Goal: Complete application form

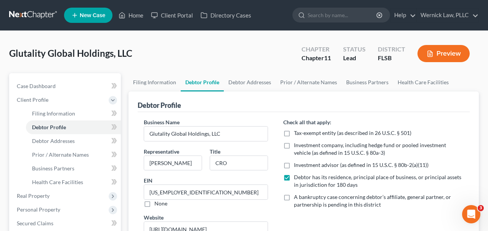
click at [43, 12] on link at bounding box center [33, 15] width 49 height 14
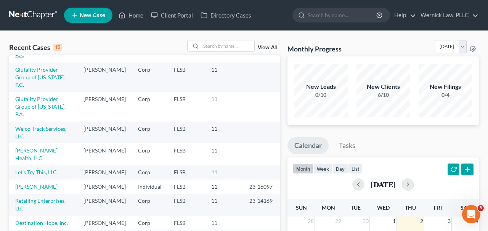
scroll to position [98, 0]
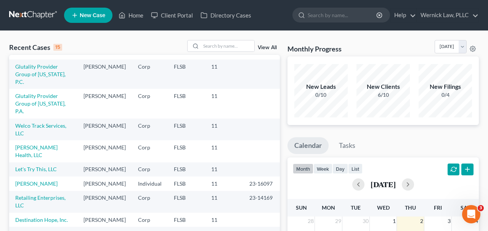
click at [44, 140] on td "Sam Health, LLC" at bounding box center [43, 151] width 68 height 22
click at [43, 144] on link "Sam Health, LLC" at bounding box center [36, 151] width 42 height 14
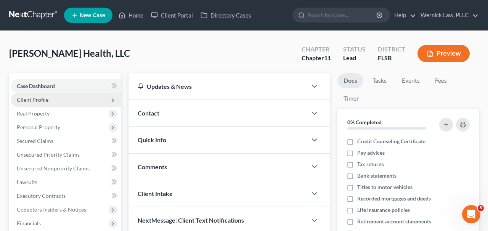
click at [76, 97] on span "Client Profile" at bounding box center [66, 100] width 110 height 14
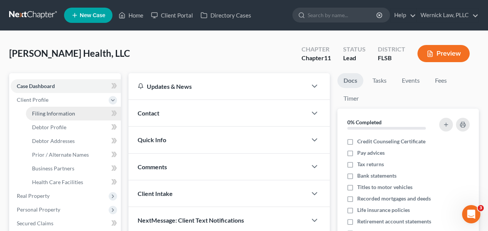
click at [69, 114] on span "Filing Information" at bounding box center [53, 113] width 43 height 6
select select "2"
select select "1"
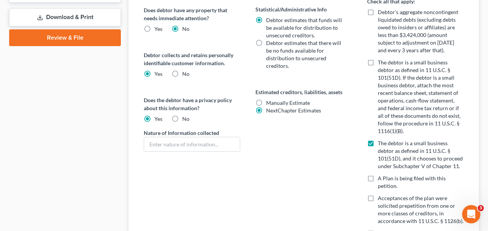
scroll to position [364, 0]
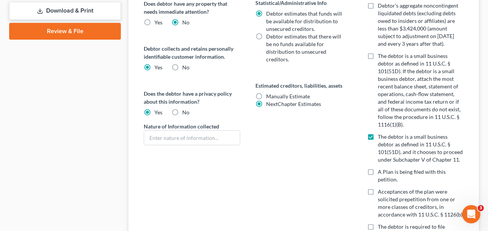
click at [299, 94] on span "Manually Estimate" at bounding box center [288, 96] width 44 height 6
click at [274, 94] on input "Manually Estimate Manually Estimate" at bounding box center [271, 95] width 5 height 5
radio input "true"
radio input "false"
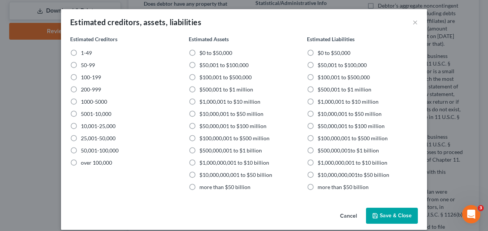
click at [89, 50] on span "1-49" at bounding box center [86, 53] width 11 height 6
click at [89, 50] on input "1-49" at bounding box center [86, 51] width 5 height 5
radio input "true"
click at [243, 87] on span "$500,001 to $1 million" at bounding box center [227, 89] width 54 height 6
click at [208, 87] on input "$500,001 to $1 million" at bounding box center [205, 88] width 5 height 5
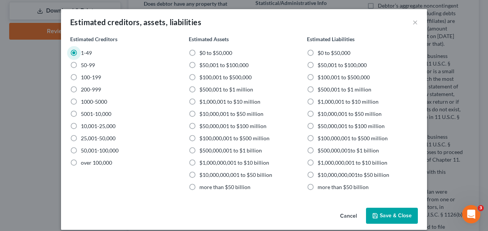
radio input "true"
click at [338, 87] on span "$500,001 to $1 million" at bounding box center [345, 89] width 54 height 6
click at [326, 87] on input "$500,001 to $1 million" at bounding box center [323, 88] width 5 height 5
radio input "true"
click at [382, 217] on button "Save & Close" at bounding box center [392, 216] width 52 height 16
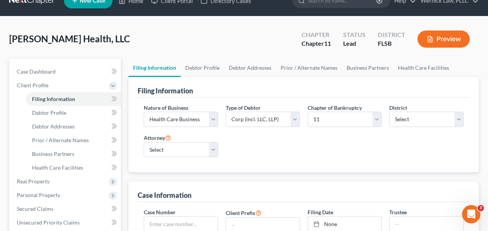
scroll to position [0, 0]
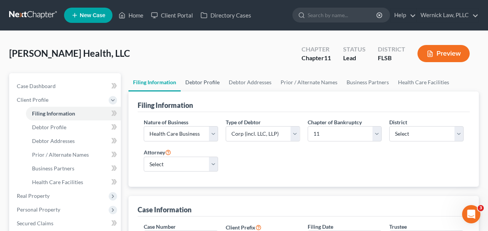
click at [200, 84] on link "Debtor Profile" at bounding box center [202, 82] width 43 height 18
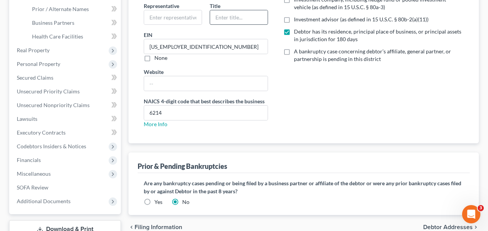
scroll to position [201, 0]
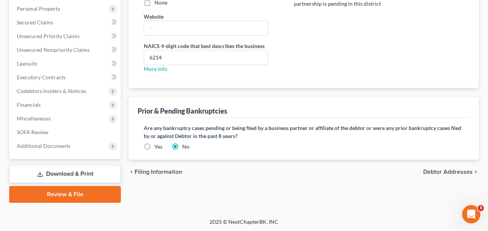
click at [162, 145] on label "Yes" at bounding box center [159, 147] width 8 height 8
click at [162, 145] on input "Yes" at bounding box center [160, 145] width 5 height 5
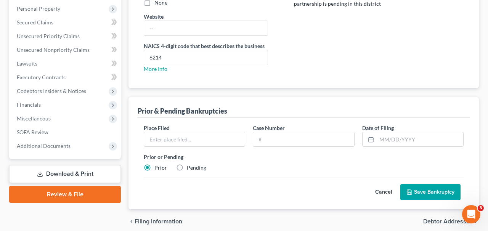
click at [192, 164] on label "Pending" at bounding box center [196, 168] width 19 height 8
click at [192, 164] on input "Pending" at bounding box center [192, 166] width 5 height 5
radio input "true"
radio input "false"
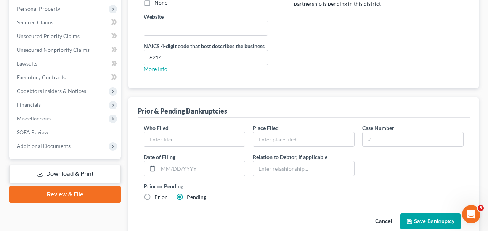
click at [192, 131] on div "Who Filed *" at bounding box center [194, 135] width 109 height 23
click at [192, 136] on input "text" at bounding box center [194, 139] width 101 height 14
type input "Glutality Global Holdings LLC"
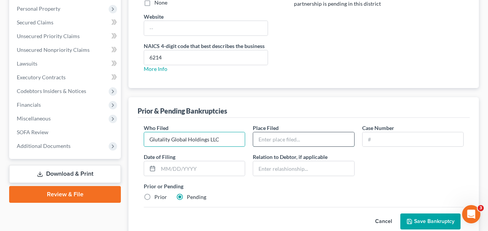
click at [322, 133] on input "text" at bounding box center [303, 139] width 101 height 14
type input "Southern District"
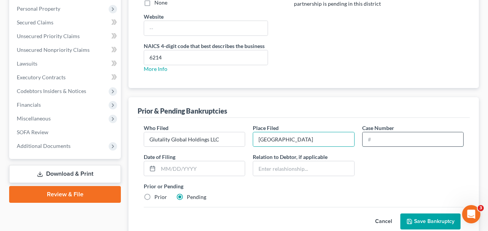
click at [380, 136] on input "text" at bounding box center [413, 139] width 101 height 14
type input "Pending"
click at [434, 220] on button "Save Bankruptcy" at bounding box center [431, 222] width 60 height 16
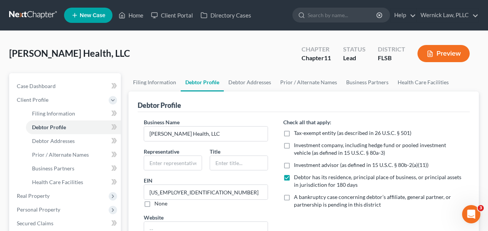
scroll to position [230, 0]
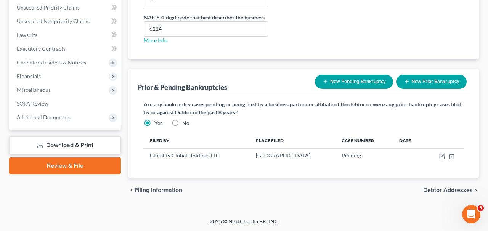
click at [341, 82] on button "New Pending Bankruptcy" at bounding box center [354, 82] width 78 height 14
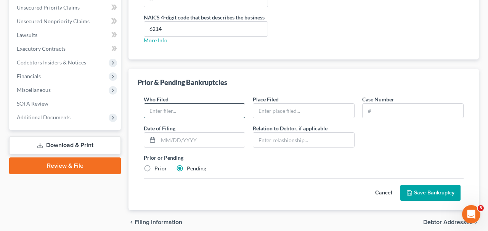
click at [188, 113] on input "text" at bounding box center [194, 111] width 101 height 14
type input "Glutality Provider Group, P.A."
click at [279, 118] on div at bounding box center [303, 110] width 101 height 15
click at [280, 111] on input "text" at bounding box center [303, 111] width 101 height 14
type input "Southern District"
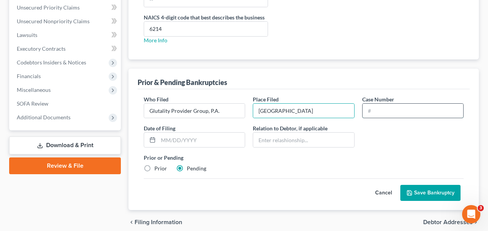
click at [374, 118] on input "text" at bounding box center [413, 111] width 101 height 14
type input "Pending"
click at [420, 193] on button "Save Bankruptcy" at bounding box center [431, 193] width 60 height 16
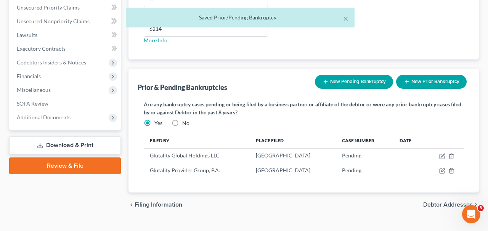
click at [348, 86] on button "New Pending Bankruptcy" at bounding box center [354, 82] width 78 height 14
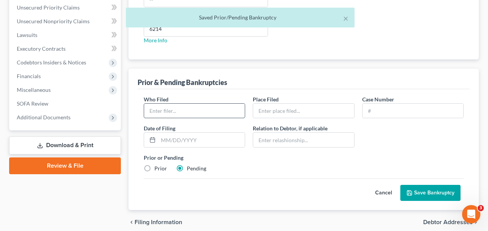
click at [206, 105] on input "text" at bounding box center [194, 111] width 101 height 14
type input "Glutality Provider Group of [US_STATE], P.A."
click at [272, 125] on label "Relation to Debtor, if applicable" at bounding box center [290, 128] width 75 height 8
click at [272, 110] on input "text" at bounding box center [303, 111] width 101 height 14
type input "Southern District"
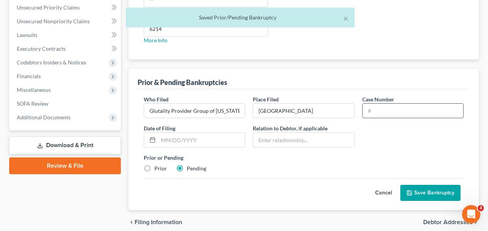
click at [372, 115] on input "text" at bounding box center [413, 111] width 101 height 14
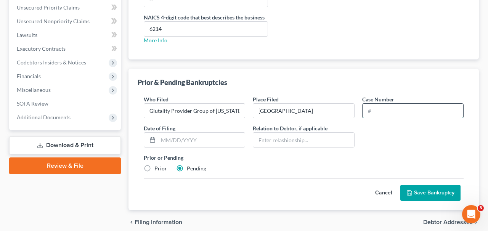
type input "Pending"
click at [423, 196] on button "Save Bankruptcy" at bounding box center [431, 193] width 60 height 16
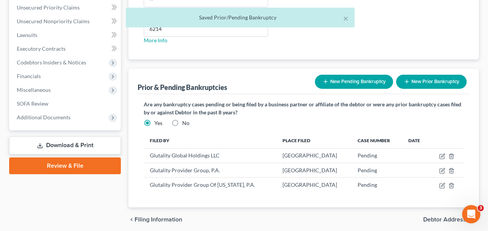
click at [353, 84] on button "New Pending Bankruptcy" at bounding box center [354, 82] width 78 height 14
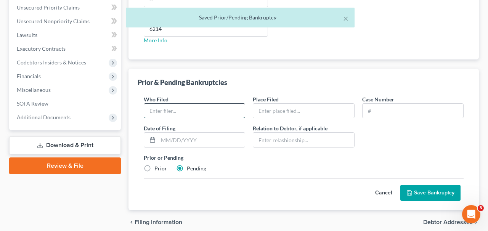
click at [227, 105] on input "text" at bounding box center [194, 111] width 101 height 14
type input "Glutality Provider Group of [US_STATE], P.C."
click at [303, 112] on input "text" at bounding box center [303, 111] width 101 height 14
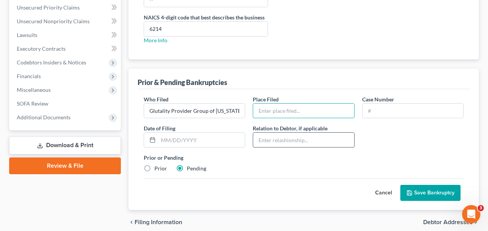
type input "Southern District"
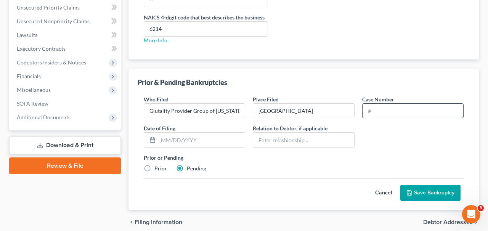
click at [375, 113] on input "text" at bounding box center [413, 111] width 101 height 14
type input "Pending"
click at [422, 193] on button "Save Bankruptcy" at bounding box center [431, 193] width 60 height 16
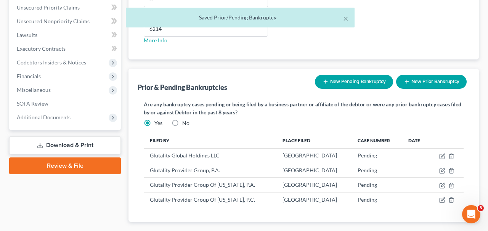
click at [341, 84] on button "New Pending Bankruptcy" at bounding box center [354, 82] width 78 height 14
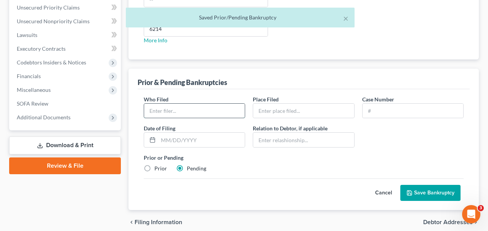
click at [216, 110] on input "text" at bounding box center [194, 111] width 101 height 14
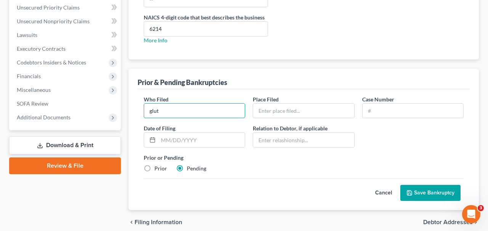
type input "Glutality Provider Group of [US_STATE], P.A."
click at [315, 108] on input "text" at bounding box center [303, 111] width 101 height 14
click at [382, 103] on div at bounding box center [412, 110] width 101 height 15
click at [317, 112] on input "text" at bounding box center [303, 111] width 101 height 14
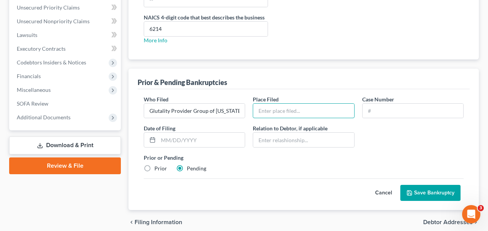
type input "Southern District"
click at [382, 117] on input "text" at bounding box center [413, 111] width 101 height 14
type input "Pending"
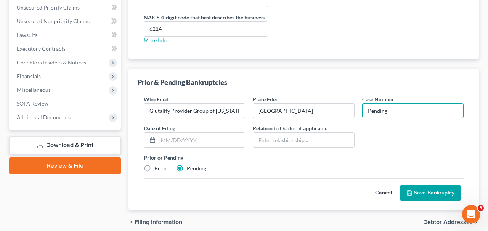
click at [428, 185] on button "Save Bankruptcy" at bounding box center [431, 193] width 60 height 16
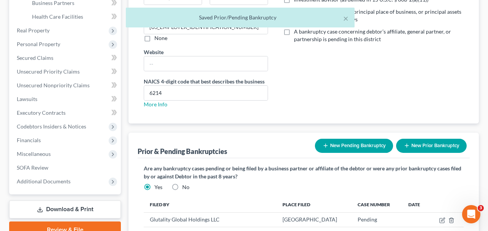
scroll to position [288, 0]
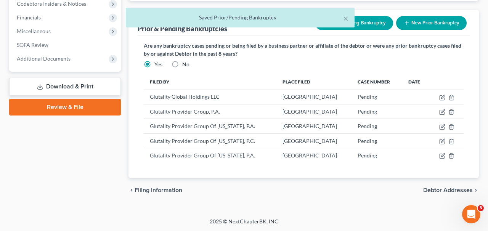
click at [370, 20] on div "× Saved Prior/Pending Bankruptcy" at bounding box center [240, 20] width 488 height 24
click at [369, 25] on div "× Saved Prior/Pending Bankruptcy" at bounding box center [240, 20] width 488 height 24
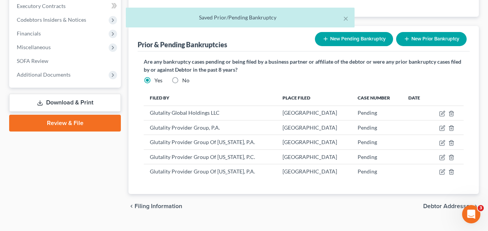
scroll to position [253, 0]
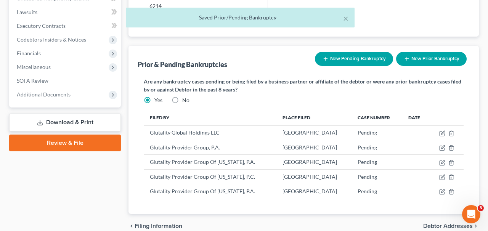
click at [354, 56] on button "New Pending Bankruptcy" at bounding box center [354, 59] width 78 height 14
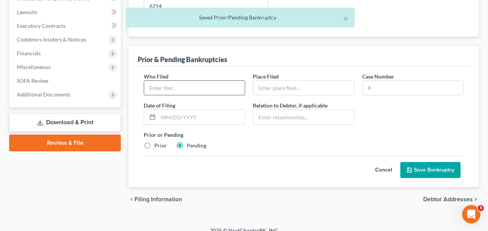
click at [225, 91] on input "text" at bounding box center [194, 88] width 101 height 14
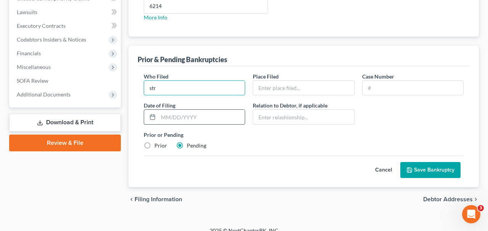
type input "StrideSlim, LLC"
click at [266, 87] on input "text" at bounding box center [303, 88] width 101 height 14
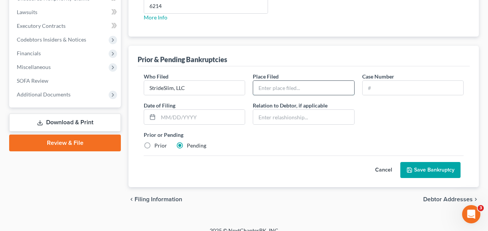
type input "Southern District"
click at [419, 87] on input "text" at bounding box center [413, 88] width 101 height 14
click at [415, 82] on input "text" at bounding box center [413, 88] width 101 height 14
type input "Pending"
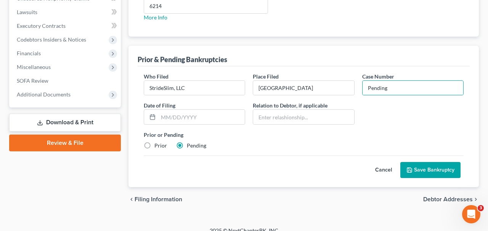
click at [416, 168] on button "Save Bankruptcy" at bounding box center [431, 170] width 60 height 16
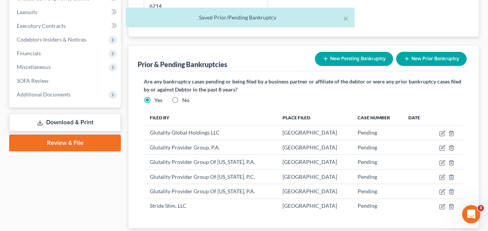
click at [369, 66] on div "New Bankruptcy New Pending Bankruptcy New Prior Bankruptcy" at bounding box center [391, 59] width 158 height 20
click at [366, 56] on button "New Pending Bankruptcy" at bounding box center [354, 59] width 78 height 14
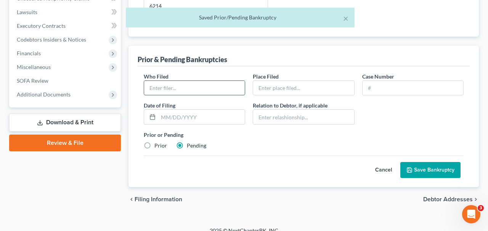
click at [187, 86] on input "text" at bounding box center [194, 88] width 101 height 14
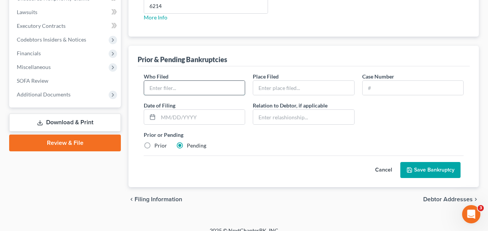
type input "Welco Track Services, LLC"
click at [292, 87] on input "text" at bounding box center [303, 88] width 101 height 14
type input "Southern District"
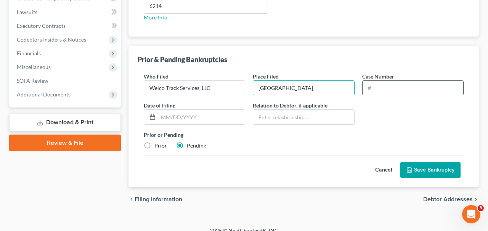
click at [382, 86] on input "text" at bounding box center [413, 88] width 101 height 14
type input "Pending"
click at [421, 165] on button "Save Bankruptcy" at bounding box center [431, 170] width 60 height 16
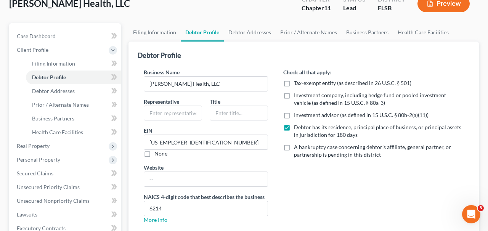
scroll to position [0, 0]
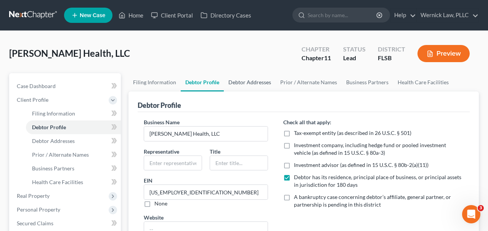
click at [244, 75] on link "Debtor Addresses" at bounding box center [250, 82] width 52 height 18
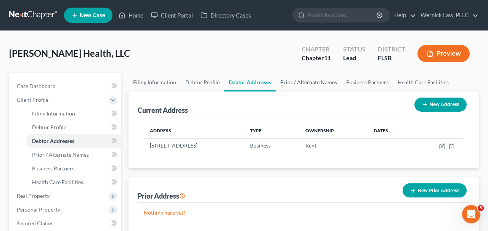
click at [296, 84] on link "Prior / Alternate Names" at bounding box center [309, 82] width 66 height 18
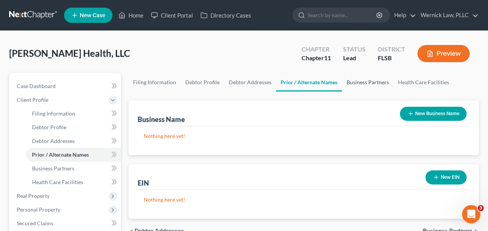
click at [364, 83] on link "Business Partners" at bounding box center [368, 82] width 52 height 18
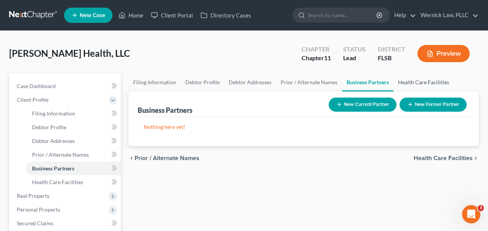
click at [427, 86] on link "Health Care Facilities" at bounding box center [424, 82] width 60 height 18
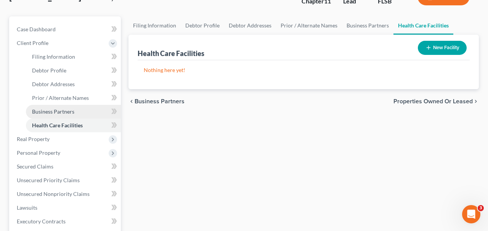
scroll to position [66, 0]
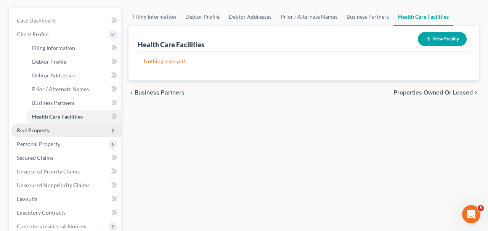
click at [48, 132] on span "Real Property" at bounding box center [33, 130] width 33 height 6
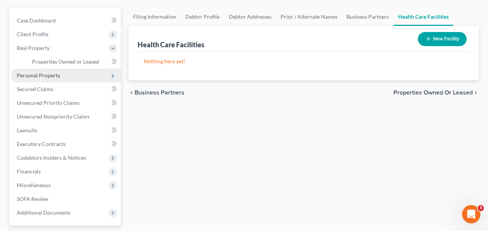
click at [58, 74] on span "Personal Property" at bounding box center [38, 75] width 43 height 6
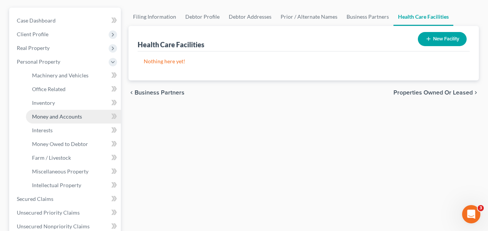
click at [63, 115] on span "Money and Accounts" at bounding box center [57, 116] width 50 height 6
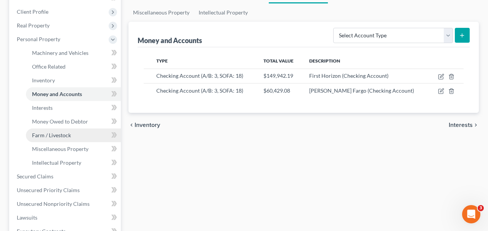
scroll to position [91, 0]
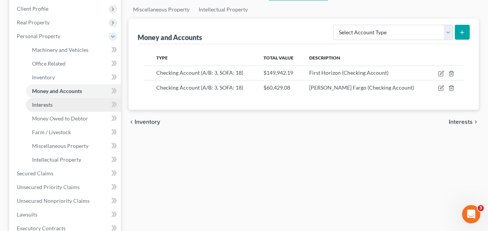
click at [69, 103] on link "Interests" at bounding box center [73, 105] width 95 height 14
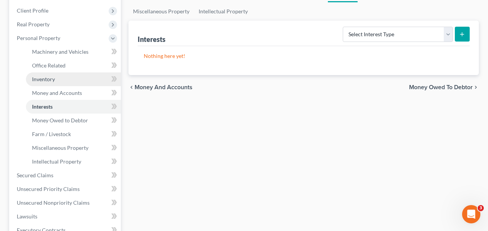
scroll to position [110, 0]
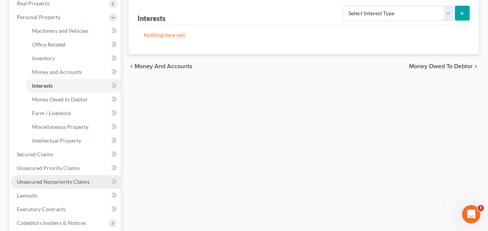
click at [66, 187] on link "Unsecured Nonpriority Claims" at bounding box center [66, 182] width 110 height 14
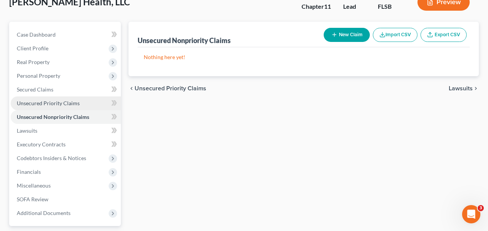
scroll to position [77, 0]
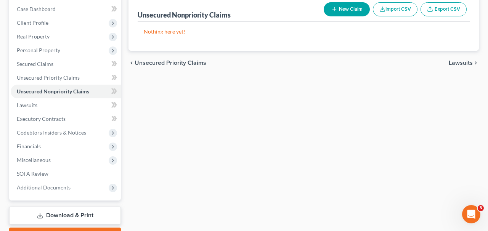
click at [344, 8] on button "New Claim" at bounding box center [347, 9] width 46 height 14
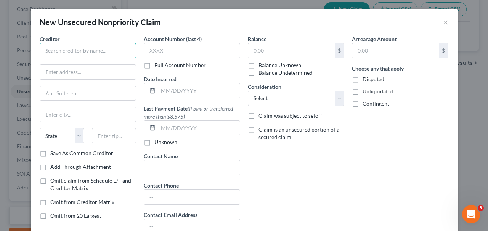
click at [119, 50] on input "text" at bounding box center [88, 50] width 97 height 15
paste input "Acevedo Consulting Incorporated"
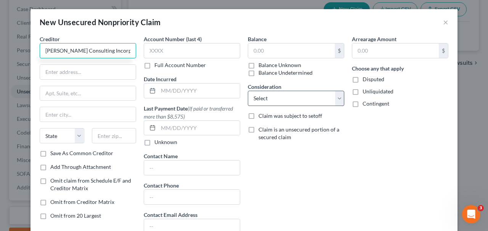
type input "Acevedo Consulting Incorporated"
click at [304, 97] on select "Select Cable / Satellite Services Collection Agency Credit Card Debt Debt Couns…" at bounding box center [296, 98] width 97 height 15
click at [248, 91] on select "Select Cable / Satellite Services Collection Agency Credit Card Debt Debt Couns…" at bounding box center [296, 98] width 97 height 15
click at [298, 97] on select "Select Cable / Satellite Services Collection Agency Credit Card Debt Debt Couns…" at bounding box center [296, 98] width 97 height 15
select select "14"
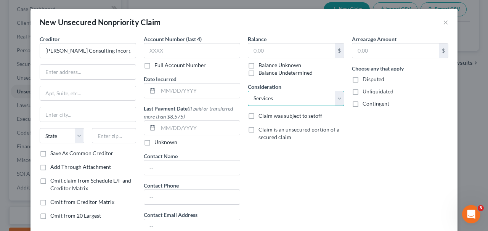
click at [248, 91] on select "Select Cable / Satellite Services Collection Agency Credit Card Debt Debt Couns…" at bounding box center [296, 98] width 97 height 15
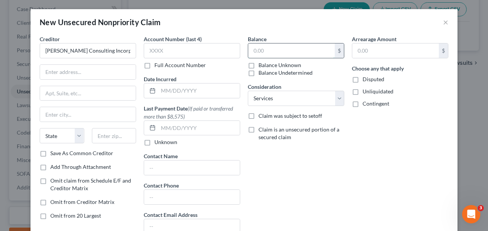
click at [279, 53] on input "text" at bounding box center [291, 50] width 87 height 14
paste input "$19,375.00"
type input "19,375.00"
click at [306, 192] on div "Balance 19,375.00 $ Balance Unknown Balance Undetermined 19,375.00 $ Balance Un…" at bounding box center [296, 137] width 104 height 205
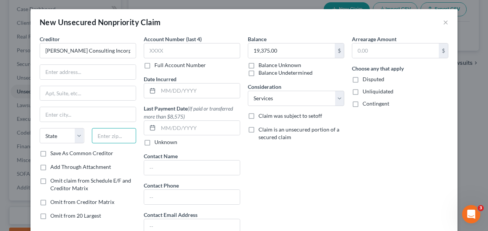
click at [118, 136] on input "text" at bounding box center [114, 135] width 45 height 15
type input "33445"
click at [90, 92] on input "text" at bounding box center [88, 93] width 96 height 14
type input "Delray Beach"
select select "9"
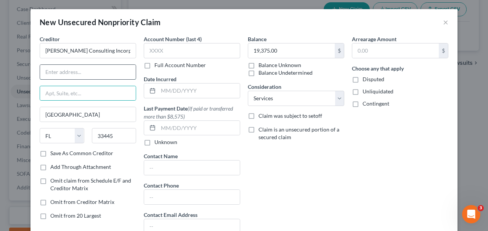
click at [92, 72] on input "text" at bounding box center [88, 72] width 96 height 14
paste input "2605 W Atlantic Ave, Ste D102"
type input "2605 W Atlantic Ave, Ste D102"
click at [85, 100] on input "text" at bounding box center [88, 93] width 96 height 14
paste input "2605 W Atlantic Ave, Ste D102"
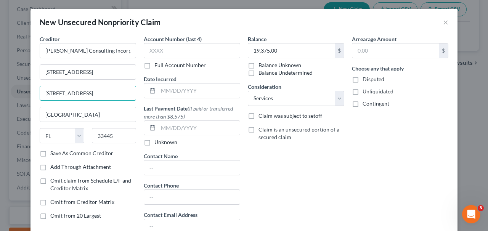
drag, startPoint x: 96, startPoint y: 94, endPoint x: 0, endPoint y: 87, distance: 96.4
click at [0, 87] on div "New Unsecured Nonpriority Claim × Creditor * Acevedo Consulting Incorporated 26…" at bounding box center [244, 115] width 488 height 231
type input "Ste D102"
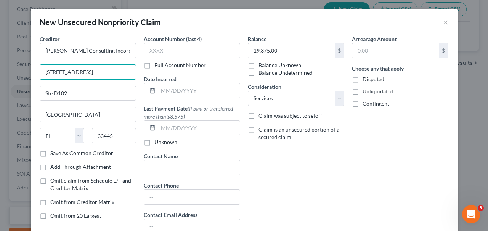
drag, startPoint x: 95, startPoint y: 74, endPoint x: 144, endPoint y: 74, distance: 48.8
click at [144, 74] on div "Creditor * Acevedo Consulting Incorporated 2605 W Atlantic Ave, Ste D102 Ste D1…" at bounding box center [244, 137] width 417 height 205
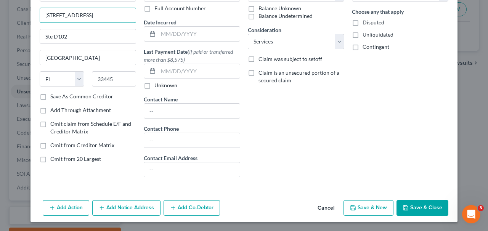
type input "2605 W Atlantic Ave"
click at [86, 99] on label "Save As Common Creditor" at bounding box center [81, 97] width 63 height 8
click at [58, 98] on input "Save As Common Creditor" at bounding box center [55, 95] width 5 height 5
click at [358, 207] on button "Save & New" at bounding box center [369, 208] width 50 height 16
checkbox input "false"
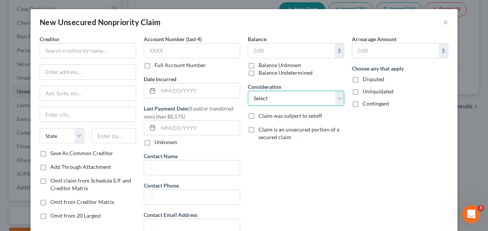
click at [307, 95] on select "Select Cable / Satellite Services Collection Agency Credit Card Debt Debt Couns…" at bounding box center [296, 98] width 97 height 15
select select "15"
click at [248, 91] on select "Select Cable / Satellite Services Collection Agency Credit Card Debt Debt Couns…" at bounding box center [296, 98] width 97 height 15
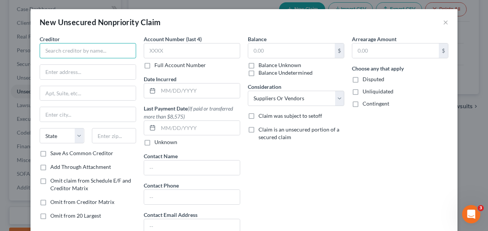
click at [116, 56] on input "text" at bounding box center [88, 50] width 97 height 15
paste input "AEYE Health Inc."
type input "AEYE Health Inc."
click at [53, 154] on label "Save As Common Creditor" at bounding box center [81, 154] width 63 height 8
click at [53, 154] on input "Save As Common Creditor" at bounding box center [55, 152] width 5 height 5
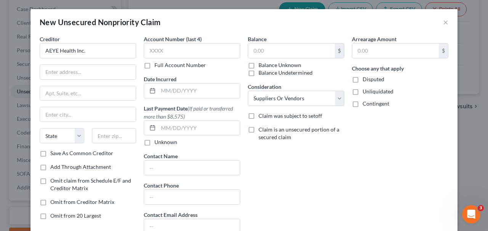
checkbox input "true"
click at [308, 50] on input "text" at bounding box center [291, 50] width 87 height 14
paste input "$14,400.00"
type input "14,400.00"
click at [316, 63] on div "14,400.00 $ Balance Unknown Balance Undetermined" at bounding box center [296, 60] width 97 height 34
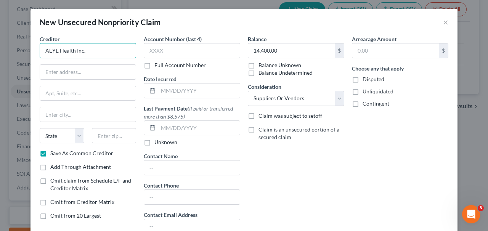
click at [129, 45] on input "AEYE Health Inc." at bounding box center [88, 50] width 97 height 15
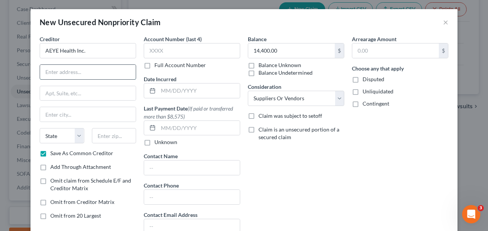
click at [105, 72] on input "text" at bounding box center [88, 72] width 96 height 14
paste input "1501 Broadway, 12th Floor"
type input "1501 Broadway, 12th Floor"
click at [118, 142] on input "text" at bounding box center [114, 135] width 45 height 15
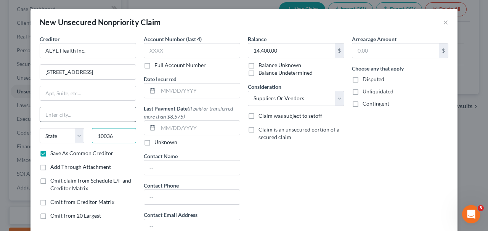
type input "10036"
click at [87, 116] on input "text" at bounding box center [88, 114] width 96 height 14
type input "New York"
select select "35"
click at [102, 91] on input "text" at bounding box center [88, 93] width 96 height 14
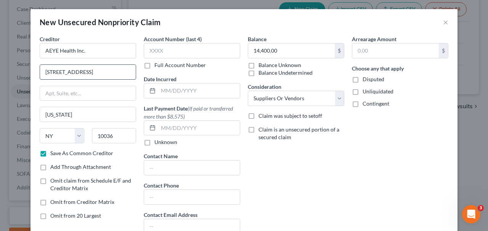
drag, startPoint x: 85, startPoint y: 71, endPoint x: 129, endPoint y: 71, distance: 44.3
click at [129, 71] on input "1501 Broadway, 12th Floor" at bounding box center [88, 72] width 96 height 14
click at [100, 93] on input "text" at bounding box center [88, 93] width 96 height 14
paste input "12th Floor"
type input "12th Floor"
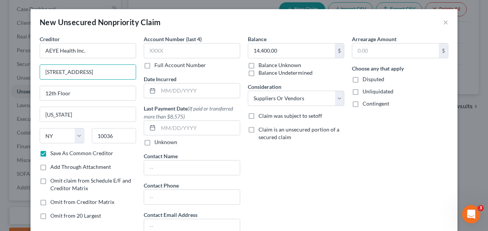
drag, startPoint x: 83, startPoint y: 74, endPoint x: 166, endPoint y: 73, distance: 82.8
click at [166, 73] on div "Creditor * AEYE Health Inc. 1501 Broadway, 12th Floor 12th Floor New York State…" at bounding box center [244, 137] width 417 height 205
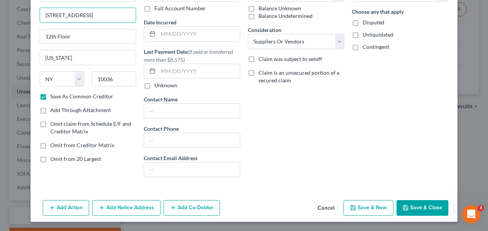
type input "1501 Broadway"
click at [388, 207] on button "Save & New" at bounding box center [369, 208] width 50 height 16
checkbox input "false"
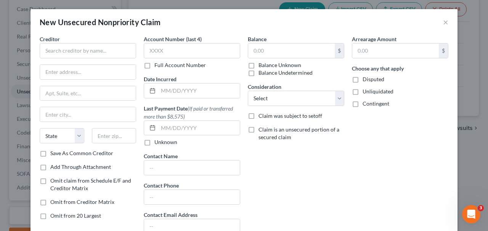
click at [115, 59] on div "Creditor * State AL AK AR AZ CA CO CT DE DC FL GA GU HI ID IL IN IA KS KY LA ME…" at bounding box center [88, 92] width 97 height 114
click at [114, 55] on input "text" at bounding box center [88, 50] width 97 height 15
paste input "Alvarez & Marsal Healthcare Industry Group, LLC"
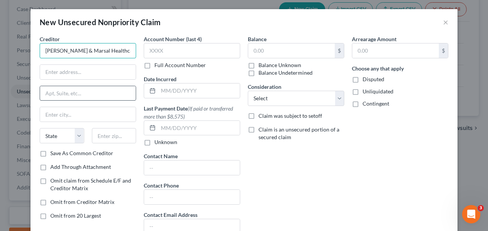
scroll to position [0, 29]
type input "Alvarez & Marsal Healthcare Industry Group, LLC"
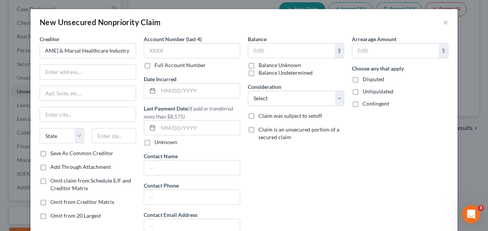
click at [71, 155] on label "Save As Common Creditor" at bounding box center [81, 154] width 63 height 8
click at [58, 155] on input "Save As Common Creditor" at bounding box center [55, 152] width 5 height 5
checkbox input "true"
click at [293, 101] on select "Select Cable / Satellite Services Collection Agency Credit Card Debt Debt Couns…" at bounding box center [296, 98] width 97 height 15
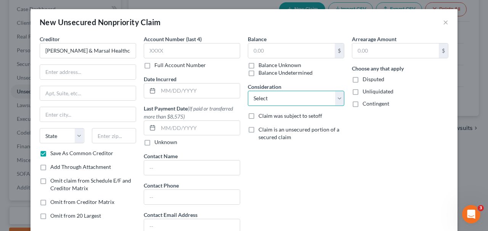
select select "14"
click at [248, 91] on select "Select Cable / Satellite Services Collection Agency Credit Card Debt Debt Couns…" at bounding box center [296, 98] width 97 height 15
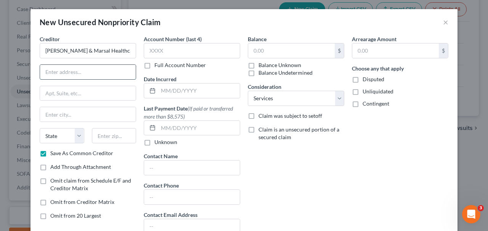
click at [112, 70] on input "text" at bounding box center [88, 72] width 96 height 14
paste input "755 W. Big Beaver Rd, Suite 650"
type input "755 W. Big Beaver Rd, Suite 650"
click at [113, 135] on input "text" at bounding box center [114, 135] width 45 height 15
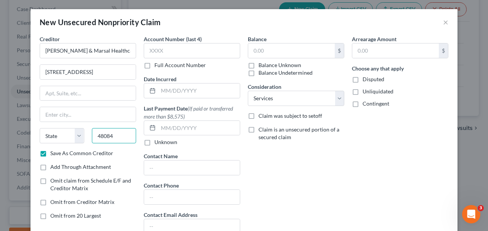
type input "48084"
click at [106, 104] on div "Creditor * Alvarez & Marsal Healthcare Industry Group, LLC 755 W. Big Beaver Rd…" at bounding box center [88, 92] width 97 height 114
type input "Troy"
select select "23"
click at [106, 95] on input "text" at bounding box center [88, 93] width 96 height 14
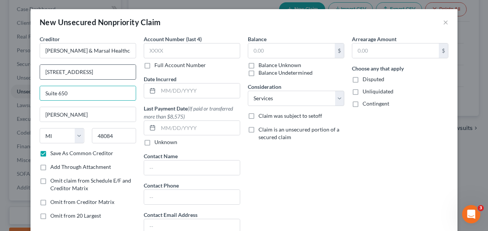
type input "Suite 650"
drag, startPoint x: 94, startPoint y: 72, endPoint x: 139, endPoint y: 70, distance: 44.7
click at [137, 72] on div "Creditor * Alvarez & Marsal Healthcare Industry Group, LLC 755 W. Big Beaver Rd…" at bounding box center [88, 137] width 104 height 205
type input "755 W. Big Beaver Rd."
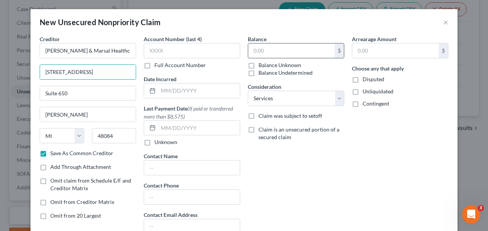
click at [271, 45] on input "text" at bounding box center [291, 50] width 87 height 14
paste input "$29,319.00"
type input "$29,319.00"
click at [325, 167] on div "Balance $29,319.00 $ Balance Unknown Balance Undetermined 29,319.00 $ Balance U…" at bounding box center [296, 137] width 104 height 205
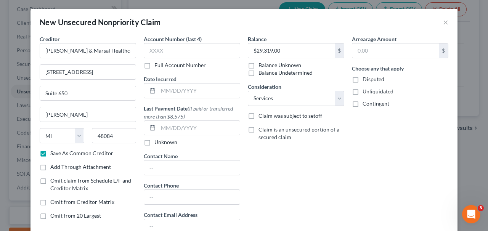
scroll to position [57, 0]
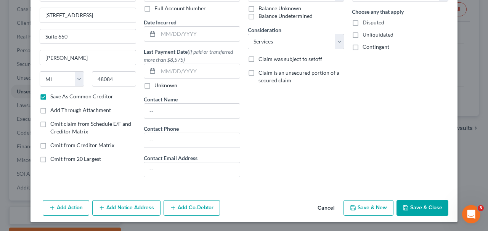
click at [381, 207] on button "Save & New" at bounding box center [369, 208] width 50 height 16
checkbox input "false"
type input "29,319.00"
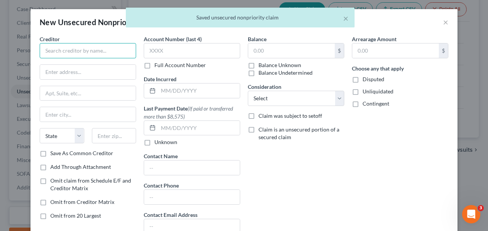
click at [115, 46] on input "text" at bounding box center [88, 50] width 97 height 15
paste input "BSBW Inc."
type input "BSBW Inc."
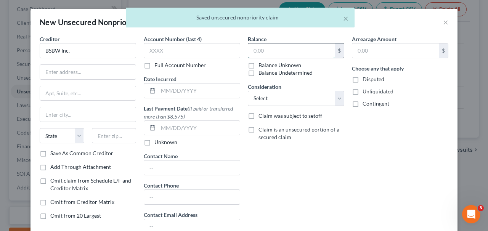
click at [284, 53] on input "text" at bounding box center [291, 50] width 87 height 14
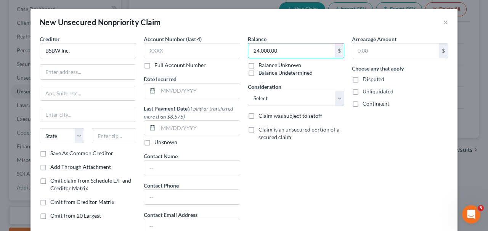
type input "24,000.00"
click at [103, 155] on label "Save As Common Creditor" at bounding box center [81, 154] width 63 height 8
click at [58, 155] on input "Save As Common Creditor" at bounding box center [55, 152] width 5 height 5
checkbox input "true"
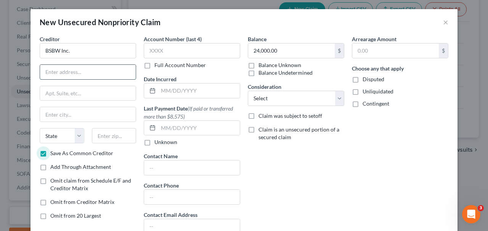
click at [76, 72] on input "text" at bounding box center [88, 72] width 96 height 14
paste input "36167 North Matthews Drive"
type input "36167 North Matthews Drive"
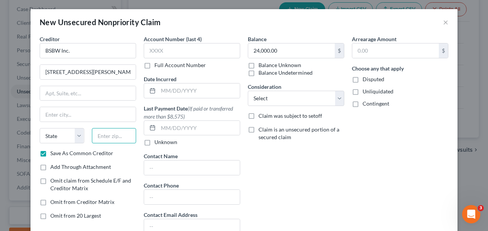
click at [111, 129] on input "text" at bounding box center [114, 135] width 45 height 15
type input "85143"
click at [100, 102] on div "Creditor * BSBW Inc. 36167 North Matthews Drive State AL AK AR AZ CA CO CT DE D…" at bounding box center [88, 92] width 97 height 114
click at [100, 93] on input "text" at bounding box center [88, 93] width 96 height 14
click at [111, 94] on input "text" at bounding box center [88, 93] width 96 height 14
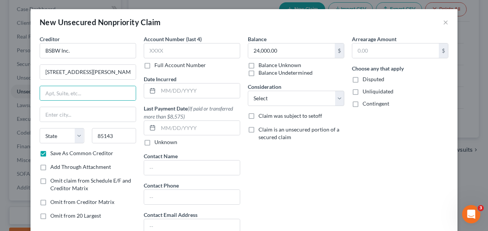
click at [131, 83] on div "Creditor * BSBW Inc. 36167 North Matthews Drive State AL AK AR AZ CA CO CT DE D…" at bounding box center [88, 92] width 97 height 114
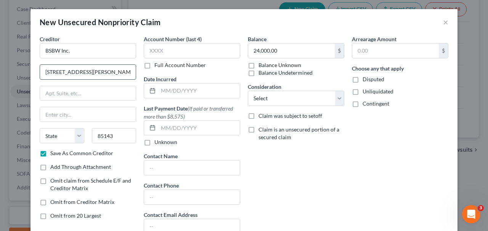
click at [124, 74] on input "36167 North Matthews Drive" at bounding box center [88, 72] width 96 height 14
click at [112, 142] on input "85143" at bounding box center [114, 135] width 45 height 15
drag, startPoint x: 131, startPoint y: 137, endPoint x: 87, endPoint y: 137, distance: 44.3
click at [87, 137] on div "State AL AK AR AZ CA CO CT DE DC FL GA GU HI ID IL IN IA KS KY LA ME MD MA MI M…" at bounding box center [88, 138] width 104 height 21
type input "85143"
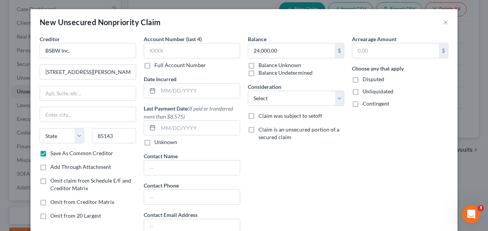
click at [118, 149] on div "State AL AK AR AZ CA CO CT DE DC FL GA GU HI ID IL IN IA KS KY LA ME MD MA MI M…" at bounding box center [88, 138] width 104 height 21
click at [72, 139] on select "State AL AK AR AZ CA CO CT DE DC FL GA GU HI ID IL IN IA KS KY LA ME MD MA MI M…" at bounding box center [62, 135] width 45 height 15
click at [105, 101] on div "Creditor * BSBW Inc. 36167 North Matthews Drive State AL AK AR AZ CA CO CT DE D…" at bounding box center [88, 92] width 97 height 114
click at [103, 115] on input "text" at bounding box center [88, 114] width 96 height 14
paste input "San Tan Valley"
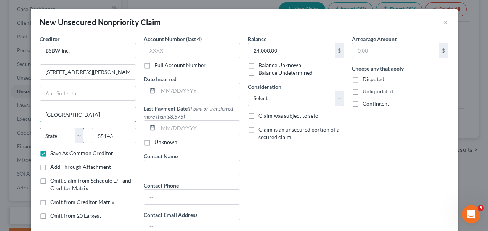
type input "San Tan Valley"
click at [69, 141] on select "State AL AK AR AZ CA CO CT DE DC FL GA GU HI ID IL IN IA KS KY LA ME MD MA MI M…" at bounding box center [62, 135] width 45 height 15
select select "3"
click at [40, 128] on select "State AL AK AR AZ CA CO CT DE DC FL GA GU HI ID IL IN IA KS KY LA ME MD MA MI M…" at bounding box center [62, 135] width 45 height 15
click at [89, 112] on input "San Tan Valley" at bounding box center [88, 114] width 96 height 14
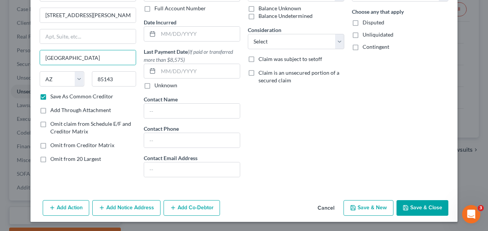
click at [372, 207] on button "Save & New" at bounding box center [369, 208] width 50 height 16
checkbox input "false"
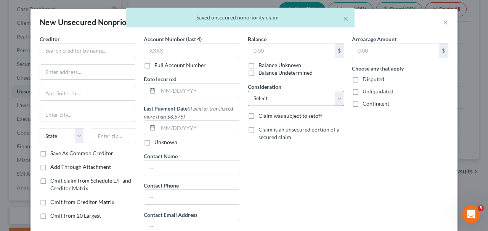
click at [285, 101] on select "Select Cable / Satellite Services Collection Agency Credit Card Debt Debt Couns…" at bounding box center [296, 98] width 97 height 15
select select "15"
click at [248, 91] on select "Select Cable / Satellite Services Collection Agency Credit Card Debt Debt Couns…" at bounding box center [296, 98] width 97 height 15
click at [94, 156] on label "Save As Common Creditor" at bounding box center [81, 154] width 63 height 8
click at [58, 155] on input "Save As Common Creditor" at bounding box center [55, 152] width 5 height 5
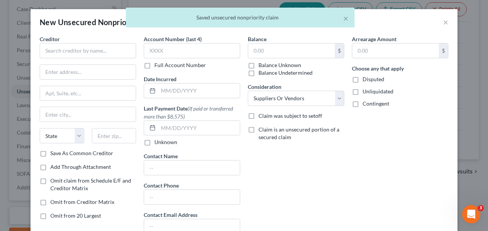
checkbox input "true"
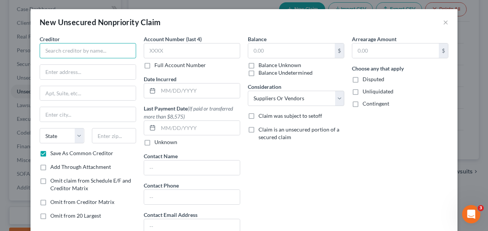
click at [86, 50] on input "text" at bounding box center [88, 50] width 97 height 15
paste input "Integrated Diabetes Services LLC"
type input "Integrated Diabetes Services LLC"
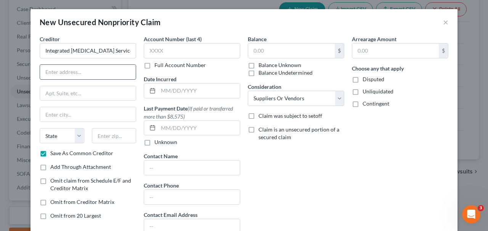
click at [99, 72] on input "text" at bounding box center [88, 72] width 96 height 14
paste input "333 E. Lancaster Ave"
type input "333 E. Lancaster Ave"
click at [60, 90] on input "text" at bounding box center [88, 93] width 96 height 14
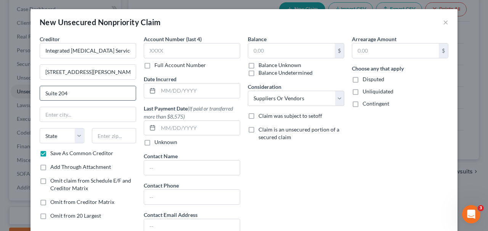
type input "Suite 204"
click at [110, 136] on input "text" at bounding box center [114, 135] width 45 height 15
type input "19096"
click at [213, 141] on div "Unknown" at bounding box center [192, 143] width 97 height 8
type input "Wynnewood"
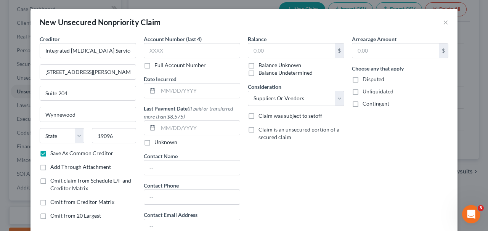
select select "39"
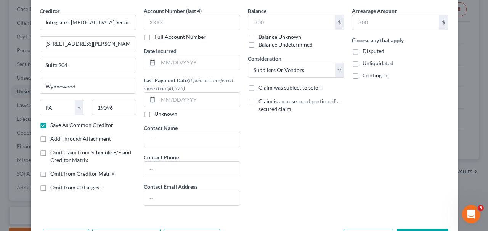
scroll to position [0, 0]
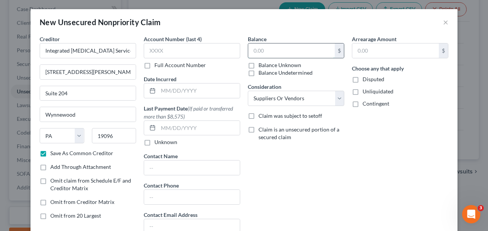
click at [279, 49] on input "text" at bounding box center [291, 50] width 87 height 14
paste input "16,100.00"
type input "16,100.00"
click at [341, 142] on div "Balance 16,100.00 $ Balance Unknown Balance Undetermined 16,100.00 $ Balance Un…" at bounding box center [296, 137] width 104 height 205
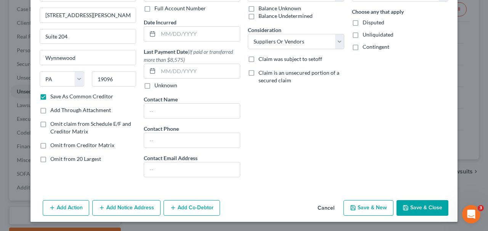
click at [367, 210] on button "Save & New" at bounding box center [369, 208] width 50 height 16
checkbox input "false"
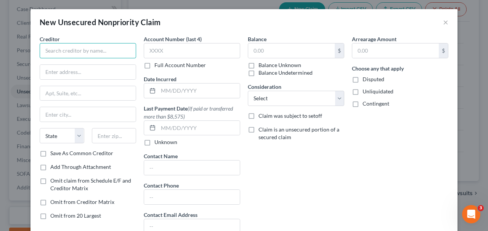
click at [101, 49] on input "text" at bounding box center [88, 50] width 97 height 15
paste input "Telemed LLC / Telemed Soluciones BPO SAS"
type input "Telemed LLC / Telemed Soluciones BPO SAS"
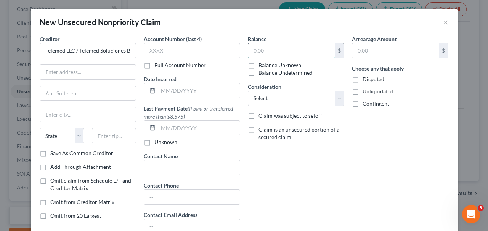
click at [321, 49] on input "text" at bounding box center [291, 50] width 87 height 14
paste input "$59,768.40"
type input "$59,768.40"
click at [359, 60] on div "Arrearage Amount $ Choose any that apply Disputed Unliquidated Contingent" at bounding box center [400, 137] width 104 height 205
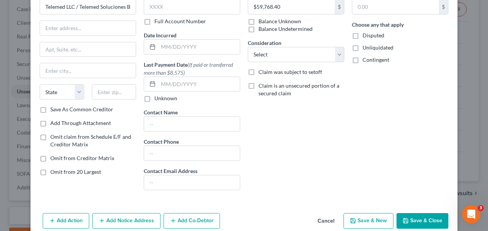
scroll to position [57, 0]
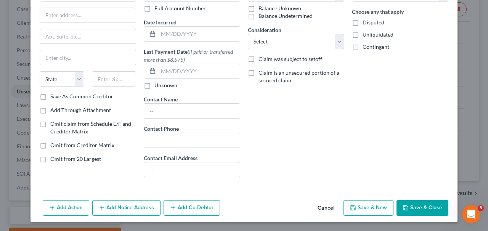
click at [98, 97] on label "Save As Common Creditor" at bounding box center [81, 97] width 63 height 8
click at [58, 97] on input "Save As Common Creditor" at bounding box center [55, 95] width 5 height 5
checkbox input "true"
click at [75, 78] on select "State AL AK AR AZ CA CO CT DE DC FL GA GU HI ID IL IN IA KS KY LA ME MD MA MI M…" at bounding box center [62, 78] width 45 height 15
select select "9"
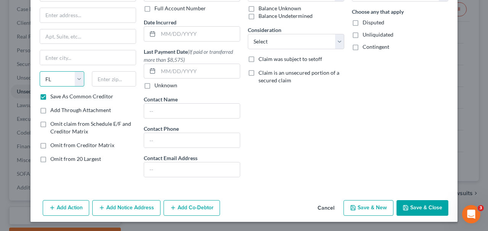
click at [40, 71] on select "State AL AK AR AZ CA CO CT DE DC FL GA GU HI ID IL IN IA KS KY LA ME MD MA MI M…" at bounding box center [62, 78] width 45 height 15
click at [285, 39] on select "Select Cable / Satellite Services Collection Agency Credit Card Debt Debt Couns…" at bounding box center [296, 41] width 97 height 15
select select "14"
click at [248, 34] on select "Select Cable / Satellite Services Collection Agency Credit Card Debt Debt Couns…" at bounding box center [296, 41] width 97 height 15
click at [387, 206] on button "Save & New" at bounding box center [369, 208] width 50 height 16
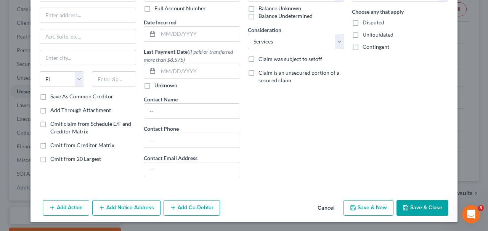
checkbox input "false"
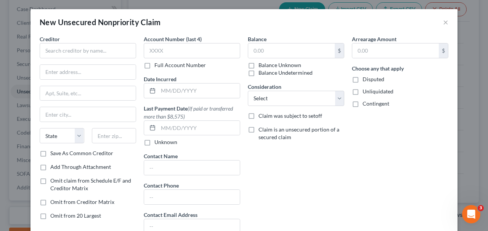
click at [141, 60] on div "Account Number (last 4) Full Account Number Date Incurred Last Payment Date (If…" at bounding box center [192, 137] width 104 height 205
click at [126, 55] on input "text" at bounding box center [88, 50] width 97 height 15
paste input "Rhapsody / InterOperability Holdings, LLC"
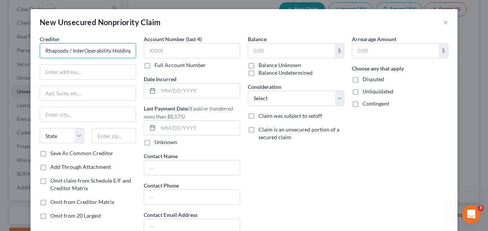
scroll to position [0, 13]
type input "Rhapsody / InterOperability Holdings, LLC"
click at [95, 150] on label "Save As Common Creditor" at bounding box center [81, 154] width 63 height 8
click at [58, 150] on input "Save As Common Creditor" at bounding box center [55, 152] width 5 height 5
checkbox input "true"
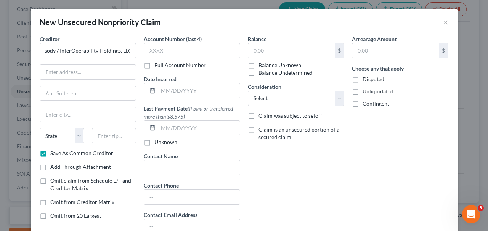
scroll to position [0, 0]
click at [288, 101] on select "Select Cable / Satellite Services Collection Agency Credit Card Debt Debt Couns…" at bounding box center [296, 98] width 97 height 15
select select "15"
click at [248, 91] on select "Select Cable / Satellite Services Collection Agency Credit Card Debt Debt Couns…" at bounding box center [296, 98] width 97 height 15
click at [98, 72] on input "text" at bounding box center [88, 72] width 96 height 14
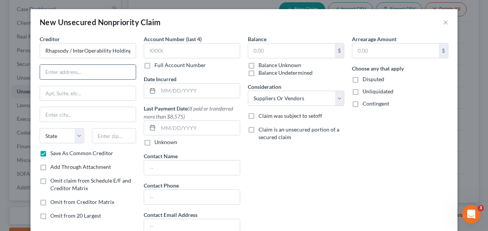
paste input "707 17th Street, Suite 1400"
type input "707 17th Street, Suite 1400"
click at [116, 99] on input "text" at bounding box center [88, 93] width 96 height 14
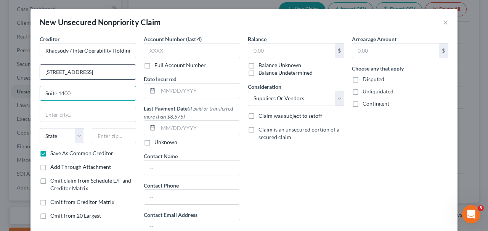
type input "Suite 1400"
drag, startPoint x: 89, startPoint y: 74, endPoint x: 127, endPoint y: 74, distance: 38.9
click at [127, 74] on input "707 17th Street, Suite 1400" at bounding box center [88, 72] width 96 height 14
type input "707 17th Street"
click at [104, 136] on input "text" at bounding box center [114, 135] width 45 height 15
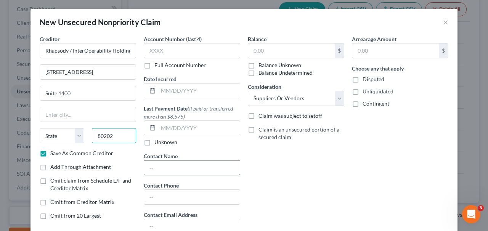
type input "80202"
click at [151, 170] on input "text" at bounding box center [192, 168] width 96 height 14
type input "Denver"
select select "5"
click at [284, 182] on div "Balance $ Balance Unknown Balance Undetermined $ Balance Unknown Consideration …" at bounding box center [296, 137] width 104 height 205
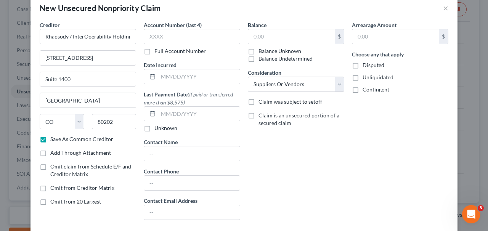
scroll to position [4, 0]
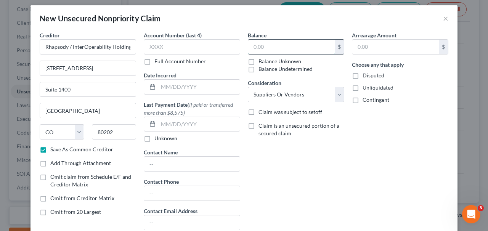
click at [312, 42] on input "text" at bounding box center [291, 47] width 87 height 14
paste input "$41,277.50"
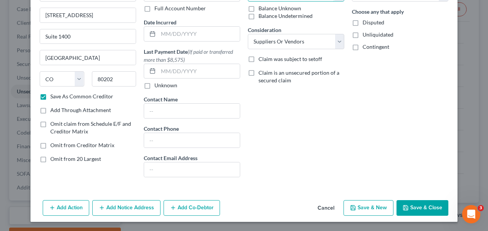
type input "$41,277.50"
click at [366, 214] on button "Save & New" at bounding box center [369, 208] width 50 height 16
checkbox input "false"
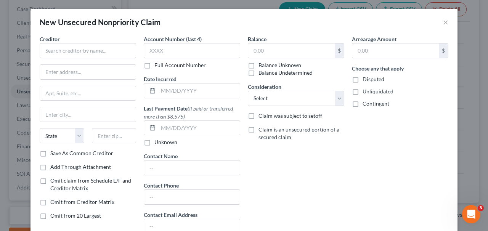
type input "41,277.50"
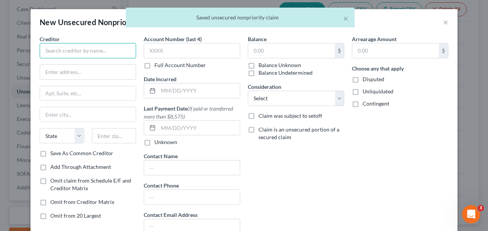
click at [116, 51] on input "text" at bounding box center [88, 50] width 97 height 15
paste input "Lincoln International LLC"
type input "Lincoln International LLC"
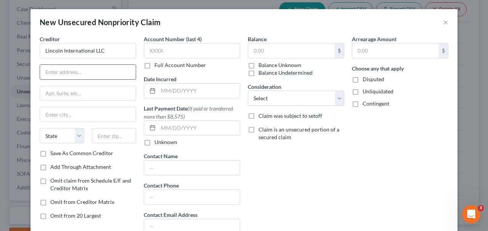
click at [101, 69] on input "text" at bounding box center [88, 72] width 96 height 14
paste input "110 North Wacker Drive, 51st Floor"
type input "110 North Wacker Drive, 51st Floor"
click at [122, 113] on input "text" at bounding box center [88, 114] width 96 height 14
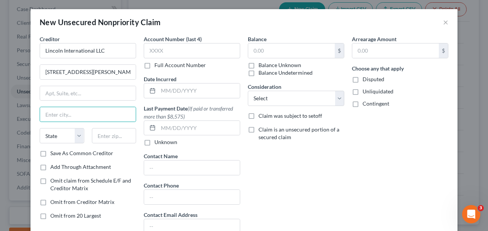
click at [39, 134] on div "State AL AK AR AZ CA CO CT DE DC FL GA GU HI ID IL IN IA KS KY LA ME MD MA MI M…" at bounding box center [62, 135] width 52 height 15
click at [115, 140] on input "text" at bounding box center [114, 135] width 45 height 15
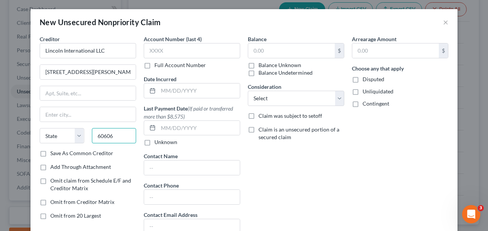
type input "60606"
click at [338, 157] on div "Balance $ Balance Unknown Balance Undetermined $ Balance Unknown Consideration …" at bounding box center [296, 137] width 104 height 205
type input "Chicago"
select select "14"
click at [314, 108] on div "Balance $ Balance Unknown Balance Undetermined $ Balance Unknown Consideration …" at bounding box center [296, 137] width 104 height 205
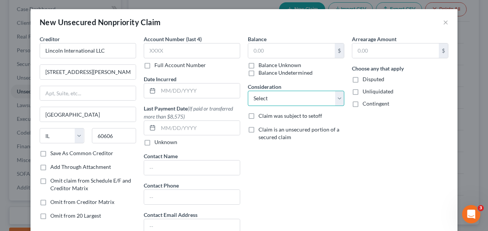
click at [313, 104] on select "Select Cable / Satellite Services Collection Agency Credit Card Debt Debt Couns…" at bounding box center [296, 98] width 97 height 15
select select "14"
click at [248, 91] on select "Select Cable / Satellite Services Collection Agency Credit Card Debt Debt Couns…" at bounding box center [296, 98] width 97 height 15
click at [274, 40] on div "Balance $ Balance Unknown Balance Undetermined $ Balance Unknown" at bounding box center [296, 56] width 97 height 42
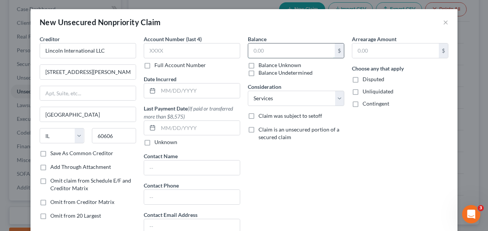
click at [275, 45] on input "text" at bounding box center [291, 50] width 87 height 14
paste input "$14,859.04"
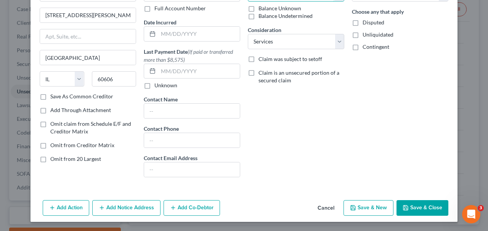
type input "14,859.04"
click at [367, 204] on button "Save & New" at bounding box center [369, 208] width 50 height 16
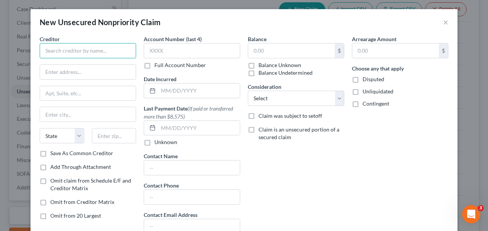
click at [123, 49] on input "text" at bounding box center [88, 50] width 97 height 15
paste input "SmartMeter LLC"
type input "SmartMeter LLC"
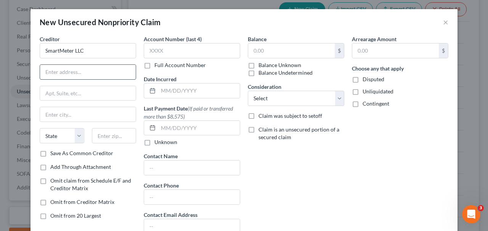
click at [130, 71] on input "text" at bounding box center [88, 72] width 96 height 14
paste input "801 S. Alexander Road, Suite 107"
type input "801 S. Alexander Road, Suite 107"
click at [114, 133] on input "text" at bounding box center [114, 135] width 45 height 15
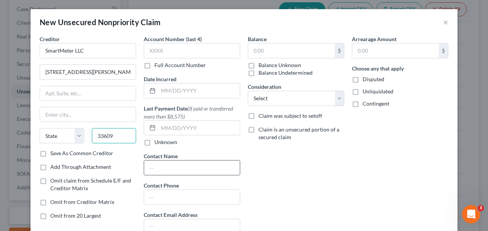
type input "33609"
click at [233, 162] on input "text" at bounding box center [192, 168] width 96 height 14
type input "Tampa"
select select "9"
click at [82, 153] on label "Save As Common Creditor" at bounding box center [81, 154] width 63 height 8
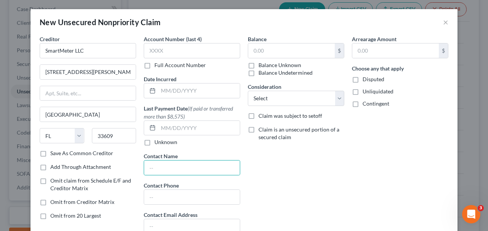
click at [58, 153] on input "Save As Common Creditor" at bounding box center [55, 152] width 5 height 5
checkbox input "true"
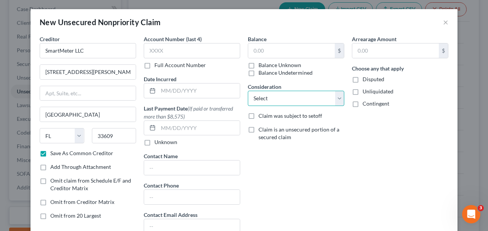
click at [279, 94] on select "Select Cable / Satellite Services Collection Agency Credit Card Debt Debt Couns…" at bounding box center [296, 98] width 97 height 15
select select "15"
click at [248, 91] on select "Select Cable / Satellite Services Collection Agency Credit Card Debt Debt Couns…" at bounding box center [296, 98] width 97 height 15
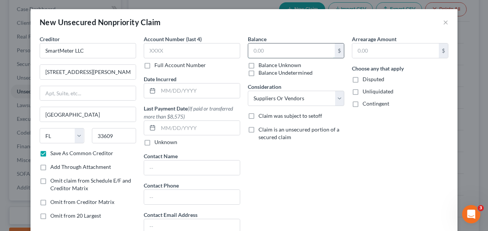
click at [289, 44] on input "text" at bounding box center [291, 50] width 87 height 14
paste input "39,449.02"
type input "39,449.02"
click at [301, 160] on div "Balance 39,449.02 $ Balance Unknown Balance Undetermined 39,449.02 $ Balance Un…" at bounding box center [296, 137] width 104 height 205
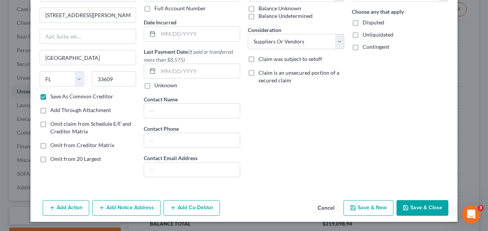
click at [360, 202] on button "Save & New" at bounding box center [369, 208] width 50 height 16
checkbox input "false"
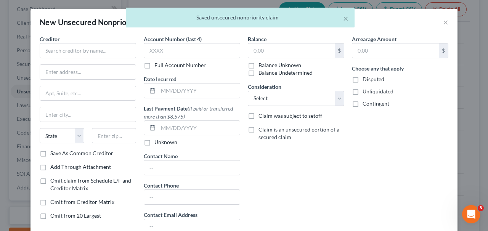
click at [361, 208] on div "Arrearage Amount $ Choose any that apply Disputed Unliquidated Contingent" at bounding box center [400, 137] width 104 height 205
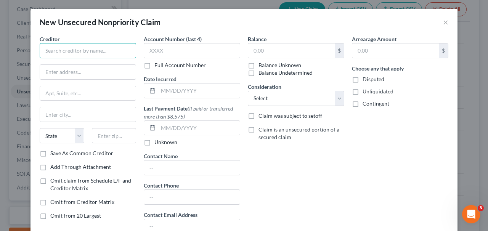
click at [127, 53] on input "text" at bounding box center [88, 50] width 97 height 15
type input "x"
paste input "Regus Management Group, LLC"
type input "Regus Management Group, LLC"
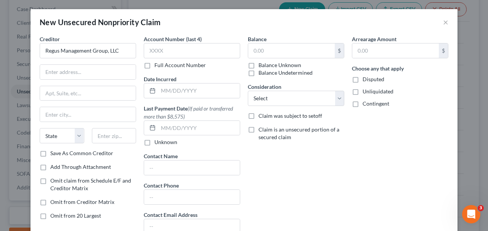
click at [118, 81] on div "Creditor * Regus Management Group, LLC State AL AK AR AZ CA CO CT DE DC FL GA G…" at bounding box center [88, 92] width 97 height 114
click at [115, 77] on input "text" at bounding box center [88, 72] width 96 height 14
paste input "15305 Dallas Parkway, Suite 400"
type input "15305 Dallas Parkway, Suite 400"
click at [114, 126] on div "Creditor * Regus Management Group, LLC 15305 Dallas Parkway, Suite 400 State AL…" at bounding box center [88, 92] width 97 height 114
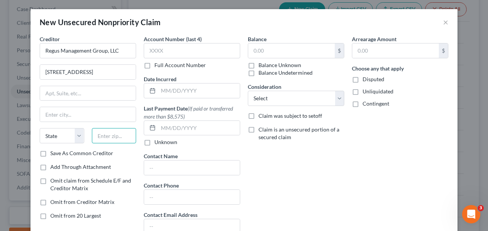
click at [114, 139] on input "text" at bounding box center [114, 135] width 45 height 15
type input "75001"
click at [116, 106] on div "Creditor * Regus Management Group, LLC 15305 Dallas Parkway, Suite 400 State AL…" at bounding box center [88, 92] width 97 height 114
type input "Addison"
select select "45"
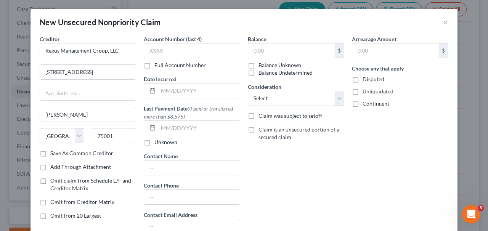
click at [73, 158] on div "Creditor * Regus Management Group, LLC 15305 Dallas Parkway, Suite 400 Addison …" at bounding box center [88, 103] width 97 height 136
click at [63, 156] on label "Save As Common Creditor" at bounding box center [81, 154] width 63 height 8
click at [58, 155] on input "Save As Common Creditor" at bounding box center [55, 152] width 5 height 5
checkbox input "true"
click at [277, 100] on select "Select Cable / Satellite Services Collection Agency Credit Card Debt Debt Couns…" at bounding box center [296, 98] width 97 height 15
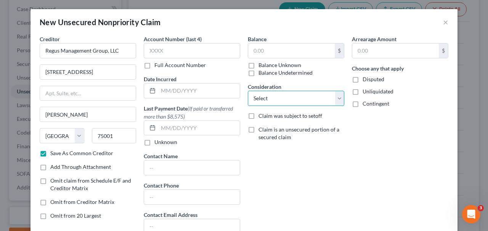
select select "11"
click at [248, 91] on select "Select Cable / Satellite Services Collection Agency Credit Card Debt Debt Couns…" at bounding box center [296, 98] width 97 height 15
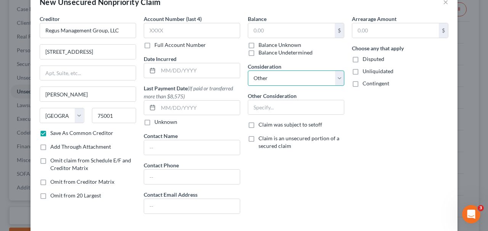
scroll to position [30, 0]
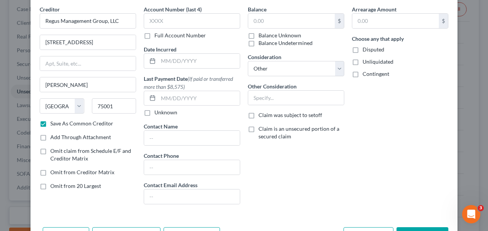
click at [271, 37] on label "Balance Unknown" at bounding box center [280, 36] width 43 height 8
click at [267, 37] on input "Balance Unknown" at bounding box center [264, 34] width 5 height 5
checkbox input "true"
type input "0.00"
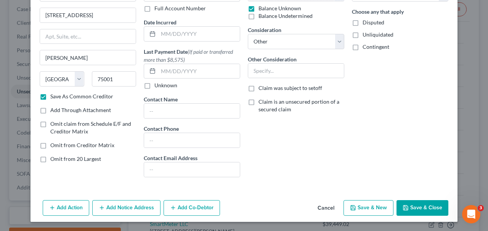
click at [377, 207] on button "Save & New" at bounding box center [369, 208] width 50 height 16
checkbox input "false"
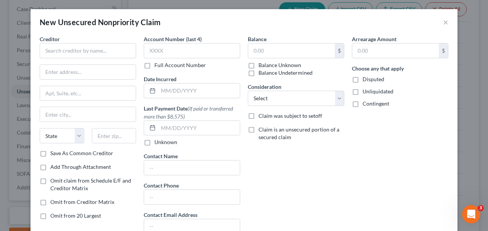
click at [443, 25] on div "New Unsecured Nonpriority Claim ×" at bounding box center [244, 22] width 427 height 26
click at [443, 22] on div "New Unsecured Nonpriority Claim ×" at bounding box center [244, 22] width 427 height 26
click at [444, 23] on button "×" at bounding box center [445, 22] width 5 height 9
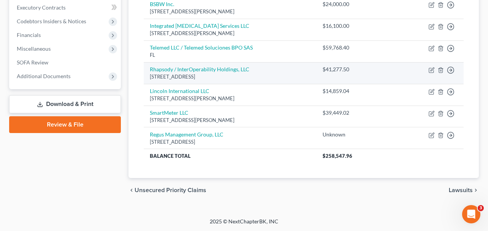
scroll to position [0, 0]
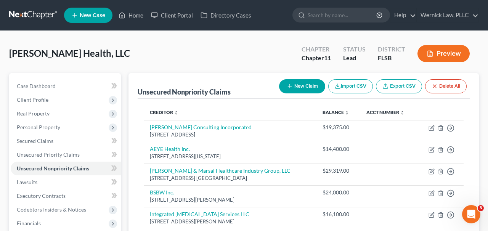
click at [287, 84] on icon "button" at bounding box center [290, 86] width 6 height 6
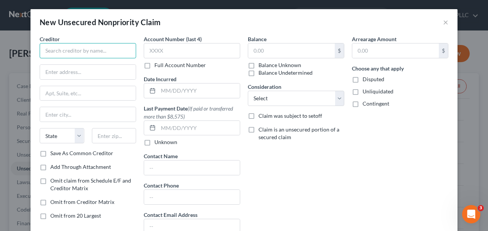
click at [92, 53] on input "text" at bounding box center [88, 50] width 97 height 15
paste input "Amazon Capital Services, Inc."
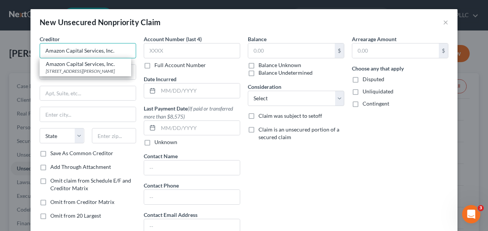
type input "Amazon Capital Services, Inc."
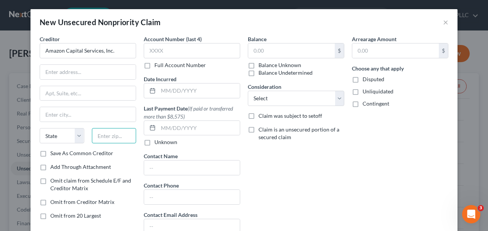
click at [108, 131] on input "text" at bounding box center [114, 135] width 45 height 15
type input "98109"
click at [88, 79] on input "text" at bounding box center [88, 72] width 96 height 14
type input "Seattle"
select select "50"
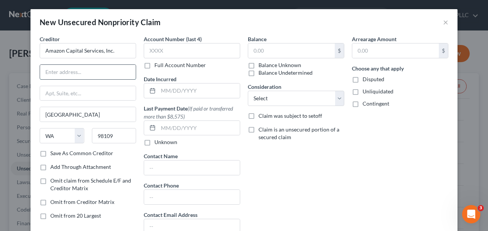
paste input "410 Terry Avenue North"
type input "410 Terry Avenue North"
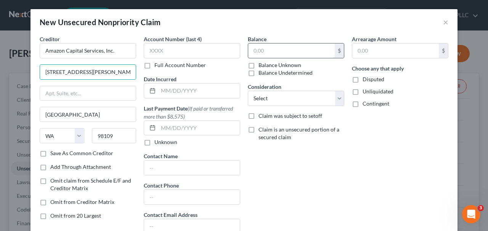
click at [262, 50] on input "text" at bounding box center [291, 50] width 87 height 14
paste input "2,535.22"
type input "2,535.22"
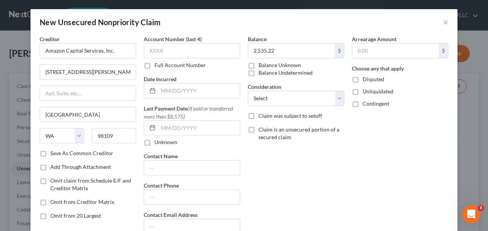
click at [288, 209] on div "Balance 2,535.22 $ Balance Unknown Balance Undetermined 2,535.22 $ Balance Unkn…" at bounding box center [296, 137] width 104 height 205
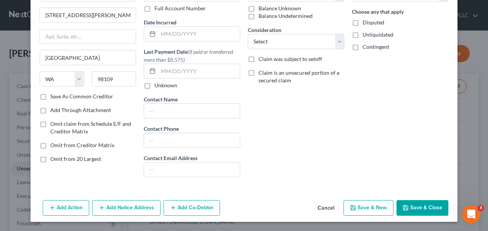
click at [99, 101] on div "Creditor * Amazon Capital Services, Inc. 410 Terry Avenue North Seattle State A…" at bounding box center [88, 46] width 97 height 136
click at [99, 100] on label "Save As Common Creditor" at bounding box center [81, 97] width 63 height 8
click at [58, 98] on input "Save As Common Creditor" at bounding box center [55, 95] width 5 height 5
checkbox input "true"
click at [324, 51] on div "Balance 2,535.22 $ Balance Unknown Balance Undetermined 2,535.22 $ Balance Unkn…" at bounding box center [296, 80] width 104 height 205
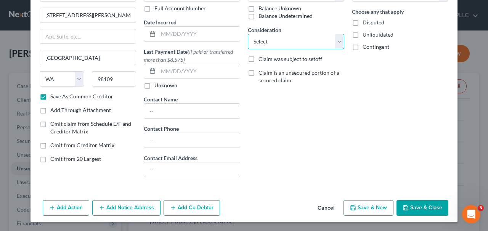
click at [322, 43] on select "Select Cable / Satellite Services Collection Agency Credit Card Debt Debt Couns…" at bounding box center [296, 41] width 97 height 15
select select "11"
click at [248, 34] on select "Select Cable / Satellite Services Collection Agency Credit Card Debt Debt Couns…" at bounding box center [296, 41] width 97 height 15
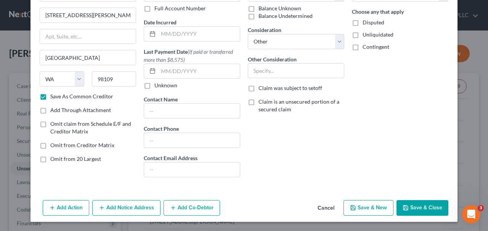
click at [366, 200] on button "Save & New" at bounding box center [369, 208] width 50 height 16
checkbox input "false"
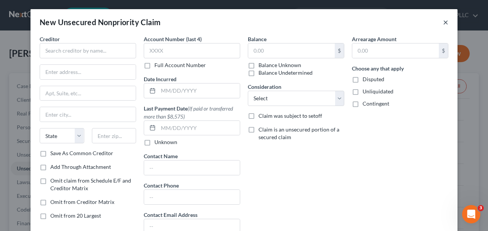
click at [448, 23] on button "×" at bounding box center [445, 22] width 5 height 9
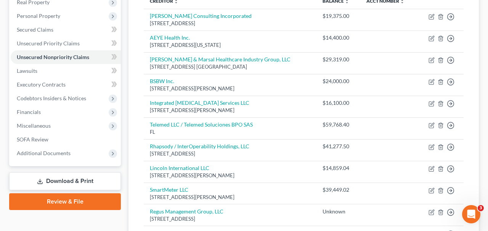
scroll to position [81, 0]
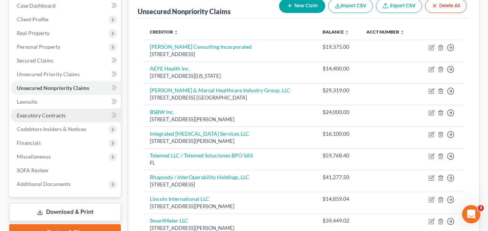
click at [76, 112] on link "Executory Contracts" at bounding box center [66, 116] width 110 height 14
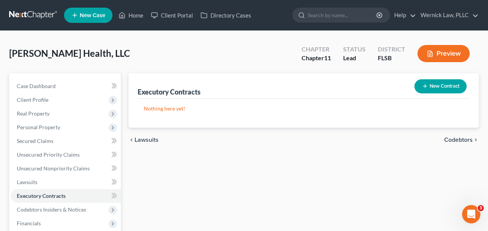
click at [425, 90] on button "New Contract" at bounding box center [441, 86] width 52 height 14
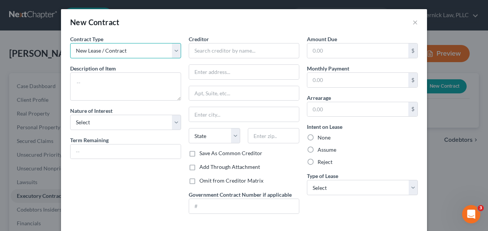
click at [168, 47] on select "New Lease / Contract New Timeshare" at bounding box center [125, 50] width 111 height 15
click at [70, 43] on select "New Lease / Contract New Timeshare" at bounding box center [125, 50] width 111 height 15
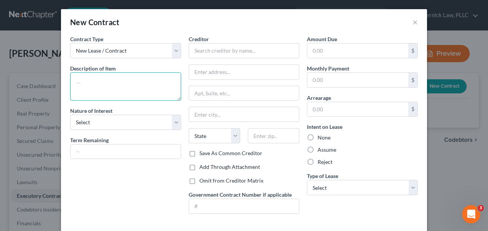
click at [147, 82] on textarea at bounding box center [125, 86] width 111 height 28
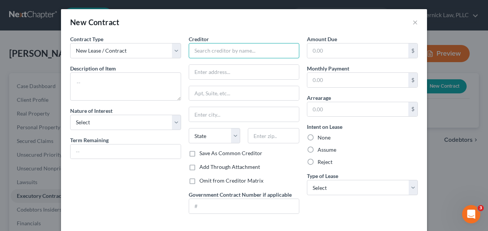
click at [238, 54] on input "text" at bounding box center [244, 50] width 111 height 15
paste input "Regus Management Group, LLC"
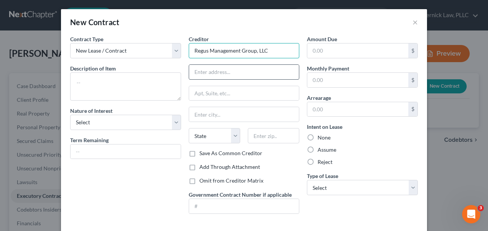
type input "Regus Management Group, LLC"
click at [256, 71] on input "text" at bounding box center [244, 72] width 110 height 14
paste input "15305 Dallas Parkway, Suite 400"
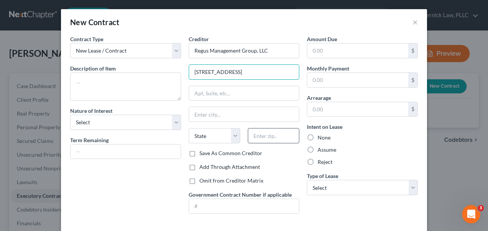
type input "15305 Dallas Parkway, Suite 400"
click at [261, 135] on input "text" at bounding box center [274, 135] width 52 height 15
type input "75001"
click at [262, 101] on div "Creditor * Regus Management Group, LLC 15305 Dallas Parkway, Suite 400 State AL…" at bounding box center [244, 92] width 111 height 114
type input "Addison"
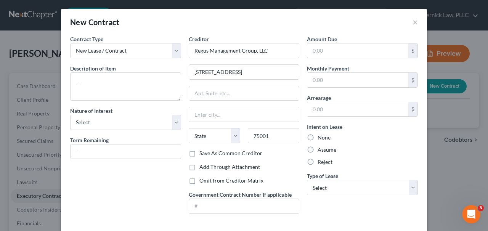
select select "45"
click at [248, 93] on input "text" at bounding box center [244, 93] width 110 height 14
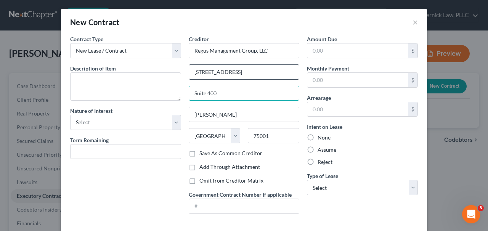
type input "Suite 400"
drag, startPoint x: 246, startPoint y: 71, endPoint x: 310, endPoint y: 73, distance: 64.1
click at [310, 73] on div "Contract Type New Lease / Contract New Timeshare Description of non-residential…" at bounding box center [244, 127] width 356 height 185
type input "15305 Dallas Parkway"
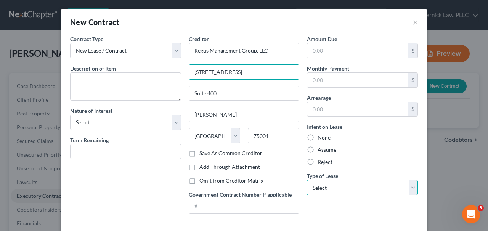
click at [328, 182] on select "Select Real Estate Car Other" at bounding box center [362, 187] width 111 height 15
select select "0"
click at [307, 180] on select "Select Real Estate Car Other" at bounding box center [362, 187] width 111 height 15
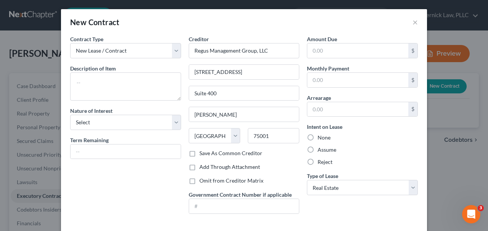
click at [251, 154] on label "Save As Common Creditor" at bounding box center [231, 154] width 63 height 8
click at [208, 154] on input "Save As Common Creditor" at bounding box center [205, 152] width 5 height 5
checkbox input "true"
click at [343, 75] on input "text" at bounding box center [358, 80] width 101 height 14
paste input "$3,518.50/month (exclusive of taxes)"
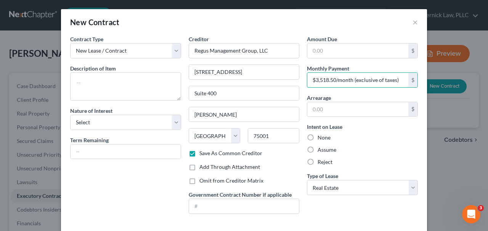
drag, startPoint x: 338, startPoint y: 80, endPoint x: 424, endPoint y: 84, distance: 86.7
click at [425, 84] on div "Contract Type New Lease / Contract New Timeshare Description of non-residential…" at bounding box center [244, 134] width 366 height 199
type input "3,518.50"
click at [361, 137] on div "None" at bounding box center [362, 138] width 111 height 8
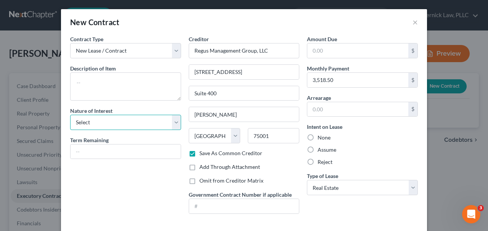
click at [137, 118] on select "Select Purchaser Agent Lessor Lessee" at bounding box center [125, 122] width 111 height 15
select select "3"
click at [70, 115] on select "Select Purchaser Agent Lessor Lessee" at bounding box center [125, 122] width 111 height 15
click at [145, 147] on input "text" at bounding box center [126, 152] width 110 height 14
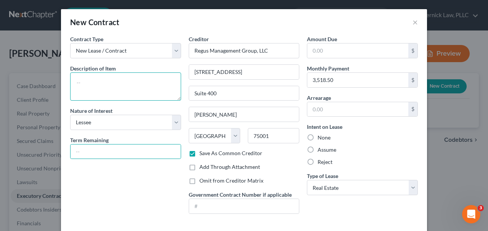
click at [113, 84] on textarea at bounding box center [125, 86] width 111 height 28
paste textarea "Virtual office and workspace lease agreements"
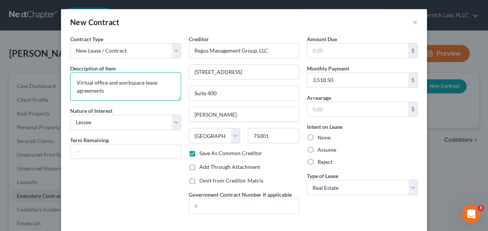
drag, startPoint x: 144, startPoint y: 80, endPoint x: 172, endPoint y: 95, distance: 31.9
click at [172, 95] on textarea "Virtual office and workspace lease agreements" at bounding box center [125, 86] width 111 height 28
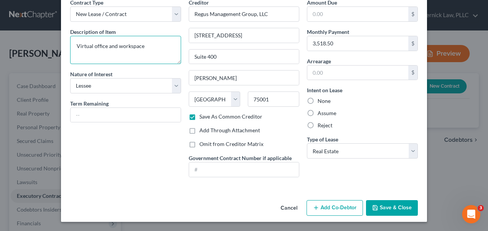
type textarea "Virtual office and workspace"
click at [143, 103] on div "Term Remaining" at bounding box center [125, 111] width 111 height 23
click at [144, 114] on input "text" at bounding box center [126, 115] width 110 height 14
paste input "terms ending between Sep 2025 – Aug 2026, some auto-renewing through 2027, plus…"
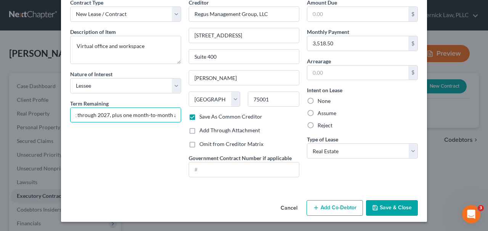
scroll to position [0, 0]
drag, startPoint x: 156, startPoint y: 112, endPoint x: 49, endPoint y: 111, distance: 106.8
click at [49, 111] on div "New Contract × Contract Type New Lease / Contract New Timeshare Description of …" at bounding box center [244, 115] width 488 height 231
click at [79, 113] on input "terms ending between Sep 2025 – Aug 2026, some auto-renewing through 2027, plus…" at bounding box center [126, 115] width 110 height 14
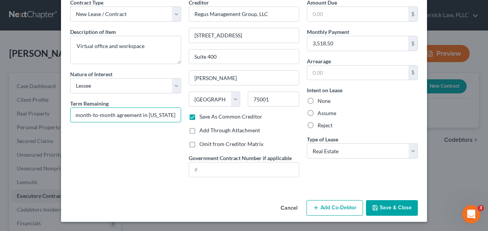
drag, startPoint x: 135, startPoint y: 113, endPoint x: 183, endPoint y: 113, distance: 48.1
click at [183, 113] on div "Contract Type New Lease / Contract New Timeshare Description of non-residential…" at bounding box center [125, 90] width 119 height 185
type input "Terms ending between Sep 2025 – Aug 2026, some auto-renewing through 2027, plus…"
click at [377, 206] on icon "button" at bounding box center [375, 208] width 5 height 5
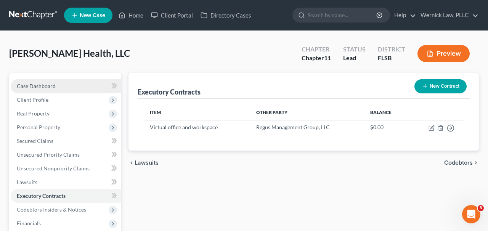
click at [43, 89] on link "Case Dashboard" at bounding box center [66, 86] width 110 height 14
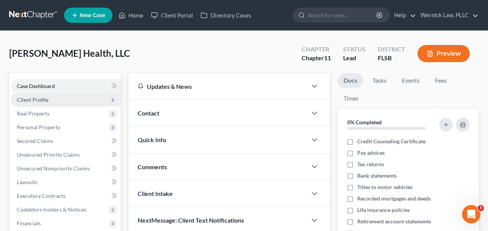
click at [79, 97] on span "Client Profile" at bounding box center [66, 100] width 110 height 14
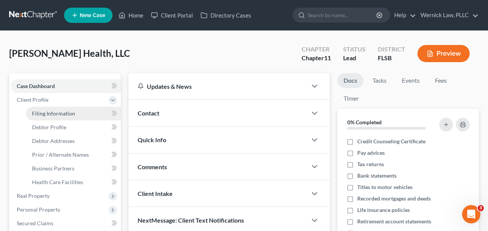
click at [85, 109] on link "Filing Information" at bounding box center [73, 114] width 95 height 14
select select "2"
select select "1"
select select "17"
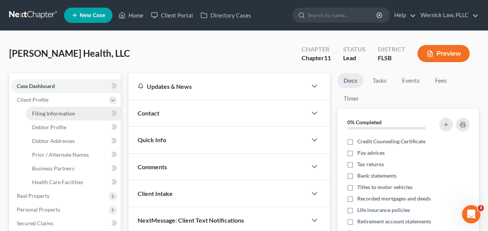
select select "0"
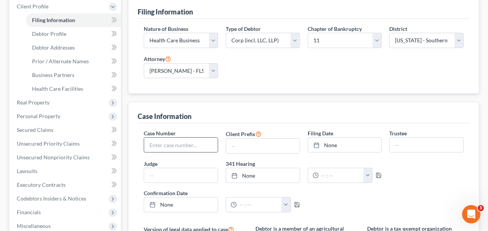
scroll to position [314, 0]
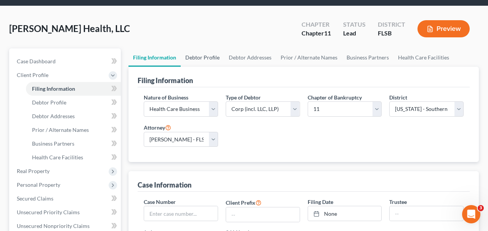
click at [203, 55] on link "Debtor Profile" at bounding box center [202, 57] width 43 height 18
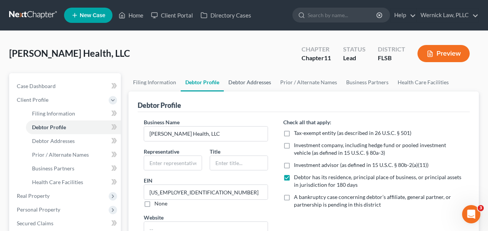
click at [267, 85] on link "Debtor Addresses" at bounding box center [250, 82] width 52 height 18
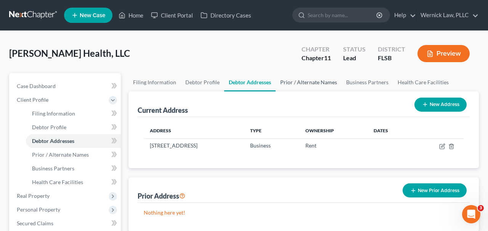
click at [312, 84] on link "Prior / Alternate Names" at bounding box center [309, 82] width 66 height 18
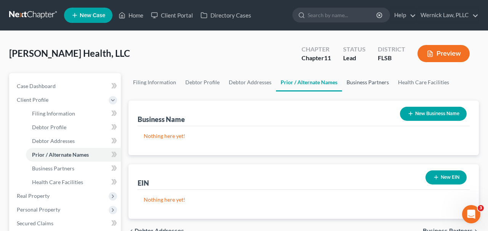
click at [382, 75] on link "Business Partners" at bounding box center [368, 82] width 52 height 18
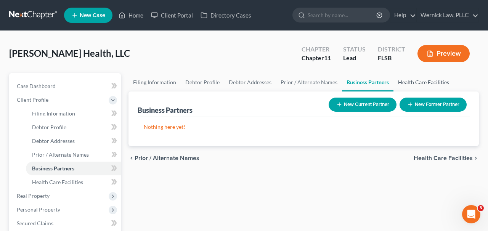
click at [410, 76] on link "Health Care Facilities" at bounding box center [424, 82] width 60 height 18
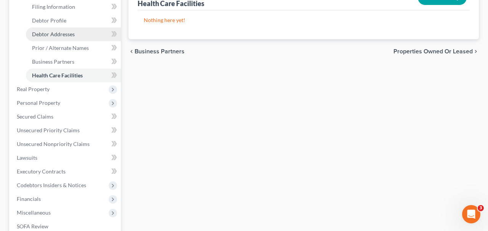
scroll to position [140, 0]
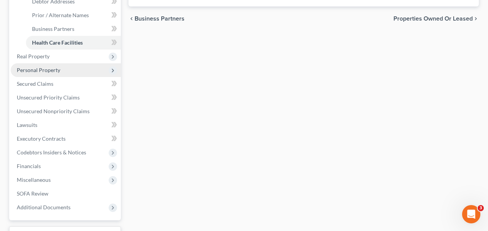
click at [73, 69] on span "Personal Property" at bounding box center [66, 70] width 110 height 14
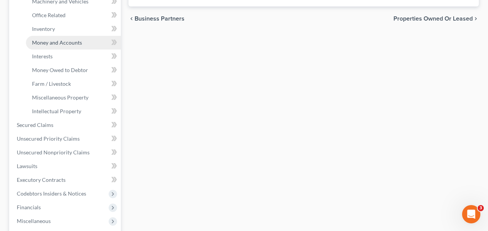
click at [64, 41] on span "Money and Accounts" at bounding box center [57, 42] width 50 height 6
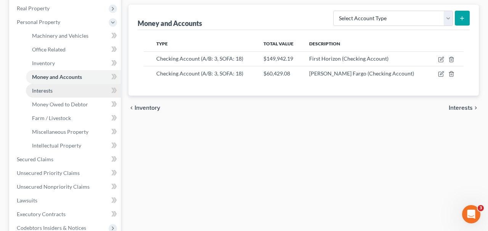
click at [71, 92] on link "Interests" at bounding box center [73, 91] width 95 height 14
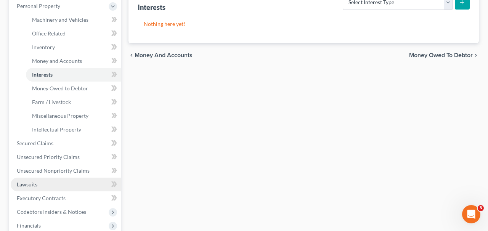
scroll to position [127, 0]
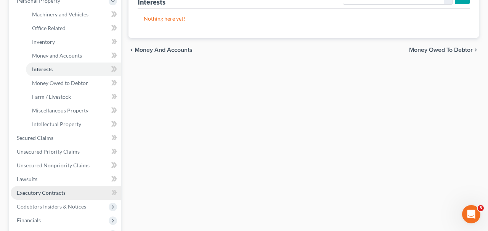
click at [64, 193] on span "Executory Contracts" at bounding box center [41, 193] width 49 height 6
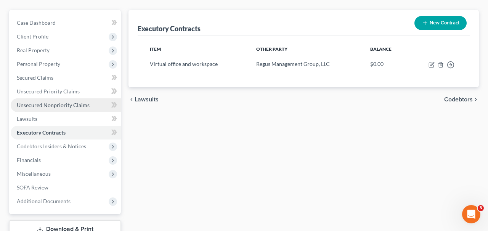
click at [72, 105] on span "Unsecured Nonpriority Claims" at bounding box center [53, 105] width 73 height 6
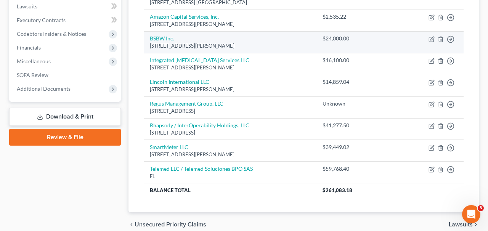
scroll to position [177, 0]
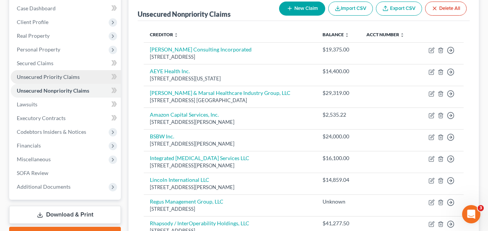
click at [68, 77] on span "Unsecured Priority Claims" at bounding box center [48, 77] width 63 height 6
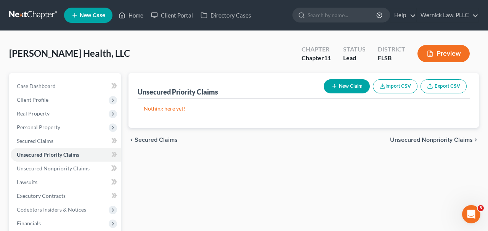
click at [344, 87] on button "New Claim" at bounding box center [347, 86] width 46 height 14
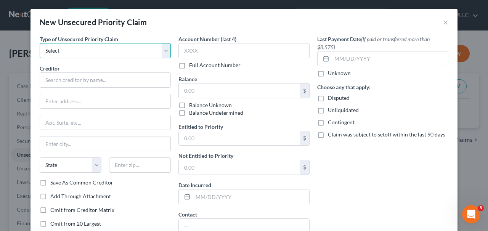
click at [141, 46] on select "Select Taxes & Other Government Units Domestic Support Obligations Extensions o…" at bounding box center [105, 50] width 131 height 15
select select "9"
click at [40, 43] on select "Select Taxes & Other Government Units Domestic Support Obligations Extensions o…" at bounding box center [105, 50] width 131 height 15
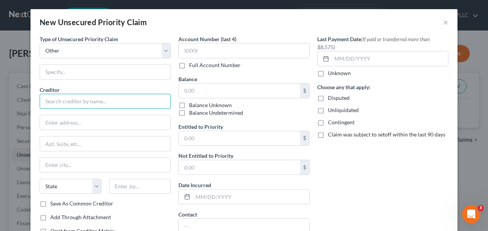
click at [91, 100] on input "text" at bounding box center [105, 101] width 131 height 15
paste input "Advantage Capital Management, LLC"
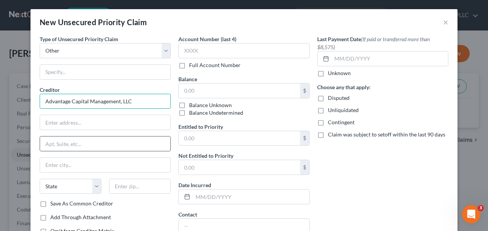
type input "Advantage Capital Management, LLC"
click at [134, 136] on div at bounding box center [105, 143] width 131 height 15
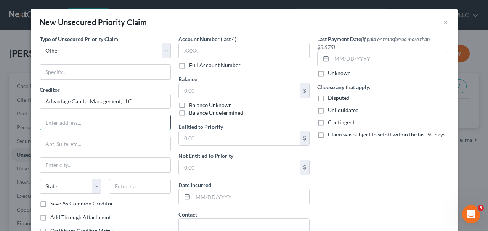
click at [134, 124] on input "text" at bounding box center [105, 122] width 130 height 14
paste input "1180 Avenue of the Americas, 21st Floor"
type input "1180 Avenue of the Americas, 21st Floor"
click at [131, 185] on input "text" at bounding box center [140, 186] width 62 height 15
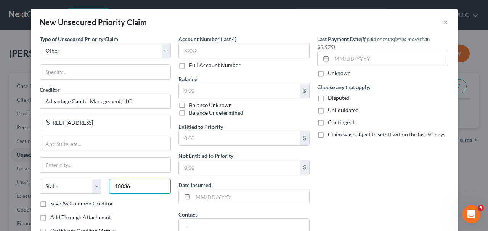
type input "10036"
click at [127, 154] on div "Creditor * Advantage Capital Management, LLC 1180 Avenue of the Americas, 21st …" at bounding box center [105, 143] width 131 height 114
type input "New York"
select select "35"
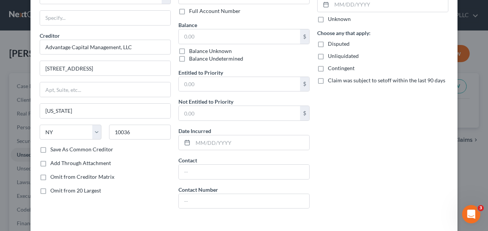
scroll to position [86, 0]
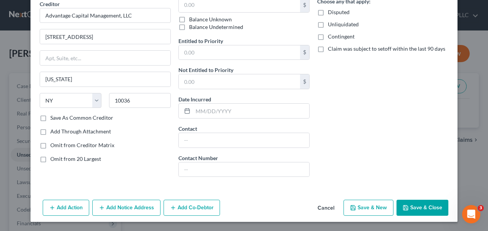
click at [104, 119] on label "Save As Common Creditor" at bounding box center [81, 118] width 63 height 8
click at [58, 119] on input "Save As Common Creditor" at bounding box center [55, 116] width 5 height 5
checkbox input "true"
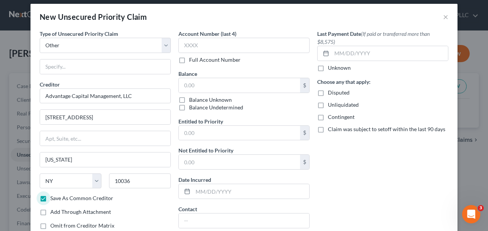
scroll to position [5, 0]
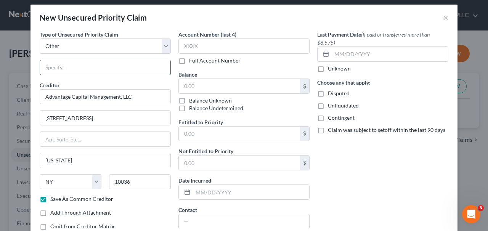
click at [96, 71] on input "text" at bounding box center [105, 67] width 130 height 14
paste input "Secured loan / financing facility"
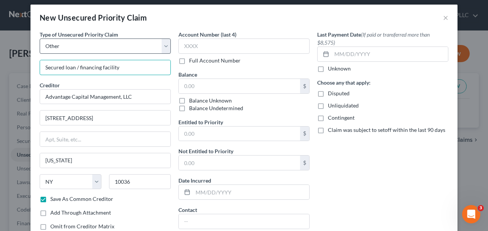
type input "Secured loan / financing facility"
click at [94, 45] on select "Select Taxes & Other Government Units Domestic Support Obligations Extensions o…" at bounding box center [105, 46] width 131 height 15
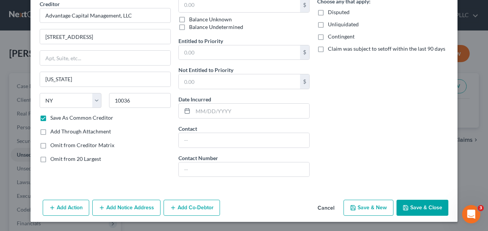
click at [378, 207] on button "Save & New" at bounding box center [369, 208] width 50 height 16
checkbox input "false"
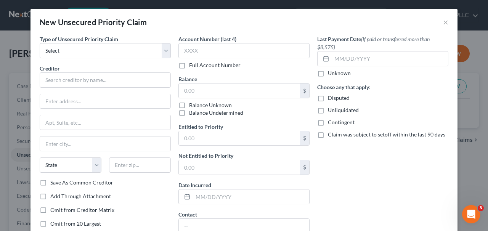
type input "0.00"
click at [73, 50] on select "Select Taxes & Other Government Units Domestic Support Obligations Extensions o…" at bounding box center [105, 50] width 131 height 15
select select "9"
click at [40, 43] on select "Select Taxes & Other Government Units Domestic Support Obligations Extensions o…" at bounding box center [105, 50] width 131 height 15
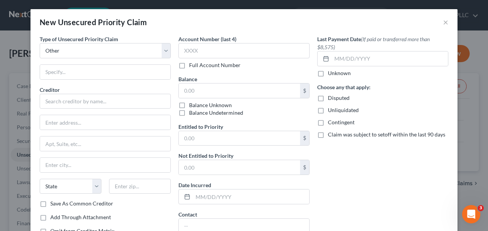
click at [68, 88] on div "Creditor *" at bounding box center [105, 97] width 131 height 23
click at [64, 102] on input "text" at bounding box center [105, 101] width 131 height 15
paste input "Glucose Monitoring Services, LLC"
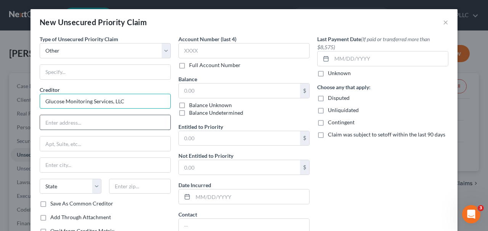
type input "Glucose Monitoring Services, LLC"
click at [69, 128] on input "text" at bounding box center [105, 122] width 130 height 14
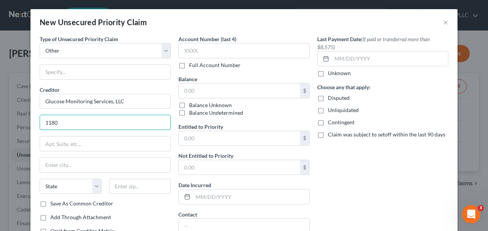
drag, startPoint x: 82, startPoint y: 124, endPoint x: 14, endPoint y: 124, distance: 68.3
click at [14, 124] on div "New Unsecured Priority Claim × Type of Unsecured Priority Claim * Select Taxes …" at bounding box center [244, 115] width 488 height 231
paste input "Avenue of the Americas, 21st Floor"
click at [64, 124] on input "1180" at bounding box center [105, 122] width 130 height 14
paste input "Avenue of the Americas, 21st Floor"
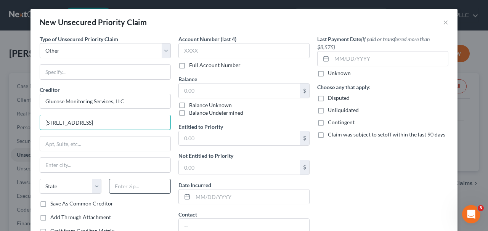
type input "1180 Avenue of the Americas, 21st Floor"
click at [130, 181] on input "text" at bounding box center [140, 186] width 62 height 15
type input "10036"
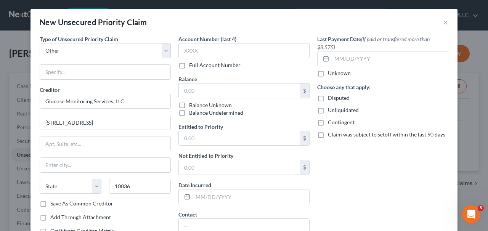
click at [130, 155] on div "Creditor * Glucose Monitoring Services, LLC 1180 Avenue of the Americas, 21st F…" at bounding box center [105, 143] width 131 height 114
type input "New York"
select select "35"
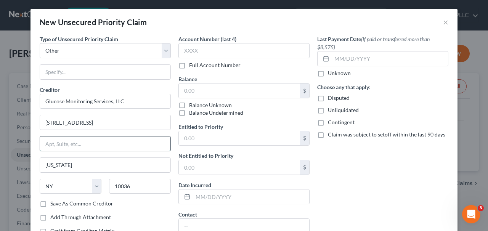
click at [130, 148] on input "text" at bounding box center [105, 144] width 130 height 14
click at [351, 178] on div "Last Payment Date (If paid or transferred more than $8,575) Unknown Choose any …" at bounding box center [383, 152] width 139 height 234
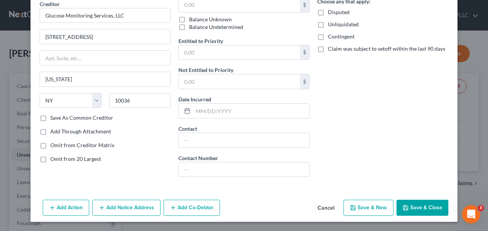
click at [97, 119] on label "Save As Common Creditor" at bounding box center [81, 118] width 63 height 8
click at [58, 119] on input "Save As Common Creditor" at bounding box center [55, 116] width 5 height 5
checkbox input "true"
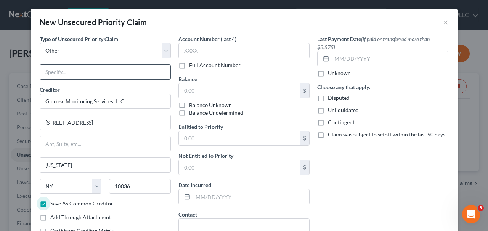
click at [79, 74] on input "text" at bounding box center [105, 72] width 130 height 14
paste input "Secured loan / financing arrangement"
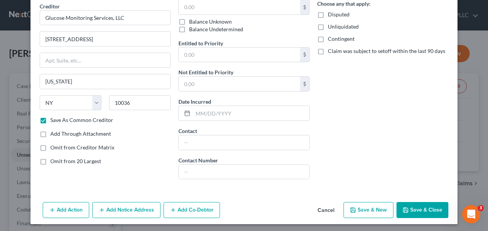
scroll to position [86, 0]
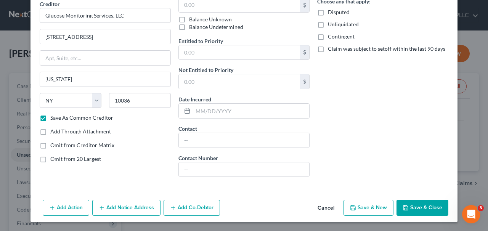
type input "Secured loan / financing arrangement"
click at [381, 205] on button "Save & New" at bounding box center [369, 208] width 50 height 16
checkbox input "false"
type input "0.00"
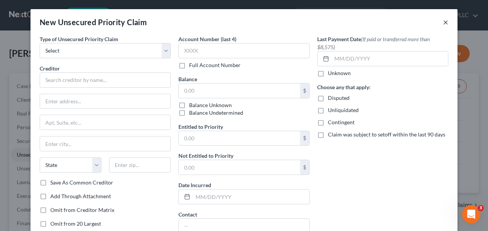
click at [446, 23] on button "×" at bounding box center [445, 22] width 5 height 9
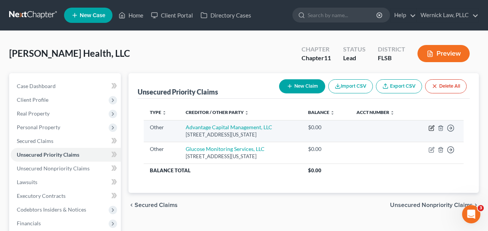
click at [433, 127] on icon "button" at bounding box center [432, 127] width 3 height 3
select select "9"
select select "35"
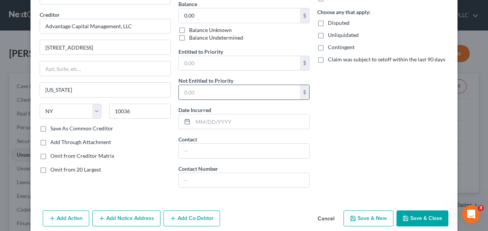
scroll to position [76, 0]
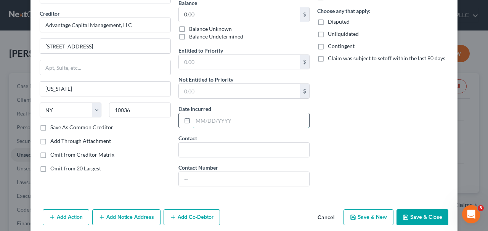
click at [234, 124] on input "text" at bounding box center [251, 120] width 116 height 14
type input "05/30/2023"
click at [385, 214] on button "Save & New" at bounding box center [369, 217] width 50 height 16
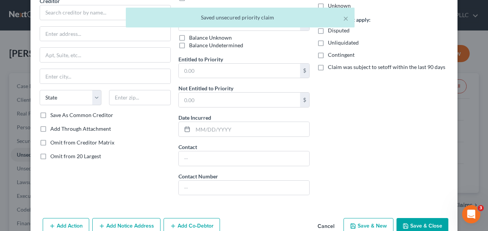
scroll to position [71, 0]
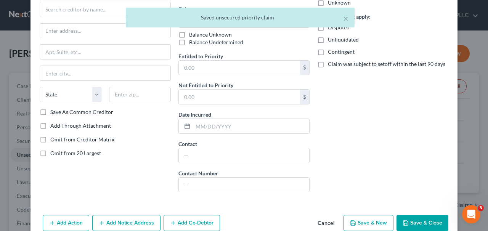
click at [322, 223] on button "Cancel" at bounding box center [326, 223] width 29 height 15
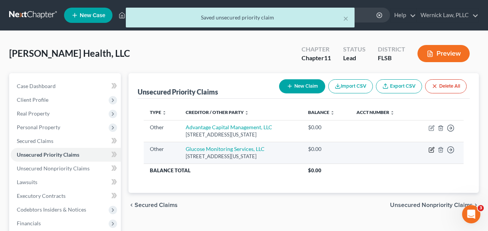
click at [433, 148] on icon "button" at bounding box center [432, 150] width 6 height 6
select select "9"
select select "35"
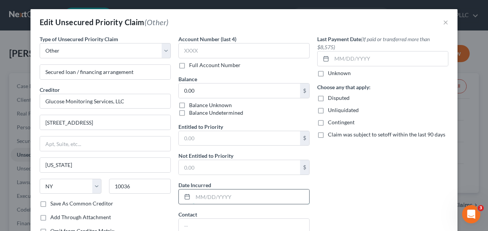
click at [253, 196] on input "text" at bounding box center [251, 197] width 116 height 14
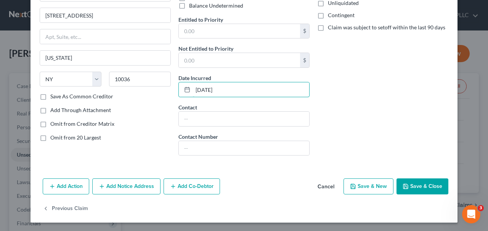
scroll to position [108, 0]
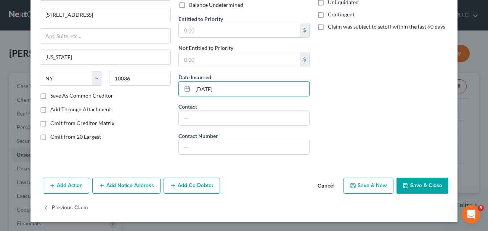
type input "07/24/2025"
click at [411, 184] on button "Save & Close" at bounding box center [423, 186] width 52 height 16
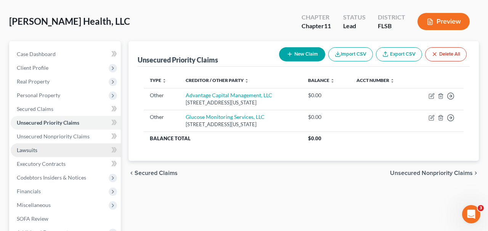
scroll to position [35, 0]
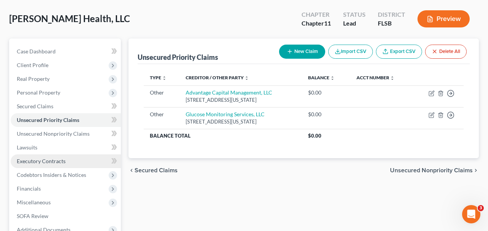
click at [49, 163] on span "Executory Contracts" at bounding box center [41, 161] width 49 height 6
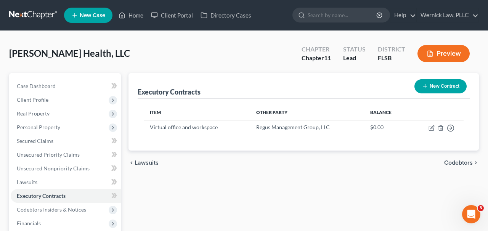
click at [425, 87] on icon "button" at bounding box center [425, 86] width 6 height 6
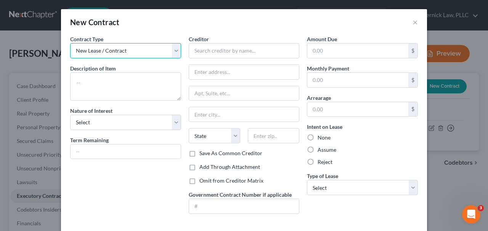
click at [143, 55] on select "New Lease / Contract New Timeshare" at bounding box center [125, 50] width 111 height 15
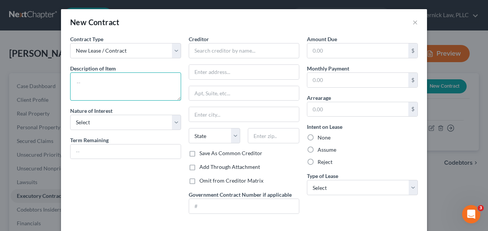
click at [126, 83] on textarea at bounding box center [125, 86] width 111 height 28
paste textarea "Lincoln International LLC (Retention Agreement)"
type textarea "Lincoln International LLC (Retention Agreement)"
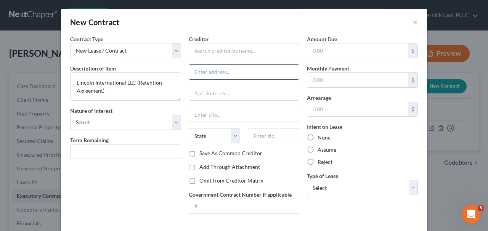
click at [249, 71] on input "text" at bounding box center [244, 72] width 110 height 14
paste input "110 North Wacker Drive, 51st Floor"
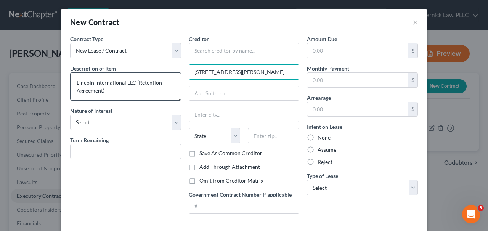
type input "110 North Wacker Drive, 51st Floor"
drag, startPoint x: 138, startPoint y: 83, endPoint x: 31, endPoint y: 83, distance: 107.2
click at [31, 83] on div "New Contract × Contract Type New Lease / Contract New Timeshare Description of …" at bounding box center [244, 115] width 488 height 231
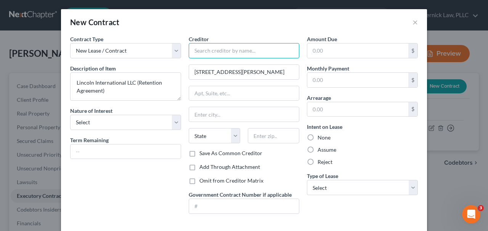
click at [233, 55] on input "text" at bounding box center [244, 50] width 111 height 15
paste input "Lincoln International LLC ("
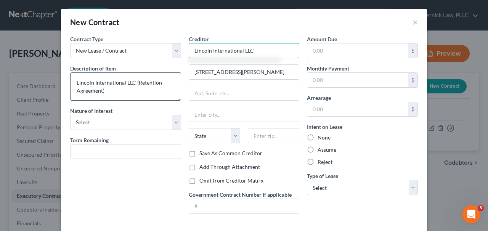
type input "Lincoln International LLC"
drag, startPoint x: 139, startPoint y: 83, endPoint x: 35, endPoint y: 76, distance: 103.3
click at [35, 76] on div "New Contract × Contract Type New Lease / Contract New Timeshare Description of …" at bounding box center [244, 115] width 488 height 231
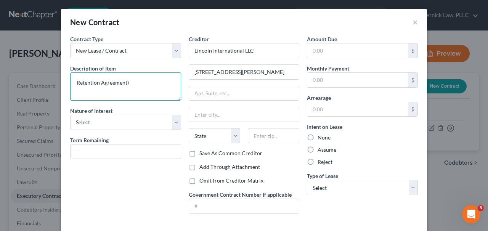
click at [122, 82] on textarea "Retention Agreement)" at bounding box center [125, 86] width 111 height 28
click at [130, 82] on textarea "Retention Agreement)" at bounding box center [125, 86] width 111 height 28
type textarea "Retention Agreement"
click at [284, 137] on input "text" at bounding box center [274, 135] width 52 height 15
type input "60606"
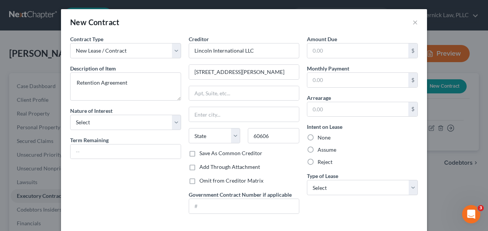
click at [367, 144] on div "Intent on Lease None Assume Reject" at bounding box center [362, 144] width 111 height 43
type input "Chicago"
select select "14"
click at [327, 184] on select "Select Real Estate Car Other" at bounding box center [362, 187] width 111 height 15
select select "2"
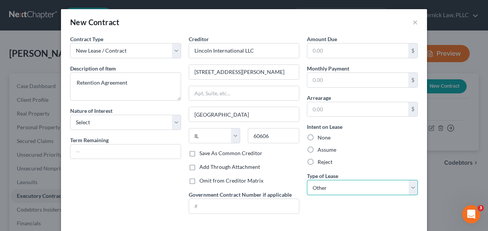
click at [307, 180] on select "Select Real Estate Car Other" at bounding box center [362, 187] width 111 height 15
click at [123, 148] on input "text" at bounding box center [126, 152] width 110 height 14
paste input "Terminated April 9, 2025, but Protection Period runs through April 9, 2026"
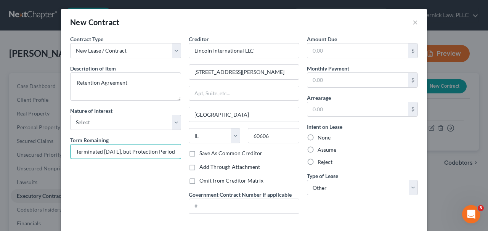
drag, startPoint x: 145, startPoint y: 153, endPoint x: 37, endPoint y: 152, distance: 108.0
click at [37, 152] on div "New Contract × Contract Type New Lease / Contract New Timeshare Description of …" at bounding box center [244, 115] width 488 height 231
click at [135, 150] on input "Terminated April 9, 2025, but Protection Period runs through April 9, 2026" at bounding box center [126, 152] width 110 height 14
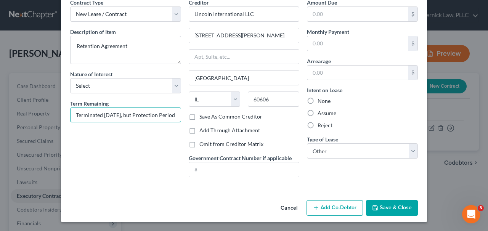
type input "Terminated April 9, 2025, but Protection Period runs through April 9, 2026"
click at [383, 207] on button "Save & Close" at bounding box center [392, 208] width 52 height 16
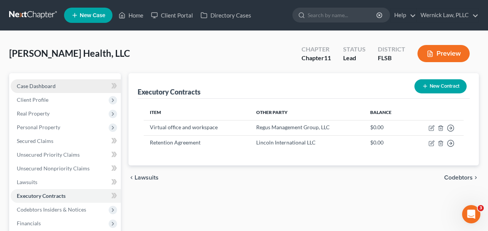
click at [36, 85] on span "Case Dashboard" at bounding box center [36, 86] width 39 height 6
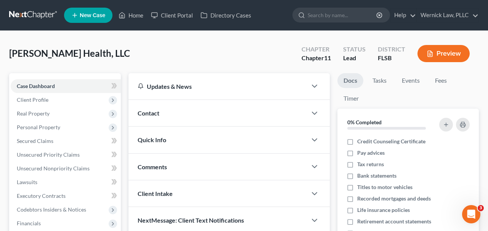
click at [41, 16] on link at bounding box center [33, 15] width 49 height 14
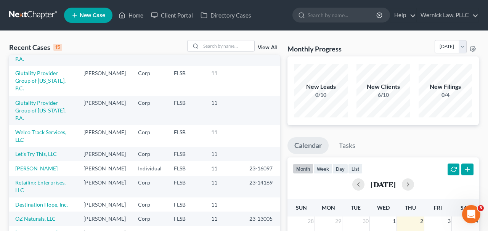
scroll to position [110, 0]
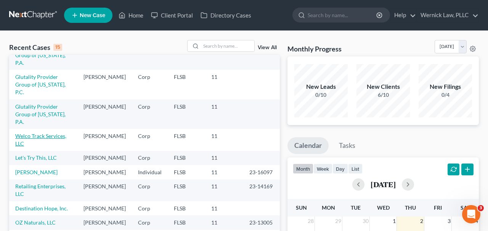
click at [63, 133] on link "Welco Track Services, LLC" at bounding box center [40, 140] width 51 height 14
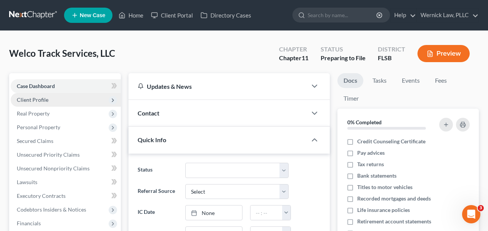
click at [71, 101] on span "Client Profile" at bounding box center [66, 100] width 110 height 14
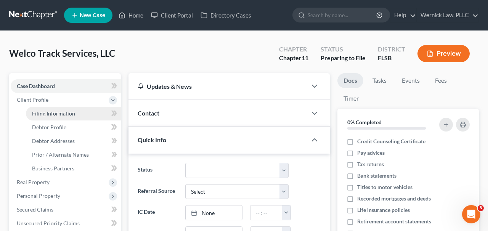
click at [88, 115] on link "Filing Information" at bounding box center [73, 114] width 95 height 14
select select "1"
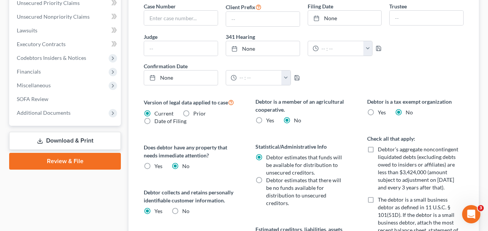
scroll to position [404, 0]
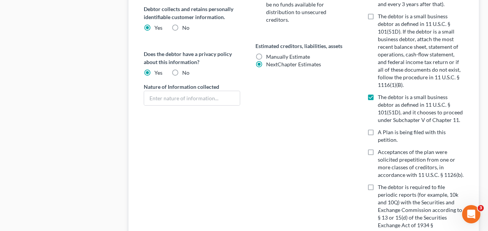
click at [280, 59] on span "Manually Estimate" at bounding box center [288, 56] width 44 height 6
click at [274, 58] on input "Manually Estimate Manually Estimate" at bounding box center [271, 55] width 5 height 5
radio input "true"
radio input "false"
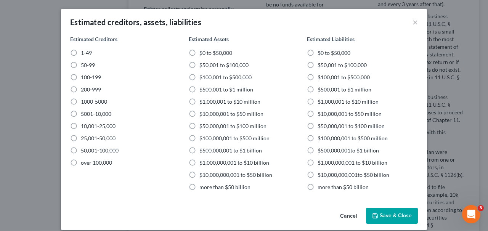
click at [90, 55] on span "1-49" at bounding box center [86, 53] width 11 height 6
click at [89, 54] on input "1-49" at bounding box center [86, 51] width 5 height 5
radio input "true"
click at [243, 76] on span "$100,001 to $500,000" at bounding box center [226, 77] width 52 height 6
click at [208, 76] on input "$100,001 to $500,000" at bounding box center [205, 76] width 5 height 5
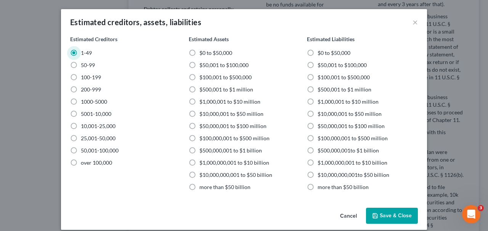
radio input "true"
click at [322, 87] on span "$500,001 to $1 million" at bounding box center [345, 89] width 54 height 6
click at [322, 87] on input "$500,001 to $1 million" at bounding box center [323, 88] width 5 height 5
radio input "true"
click at [380, 221] on button "Save & Close" at bounding box center [392, 216] width 52 height 16
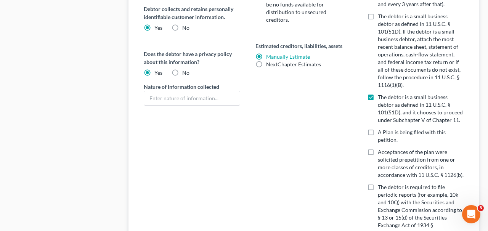
scroll to position [0, 0]
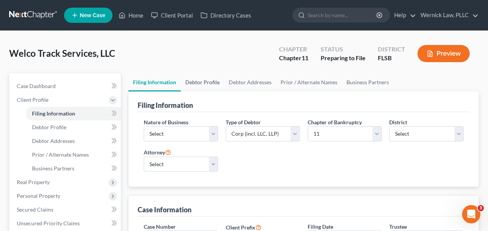
click at [192, 79] on link "Debtor Profile" at bounding box center [202, 82] width 43 height 18
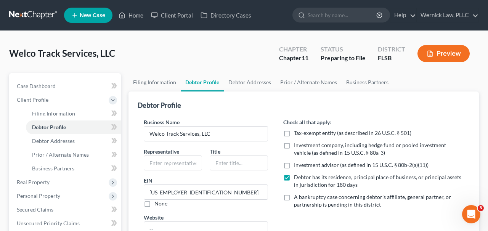
scroll to position [187, 0]
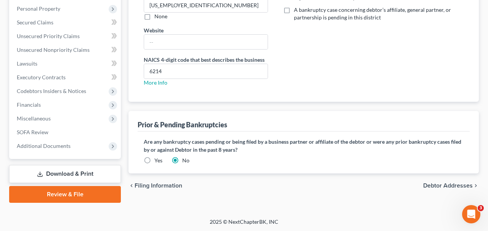
click at [157, 163] on label "Yes" at bounding box center [159, 161] width 8 height 8
click at [158, 162] on input "Yes" at bounding box center [160, 159] width 5 height 5
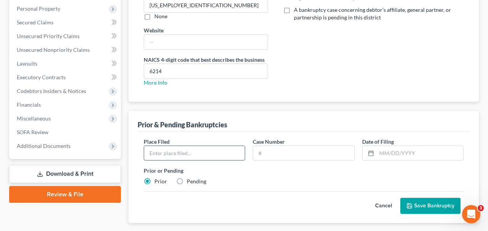
click at [203, 158] on input "text" at bounding box center [194, 153] width 101 height 14
click at [187, 183] on label "Pending" at bounding box center [196, 182] width 19 height 8
click at [190, 183] on input "Pending" at bounding box center [192, 180] width 5 height 5
radio input "true"
radio input "false"
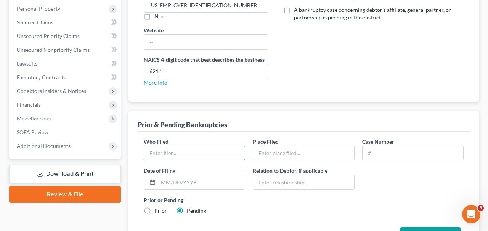
click at [193, 154] on input "text" at bounding box center [194, 153] width 101 height 14
type input "Glutality Global Holdings LLC"
click at [293, 155] on input "text" at bounding box center [303, 153] width 101 height 14
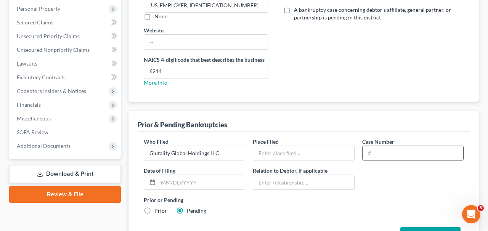
click at [387, 148] on input "text" at bounding box center [413, 153] width 101 height 14
type input "Pending"
click at [329, 132] on div "Who Filed * Glutality Global Holdings LLC Place Filed * Case Number Pending Dat…" at bounding box center [304, 192] width 332 height 121
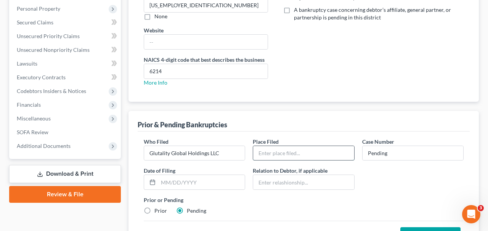
click at [327, 157] on input "text" at bounding box center [303, 153] width 101 height 14
type input "Southern District"
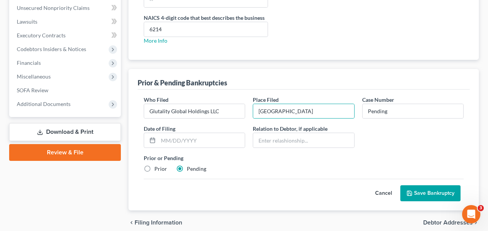
click at [425, 188] on button "Save Bankruptcy" at bounding box center [431, 193] width 60 height 16
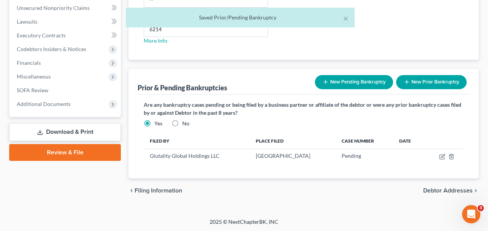
scroll to position [230, 0]
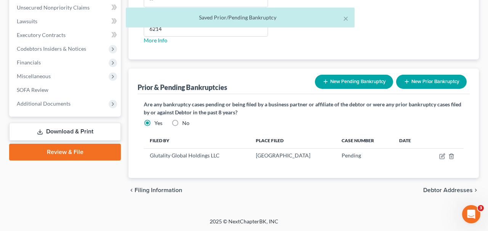
click at [335, 75] on button "New Pending Bankruptcy" at bounding box center [354, 82] width 78 height 14
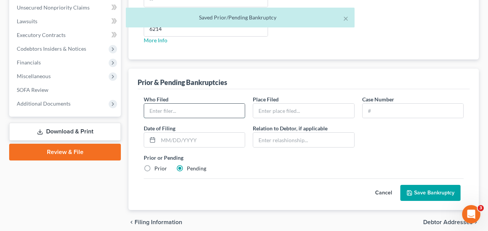
click at [192, 113] on input "text" at bounding box center [194, 111] width 101 height 14
type input "Glutality Provider Group, P.A."
click at [272, 99] on span "Place Filed" at bounding box center [266, 99] width 26 height 6
click at [274, 106] on input "text" at bounding box center [303, 111] width 101 height 14
type input "Southern District"
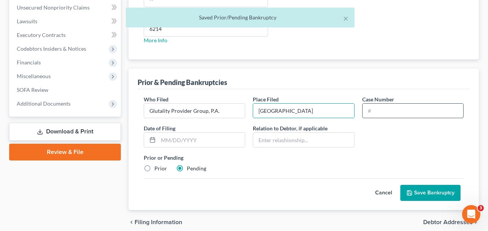
click at [378, 104] on input "text" at bounding box center [413, 111] width 101 height 14
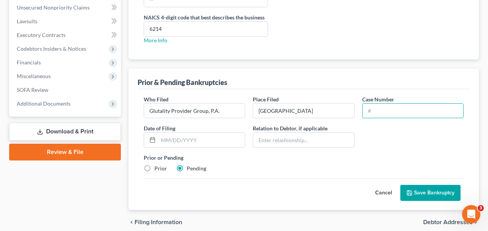
type input "Pending"
click at [424, 186] on button "Save Bankruptcy" at bounding box center [431, 193] width 60 height 16
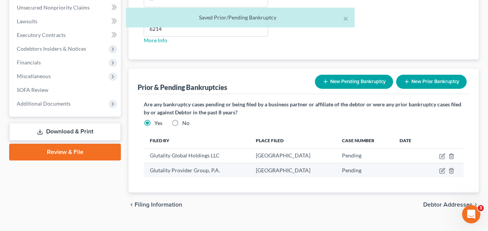
scroll to position [244, 0]
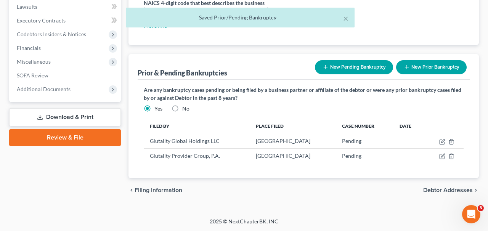
click at [360, 68] on button "New Pending Bankruptcy" at bounding box center [354, 67] width 78 height 14
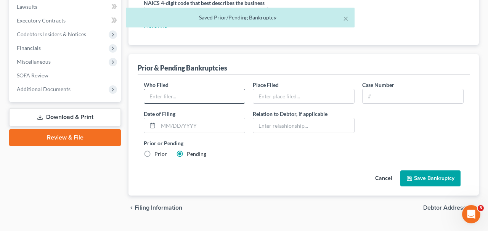
click at [211, 97] on input "text" at bounding box center [194, 96] width 101 height 14
type input "Glutality Provider Group of [US_STATE], P.A."
click at [291, 99] on input "text" at bounding box center [303, 96] width 101 height 14
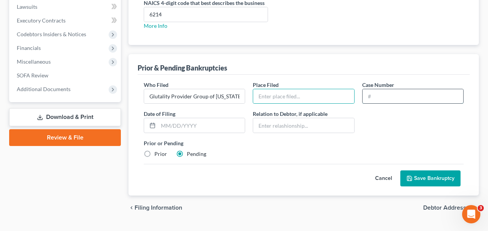
click at [373, 97] on input "text" at bounding box center [413, 96] width 101 height 14
click at [308, 97] on input "text" at bounding box center [303, 96] width 101 height 14
type input "Southern District"
click at [391, 87] on label "Case Number" at bounding box center [378, 85] width 32 height 8
click at [391, 92] on input "text" at bounding box center [413, 96] width 101 height 14
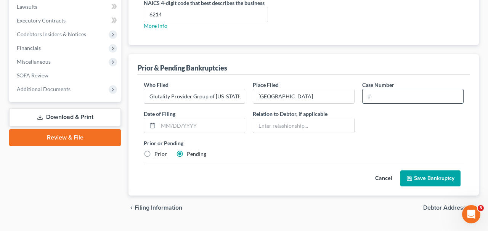
click at [391, 92] on input "text" at bounding box center [413, 96] width 101 height 14
type input "Pending"
click at [427, 176] on button "Save Bankruptcy" at bounding box center [431, 179] width 60 height 16
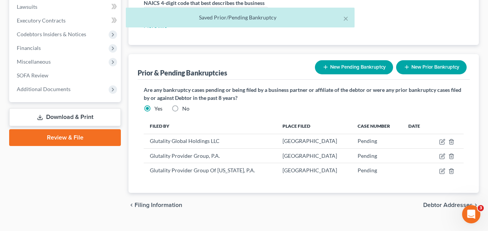
click at [337, 68] on button "New Pending Bankruptcy" at bounding box center [354, 67] width 78 height 14
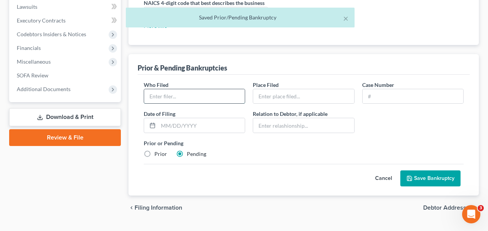
click at [207, 98] on input "text" at bounding box center [194, 96] width 101 height 14
drag, startPoint x: 215, startPoint y: 98, endPoint x: 277, endPoint y: 97, distance: 62.2
click at [277, 97] on div "Who Filed * Glutality Provider Group of Kansas, P.A. Place Filed * Case Number …" at bounding box center [304, 123] width 328 height 84
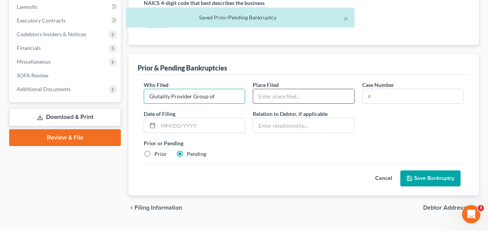
scroll to position [0, 0]
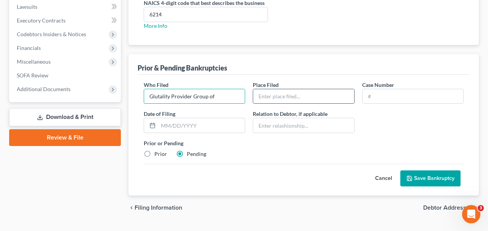
type input "Glutality Provider Group of [US_STATE], P.C."
click at [296, 89] on input "text" at bounding box center [303, 96] width 101 height 14
type input "Southern District"
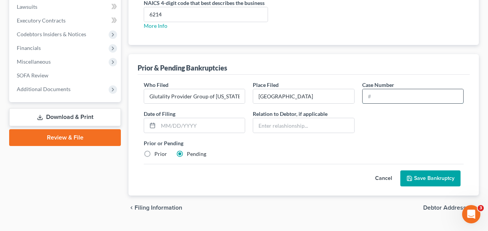
click at [381, 90] on input "text" at bounding box center [413, 96] width 101 height 14
type input "Pending"
click at [435, 171] on button "Save Bankruptcy" at bounding box center [431, 179] width 60 height 16
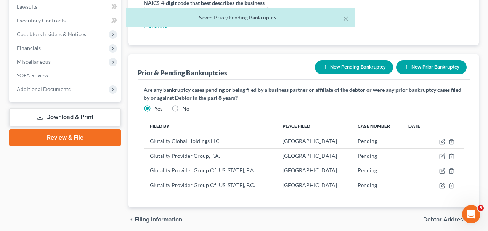
click at [326, 68] on icon "button" at bounding box center [326, 67] width 6 height 6
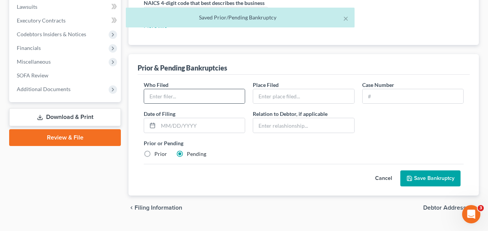
click at [203, 89] on div at bounding box center [194, 96] width 101 height 15
click at [203, 93] on input "text" at bounding box center [194, 96] width 101 height 14
drag, startPoint x: 216, startPoint y: 95, endPoint x: 290, endPoint y: 91, distance: 73.8
click at [290, 91] on div "Who Filed * Glutality Provider Group of Kansas, P.A. Place Filed * Case Number …" at bounding box center [304, 123] width 328 height 84
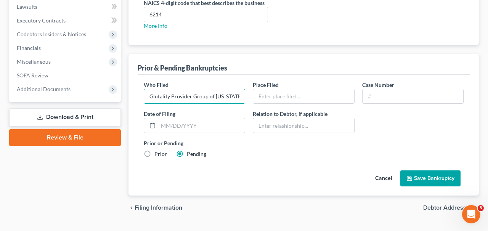
click at [216, 105] on div "Who Filed * Glutality Provider Group of Kansas, P.A. Place Filed * Case Number …" at bounding box center [304, 123] width 328 height 84
drag, startPoint x: 216, startPoint y: 95, endPoint x: 305, endPoint y: 102, distance: 88.8
click at [305, 102] on div "Who Filed * Glutality Provider Group of Kansas, P.A. Place Filed * Case Number …" at bounding box center [304, 123] width 328 height 84
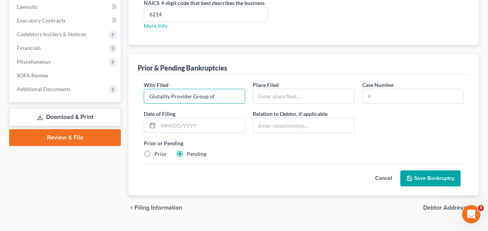
type input "Glutality Provider Group of [US_STATE], P.A."
click at [276, 103] on input "text" at bounding box center [303, 96] width 101 height 14
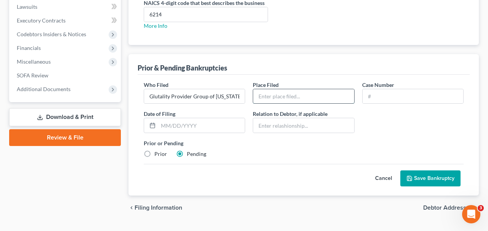
type input "Southern District"
click at [376, 98] on input "text" at bounding box center [413, 96] width 101 height 14
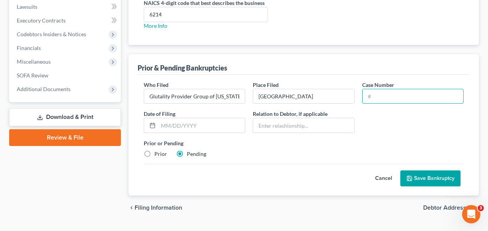
type input "Pending"
click at [423, 173] on button "Save Bankruptcy" at bounding box center [431, 179] width 60 height 16
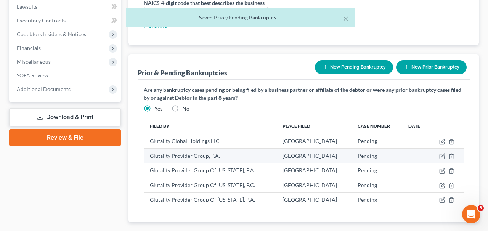
scroll to position [288, 0]
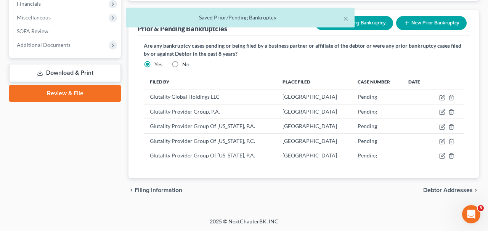
click at [368, 26] on div "× Saved Prior/Pending Bankruptcy" at bounding box center [240, 20] width 488 height 24
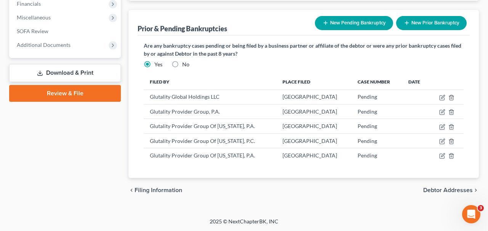
click at [375, 24] on button "New Pending Bankruptcy" at bounding box center [354, 23] width 78 height 14
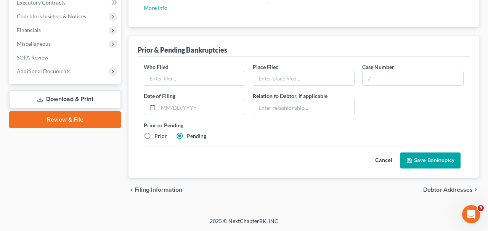
scroll to position [262, 0]
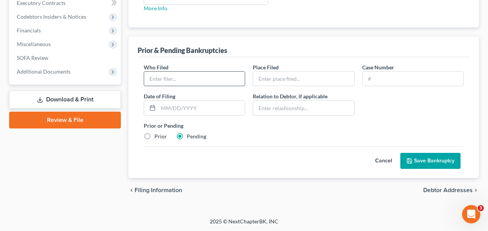
click at [224, 85] on input "text" at bounding box center [194, 79] width 101 height 14
type input "SamHealth, LLC"
click at [300, 81] on input "text" at bounding box center [303, 79] width 101 height 14
type input "Southern District"
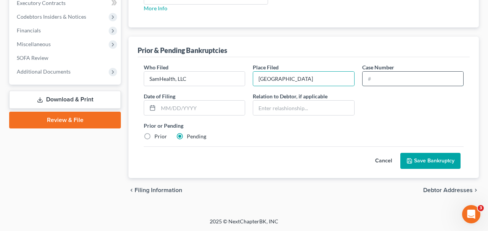
click at [384, 72] on input "text" at bounding box center [413, 79] width 101 height 14
type input "Pending"
click at [426, 156] on button "Save Bankruptcy" at bounding box center [431, 161] width 60 height 16
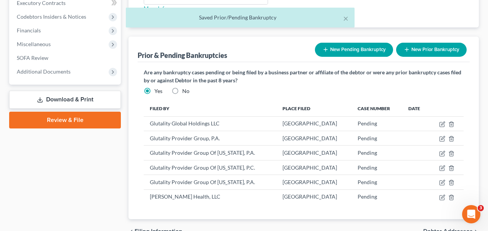
click at [344, 59] on div "New Bankruptcy New Pending Bankruptcy New Prior Bankruptcy" at bounding box center [391, 50] width 158 height 20
click at [341, 52] on button "New Pending Bankruptcy" at bounding box center [354, 50] width 78 height 14
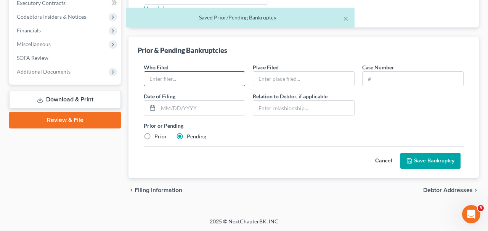
click at [203, 82] on input "text" at bounding box center [194, 79] width 101 height 14
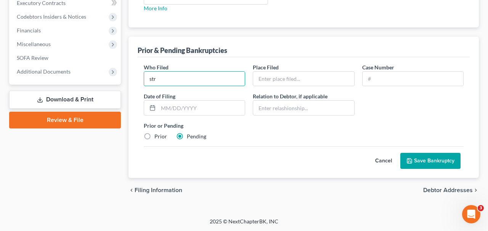
type input "StrideSlim, LLC"
click at [269, 76] on input "text" at bounding box center [303, 79] width 101 height 14
type input "Southern District"
click at [372, 74] on input "text" at bounding box center [413, 79] width 101 height 14
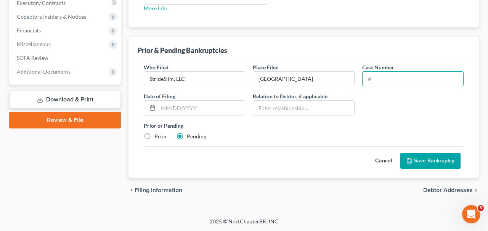
type input "Pending"
click at [423, 153] on button "Save Bankruptcy" at bounding box center [431, 161] width 60 height 16
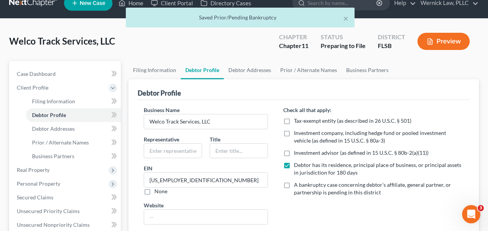
scroll to position [0, 0]
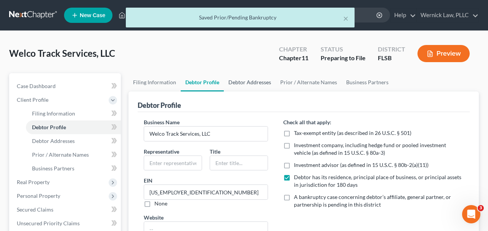
click at [240, 82] on link "Debtor Addresses" at bounding box center [250, 82] width 52 height 18
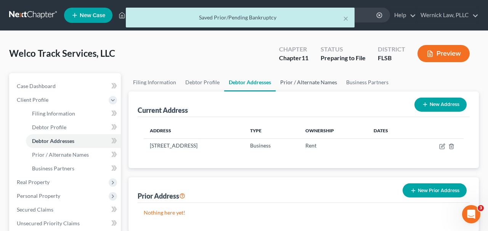
click at [308, 89] on link "Prior / Alternate Names" at bounding box center [309, 82] width 66 height 18
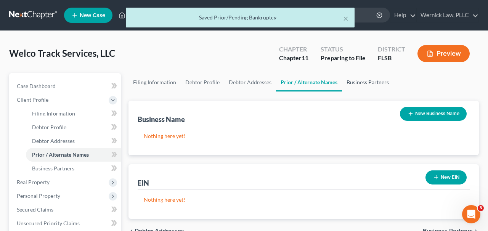
click at [358, 80] on link "Business Partners" at bounding box center [368, 82] width 52 height 18
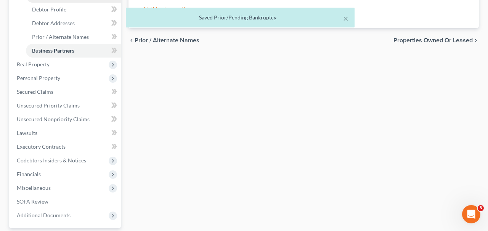
scroll to position [140, 0]
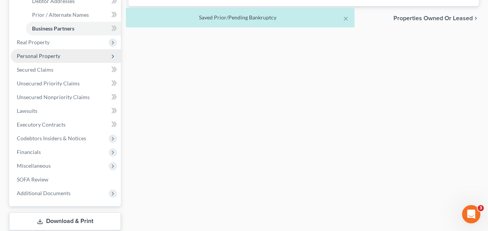
click at [60, 50] on span "Personal Property" at bounding box center [66, 56] width 110 height 14
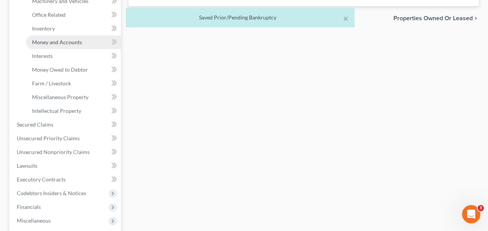
click at [58, 45] on link "Money and Accounts" at bounding box center [73, 42] width 95 height 14
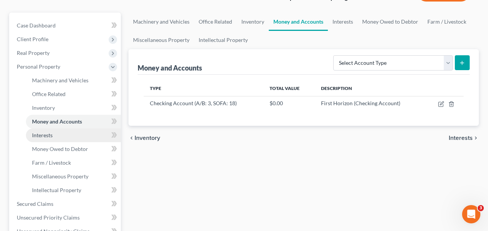
click at [69, 133] on link "Interests" at bounding box center [73, 136] width 95 height 14
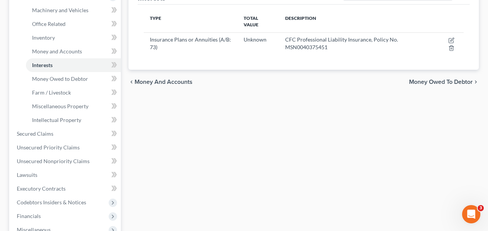
scroll to position [136, 0]
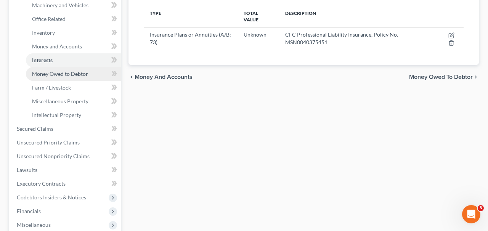
click at [87, 80] on ul "Vehicles Owned Vehicles Leased Machinery and Vehicles Office Related" at bounding box center [66, 60] width 110 height 124
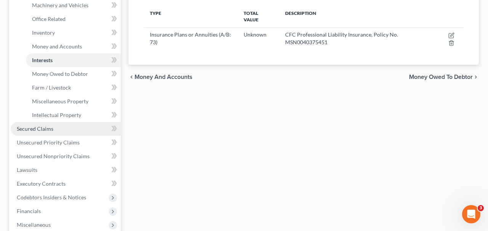
click at [72, 127] on link "Secured Claims" at bounding box center [66, 129] width 110 height 14
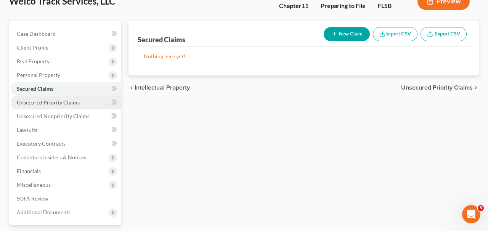
click at [69, 104] on span "Unsecured Priority Claims" at bounding box center [48, 102] width 63 height 6
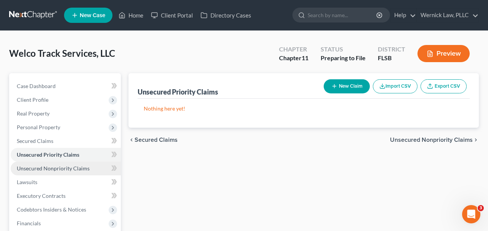
click at [73, 164] on link "Unsecured Nonpriority Claims" at bounding box center [66, 169] width 110 height 14
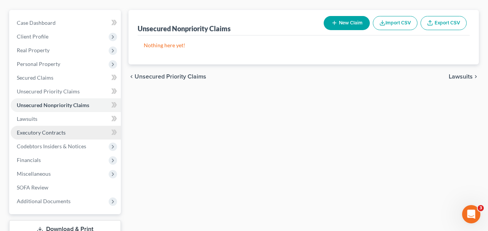
click at [69, 135] on link "Executory Contracts" at bounding box center [66, 133] width 110 height 14
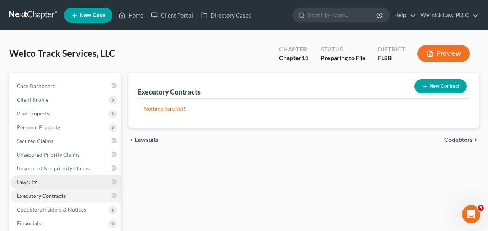
click at [65, 184] on link "Lawsuits" at bounding box center [66, 183] width 110 height 14
click at [67, 200] on link "Executory Contracts" at bounding box center [66, 196] width 110 height 14
click at [435, 86] on button "New Contract" at bounding box center [441, 86] width 52 height 14
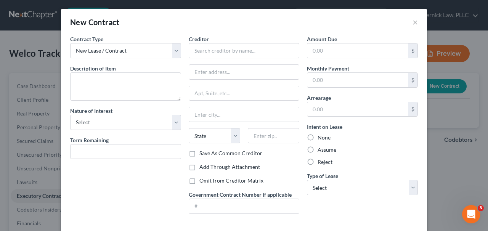
click at [419, 23] on div "New Contract ×" at bounding box center [244, 22] width 366 height 26
click at [414, 23] on button "×" at bounding box center [415, 22] width 5 height 9
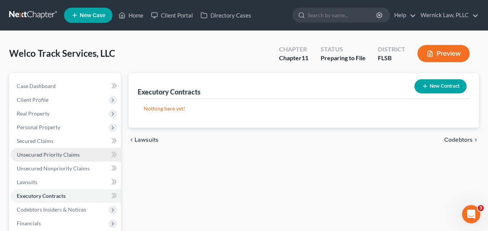
click at [77, 153] on span "Unsecured Priority Claims" at bounding box center [48, 154] width 63 height 6
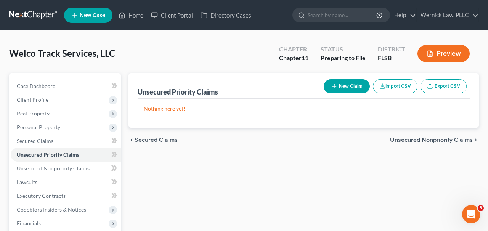
click at [345, 91] on button "New Claim" at bounding box center [347, 86] width 46 height 14
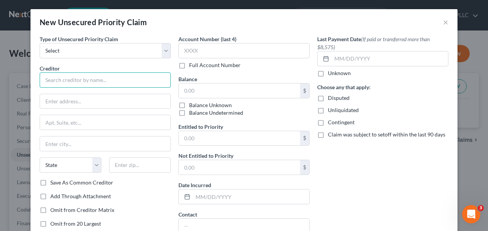
click at [72, 77] on input "text" at bounding box center [105, 79] width 131 height 15
paste input "ADVANTAGE CAPITAL MANAGEMENT, LLC,"
type input "Advant"
click at [84, 179] on label "Save As Common Creditor" at bounding box center [81, 183] width 63 height 8
click at [58, 179] on input "Save As Common Creditor" at bounding box center [55, 181] width 5 height 5
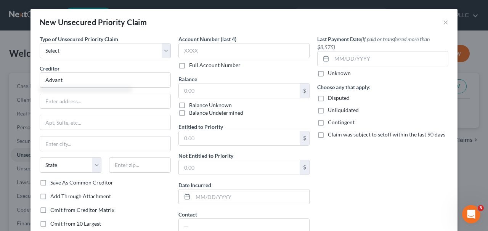
checkbox input "true"
click at [106, 68] on div "Creditor * Advant" at bounding box center [105, 75] width 131 height 23
click at [106, 79] on input "Advant" at bounding box center [105, 79] width 131 height 15
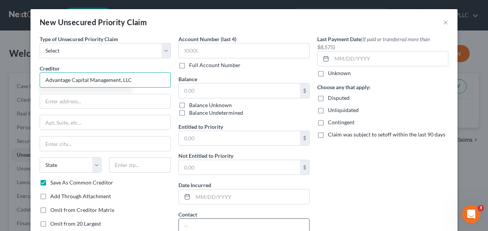
type input "Advantage Capital Management, LLC"
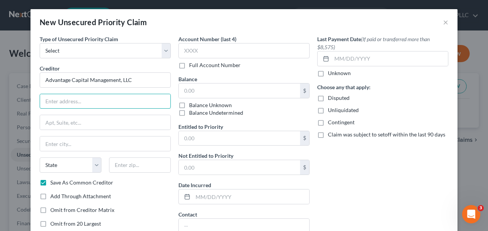
paste input "1180 AVENUE OF THE AMERICAS"
type input "1180 Avenue of the Americas, 21st Floor"
click at [125, 168] on input "text" at bounding box center [140, 165] width 62 height 15
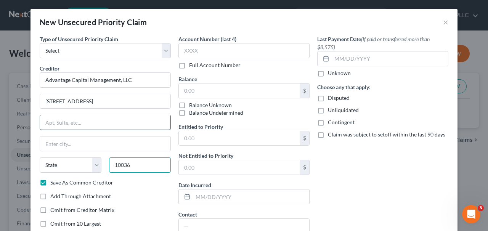
type input "10036"
click at [102, 122] on input "text" at bounding box center [105, 122] width 130 height 14
type input "New York"
select select "35"
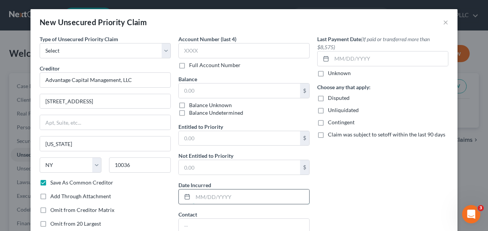
click at [222, 194] on input "text" at bounding box center [251, 197] width 116 height 14
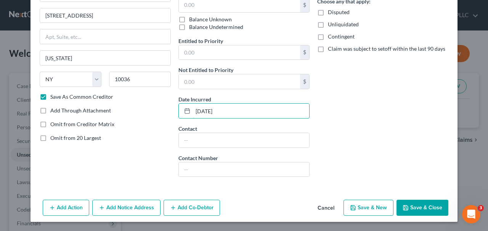
type input "05/30/2023"
click at [383, 209] on button "Save & New" at bounding box center [369, 208] width 50 height 16
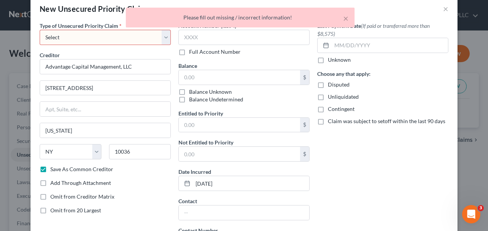
scroll to position [0, 0]
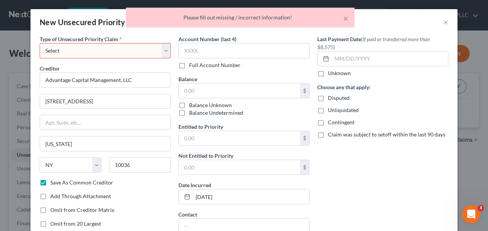
click at [163, 42] on div "Type of Unsecured Priority Claim * Select Taxes & Other Government Units Domest…" at bounding box center [105, 46] width 131 height 23
click at [158, 52] on select "Select Taxes & Other Government Units Domestic Support Obligations Extensions o…" at bounding box center [105, 50] width 131 height 15
select select "9"
click at [40, 43] on select "Select Taxes & Other Government Units Domestic Support Obligations Extensions o…" at bounding box center [105, 50] width 131 height 15
select select "35"
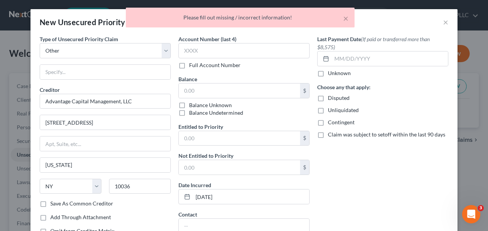
click at [113, 85] on div "Type of Unsecured Priority Claim * Select Taxes & Other Government Units Domest…" at bounding box center [105, 152] width 139 height 234
click at [113, 81] on div "Type of Unsecured Priority Claim * Select Taxes & Other Government Units Domest…" at bounding box center [105, 152] width 139 height 234
click at [116, 71] on input "text" at bounding box center [105, 72] width 130 height 14
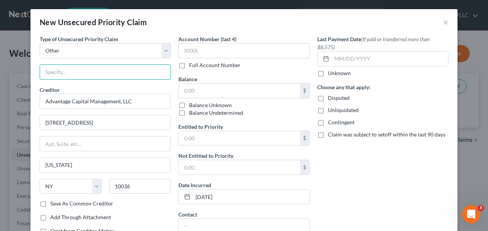
scroll to position [86, 0]
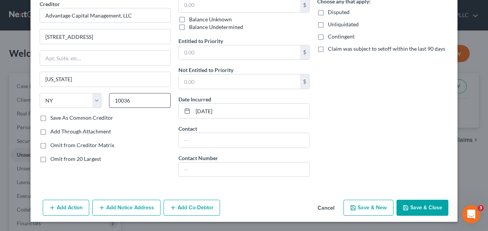
type input "Secured loan / financing arrangement"
click at [413, 204] on button "Save & Close" at bounding box center [423, 208] width 52 height 16
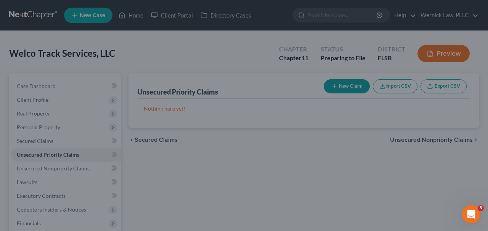
type input "0.00"
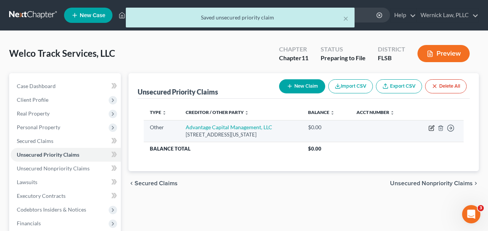
click at [433, 129] on icon "button" at bounding box center [432, 128] width 6 height 6
select select "9"
select select "35"
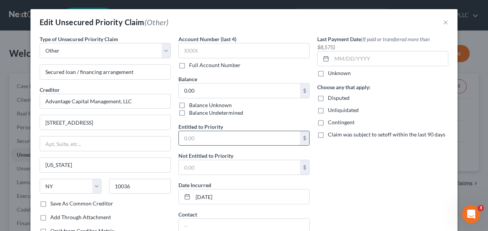
scroll to position [92, 0]
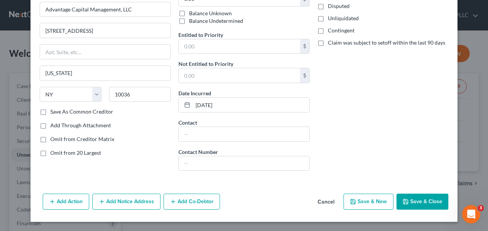
click at [379, 204] on button "Save & New" at bounding box center [369, 202] width 50 height 16
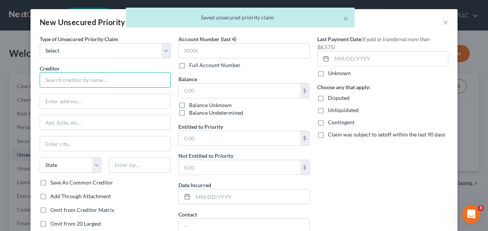
click at [140, 73] on input "text" at bounding box center [105, 79] width 131 height 15
type input "g"
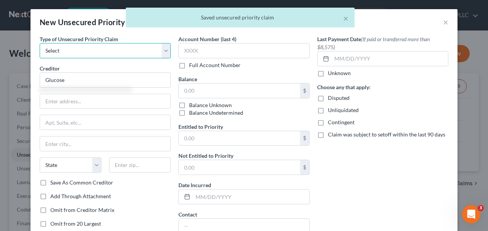
click at [96, 50] on select "Select Taxes & Other Government Units Domestic Support Obligations Extensions o…" at bounding box center [105, 50] width 131 height 15
type input "Glucose"
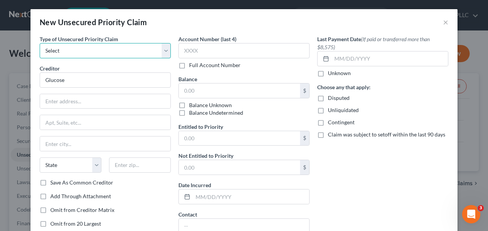
select select "9"
click at [40, 43] on select "Select Taxes & Other Government Units Domestic Support Obligations Extensions o…" at bounding box center [105, 50] width 131 height 15
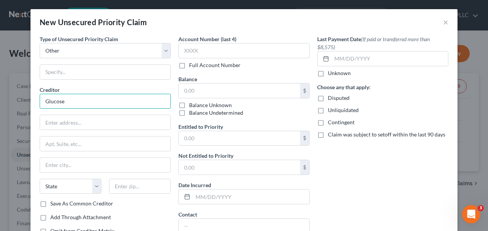
click at [89, 101] on input "Glucose" at bounding box center [105, 101] width 131 height 15
type input "Glucose Monitoring Services, LLC"
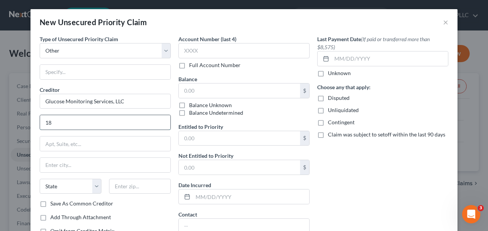
type input "1"
type input "1180 Avenue of the Americas, 21st Floor"
click at [134, 188] on input "text" at bounding box center [140, 186] width 62 height 15
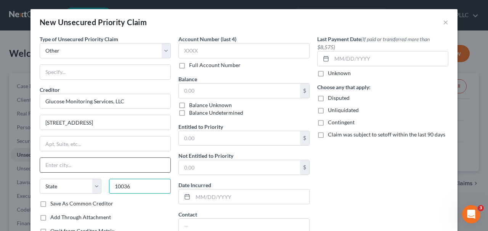
type input "10036"
click at [134, 161] on input "text" at bounding box center [105, 165] width 130 height 14
type input "New York"
select select "35"
click at [318, 190] on div "Last Payment Date (If paid or transferred more than $8,575) Unknown Choose any …" at bounding box center [383, 152] width 139 height 234
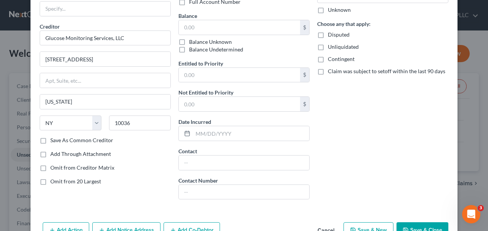
scroll to position [76, 0]
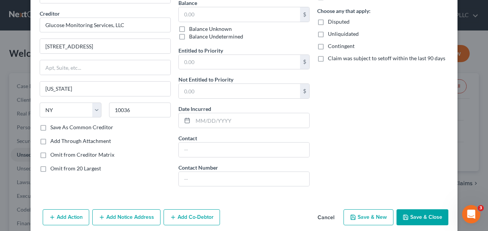
click at [99, 126] on label "Save As Common Creditor" at bounding box center [81, 128] width 63 height 8
click at [58, 126] on input "Save As Common Creditor" at bounding box center [55, 126] width 5 height 5
checkbox input "true"
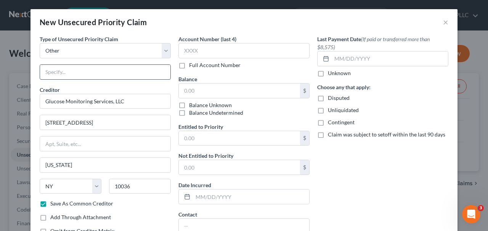
click at [112, 73] on input "text" at bounding box center [105, 72] width 130 height 14
type input "Secured loan / financing arrangement"
click at [228, 195] on input "text" at bounding box center [251, 197] width 116 height 14
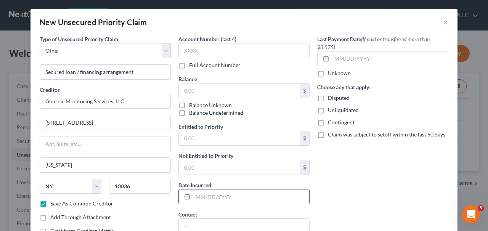
type input "07/24/2025"
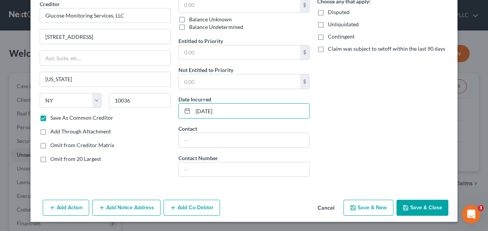
click at [387, 206] on button "Save & New" at bounding box center [369, 208] width 50 height 16
checkbox input "false"
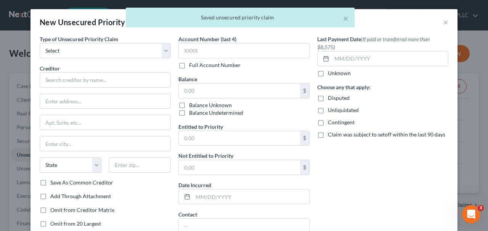
click at [444, 28] on div "× Saved unsecured priority claim" at bounding box center [240, 20] width 488 height 24
click at [444, 25] on div "× Saved unsecured priority claim" at bounding box center [240, 20] width 488 height 24
click at [445, 23] on div "× Saved unsecured priority claim" at bounding box center [240, 20] width 488 height 24
click at [447, 24] on div "× Saved unsecured priority claim" at bounding box center [240, 20] width 488 height 24
click at [457, 131] on div "Type of Unsecured Priority Claim * Select Taxes & Other Government Units Domest…" at bounding box center [244, 159] width 427 height 248
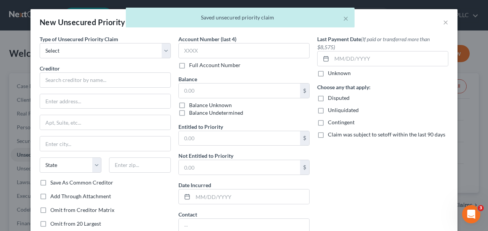
click at [349, 21] on div "× Saved unsecured priority claim" at bounding box center [240, 18] width 229 height 20
click at [345, 21] on button "×" at bounding box center [345, 18] width 5 height 9
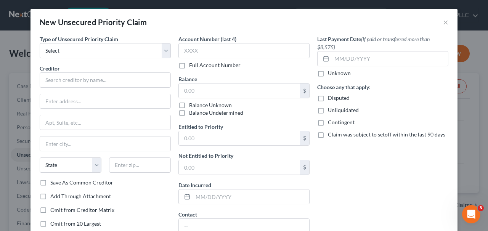
click at [450, 24] on div "New Unsecured Priority Claim ×" at bounding box center [244, 22] width 427 height 26
click at [447, 24] on button "×" at bounding box center [445, 22] width 5 height 9
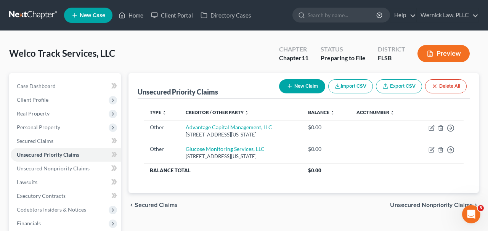
scroll to position [40, 0]
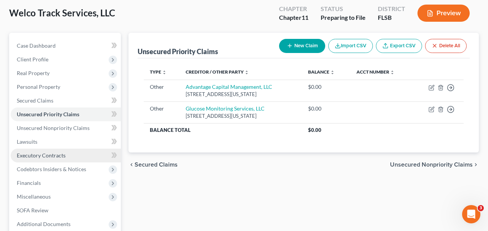
click at [56, 156] on span "Executory Contracts" at bounding box center [41, 155] width 49 height 6
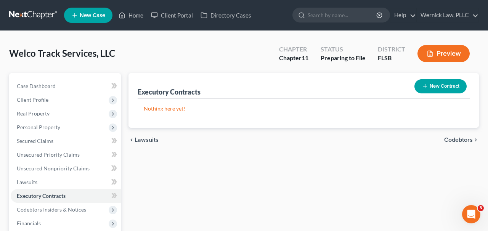
click at [428, 88] on button "New Contract" at bounding box center [441, 86] width 52 height 14
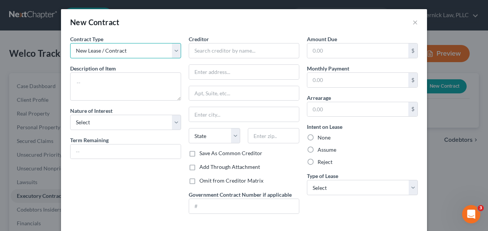
click at [148, 52] on select "New Lease / Contract New Timeshare" at bounding box center [125, 50] width 111 height 15
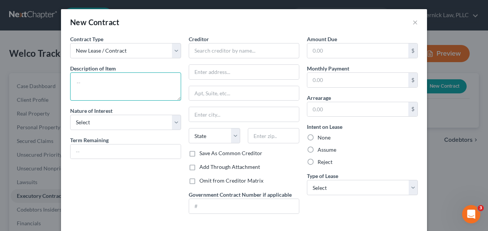
click at [143, 83] on textarea at bounding box center [125, 86] width 111 height 28
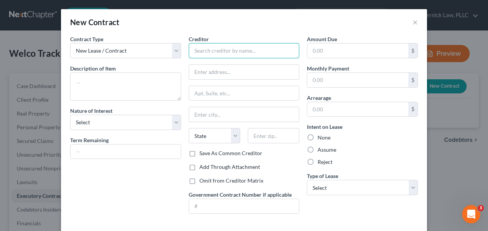
click at [216, 55] on input "text" at bounding box center [244, 50] width 111 height 15
paste input "Rent. (a) Base Rent. Subtenant shall pay to Sublandlord monthly base rent ("Bas…"
type input "Rent. (a) Base Rent. Subtenant shall pay to Sublandlord monthly base rent ("Bas…"
paste input "Esports Play, LLC"
type input "Esports Play, LLC"
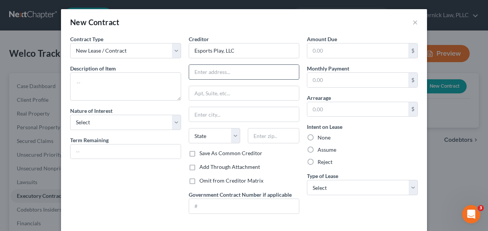
click at [254, 69] on input "text" at bounding box center [244, 72] width 110 height 14
paste input "5300 Broken Sound Boulevard NW, Suite 200"
type input "5300 Broken Sound Boulevard NW, Suite 200"
click at [250, 90] on input "text" at bounding box center [244, 93] width 110 height 14
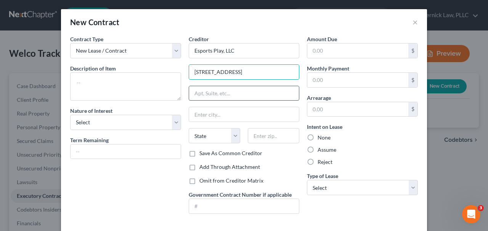
scroll to position [0, 0]
type input "Suite 200"
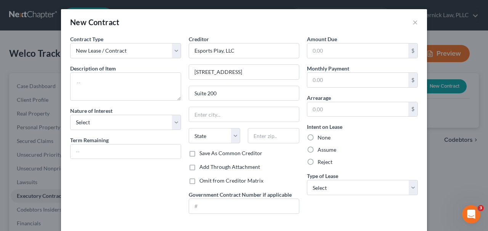
click at [273, 144] on div "State AL AK AR AZ CA CO CT DE DC FL GA GU HI ID IL IN IA KS KY LA ME MD MA MI M…" at bounding box center [244, 138] width 119 height 21
click at [271, 137] on input "text" at bounding box center [274, 135] width 52 height 15
type input "33487"
click at [269, 114] on input "text" at bounding box center [244, 114] width 110 height 14
type input "Boca Raton"
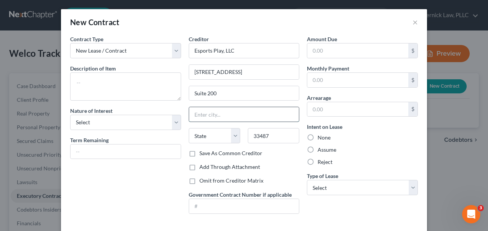
select select "9"
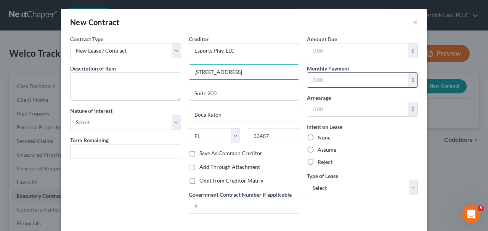
scroll to position [0, 6]
drag, startPoint x: 276, startPoint y: 74, endPoint x: 343, endPoint y: 76, distance: 67.6
click at [343, 76] on div "Contract Type New Lease / Contract New Timeshare Description of non-residential…" at bounding box center [244, 127] width 356 height 185
type input "5300 Broken Sound Boulevard NW"
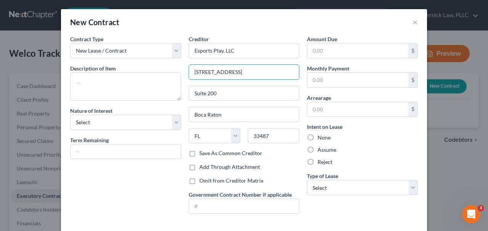
click at [256, 152] on label "Save As Common Creditor" at bounding box center [231, 154] width 63 height 8
click at [208, 152] on input "Save As Common Creditor" at bounding box center [205, 152] width 5 height 5
checkbox input "true"
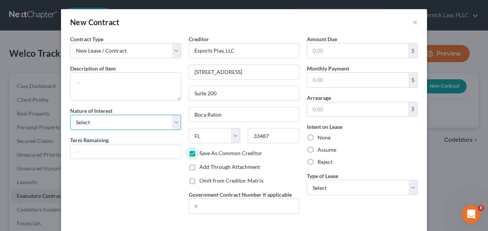
click at [142, 119] on select "Select Purchaser Agent Lessor Lessee" at bounding box center [125, 122] width 111 height 15
select select "3"
click at [70, 115] on select "Select Purchaser Agent Lessor Lessee" at bounding box center [125, 122] width 111 height 15
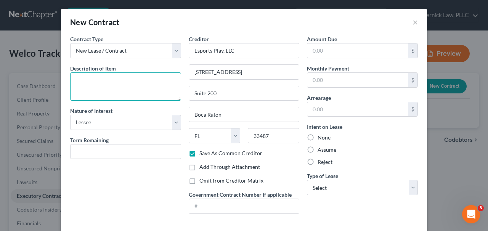
click at [150, 92] on textarea at bounding box center [125, 86] width 111 height 28
paste textarea "Sublease agreement for 18,200 RSF, Suite 200, Boca Raton, FL."
type textarea "Sublease agreement for 18,200 RSF, Suite 200, Boca Raton, FL."
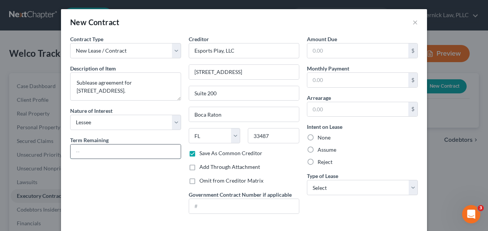
click at [128, 149] on input "text" at bounding box center [126, 152] width 110 height 14
paste input "June 1, 2024 – August 31, 2028"
type input "June 1, 2024 – August 31, 2028"
click at [337, 184] on select "Select Real Estate Car Other" at bounding box center [362, 187] width 111 height 15
select select "0"
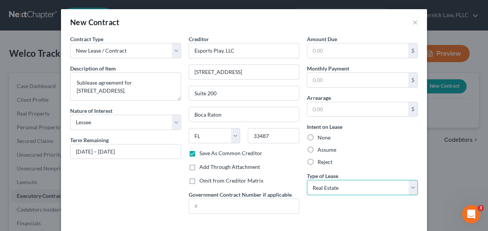
click at [307, 180] on select "Select Real Estate Car Other" at bounding box center [362, 187] width 111 height 15
click at [342, 85] on input "text" at bounding box center [358, 80] width 101 height 14
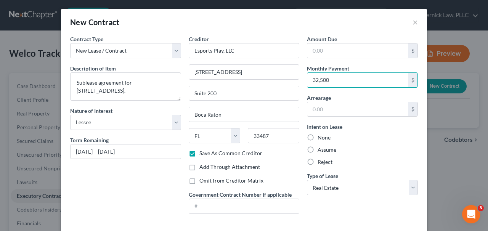
click at [379, 159] on div "Reject" at bounding box center [362, 162] width 111 height 8
click at [342, 80] on input "32,500" at bounding box center [358, 80] width 101 height 14
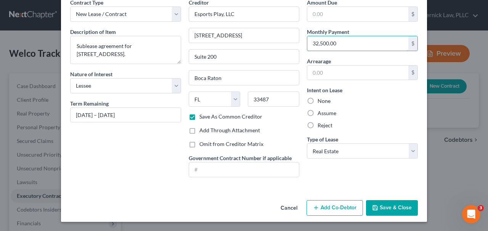
type input "32,500.00"
click at [380, 207] on button "Save & Close" at bounding box center [392, 208] width 52 height 16
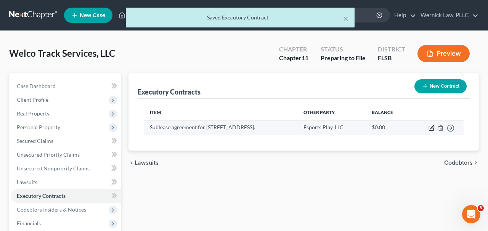
click at [432, 127] on icon "button" at bounding box center [432, 127] width 3 height 3
select select "3"
select select "9"
select select "0"
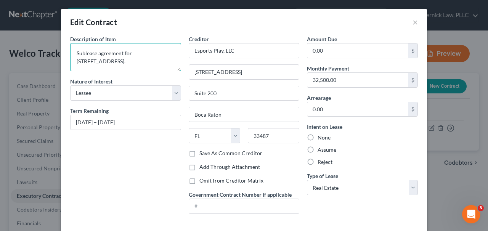
click at [77, 54] on textarea "Sublease agreement for 18,200 RSF, Suite 200, Boca Raton, FL." at bounding box center [125, 57] width 111 height 28
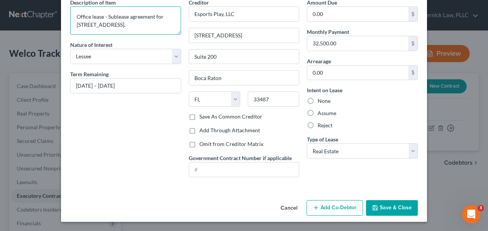
type textarea "Office lease - Sublease agreement for 18,200 RSF, Suite 200, Boca Raton, FL."
click at [385, 214] on button "Save & Close" at bounding box center [392, 208] width 52 height 16
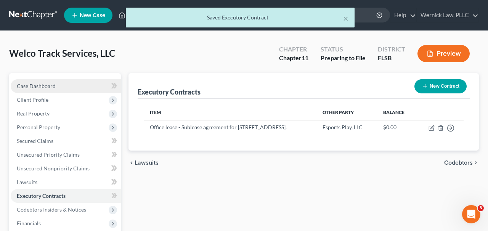
click at [81, 79] on link "Case Dashboard" at bounding box center [66, 86] width 110 height 14
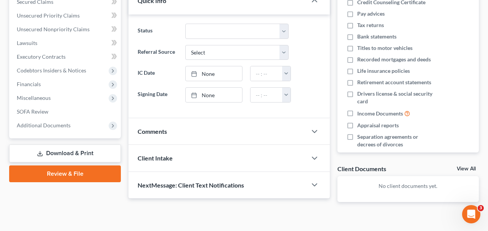
scroll to position [151, 0]
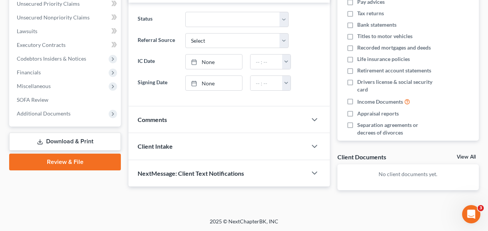
click at [67, 138] on link "Download & Print" at bounding box center [65, 142] width 112 height 18
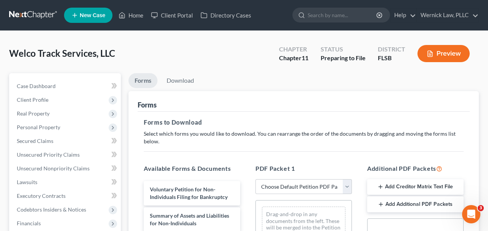
click at [305, 203] on div "Drag-and-drop in any documents from the left. These will be merged into the Pet…" at bounding box center [304, 231] width 96 height 61
click at [295, 187] on select "Choose Default Petition PDF Packet Complete Bankruptcy Petition (all forms and …" at bounding box center [304, 186] width 97 height 15
select select "0"
click at [256, 179] on select "Choose Default Petition PDF Packet Complete Bankruptcy Petition (all forms and …" at bounding box center [304, 186] width 97 height 15
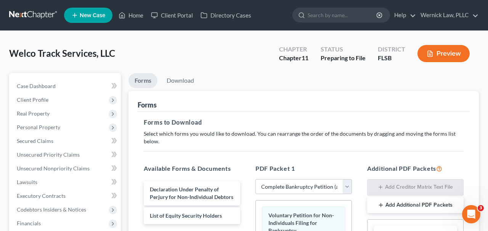
click at [180, 71] on div "Welco Track Services, LLC Upgraded Chapter Chapter 11 Status Preparing to File …" at bounding box center [244, 56] width 470 height 33
click at [180, 75] on link "Download" at bounding box center [181, 80] width 40 height 15
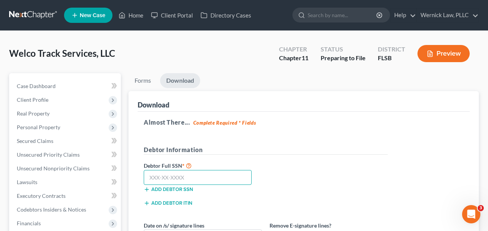
click at [172, 176] on input "text" at bounding box center [198, 177] width 108 height 15
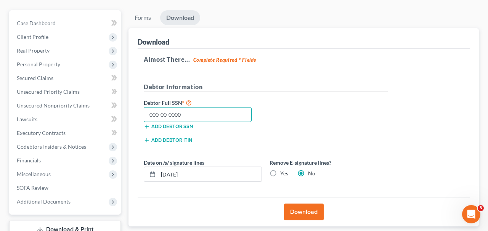
scroll to position [79, 0]
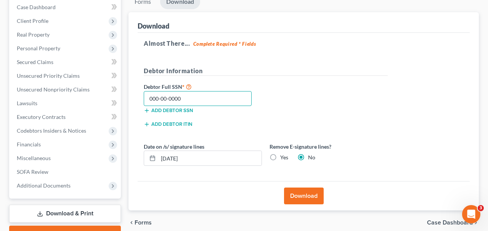
type input "000-00-0000"
click at [314, 192] on button "Download" at bounding box center [304, 196] width 40 height 17
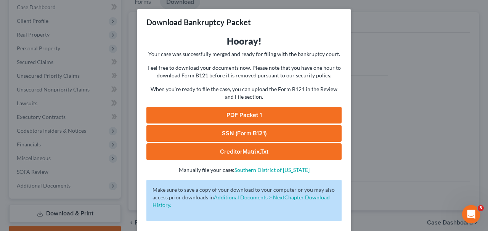
click at [296, 115] on link "PDF Packet 1" at bounding box center [244, 115] width 195 height 17
click at [153, 72] on p "Feel free to download your documents now. Please note that you have one hour to…" at bounding box center [244, 71] width 195 height 15
click at [131, 72] on div "Download Bankruptcy Packet Hooray! Your case was successfully merged and ready …" at bounding box center [244, 115] width 488 height 231
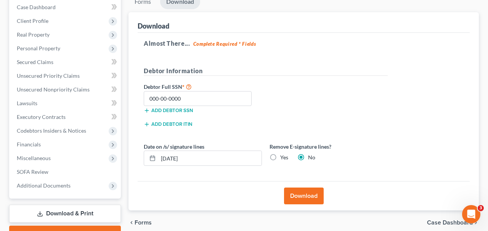
scroll to position [0, 0]
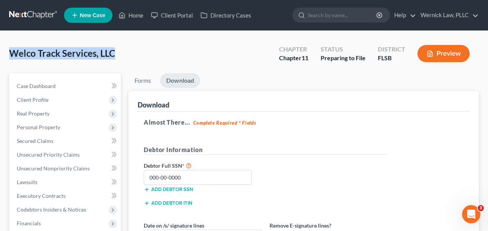
drag, startPoint x: 103, startPoint y: 55, endPoint x: 0, endPoint y: 55, distance: 103.4
click at [0, 55] on div "Welco Track Services, LLC Upgraded Chapter Chapter 11 Status Preparing to File …" at bounding box center [244, 184] width 488 height 306
copy span "Welco Track Services, LLC"
click at [42, 21] on link at bounding box center [33, 15] width 49 height 14
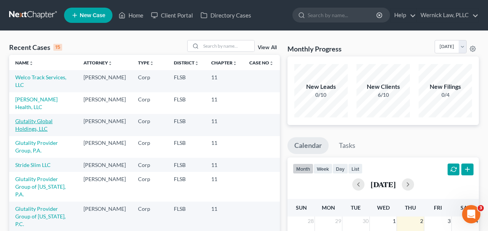
click at [53, 123] on link "Glutality Global Holdings, LLC" at bounding box center [33, 125] width 37 height 14
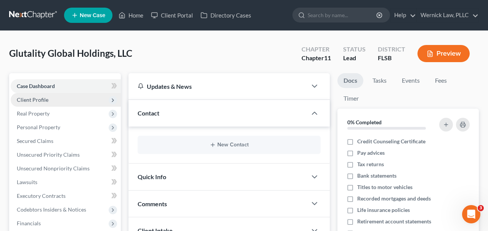
click at [57, 105] on span "Client Profile" at bounding box center [66, 100] width 110 height 14
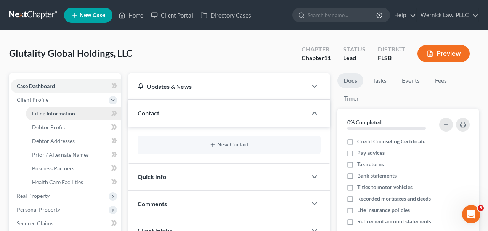
click at [81, 107] on link "Filing Information" at bounding box center [73, 114] width 95 height 14
select select "2"
select select "1"
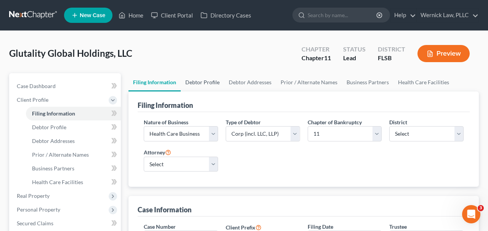
click at [203, 76] on link "Debtor Profile" at bounding box center [202, 82] width 43 height 18
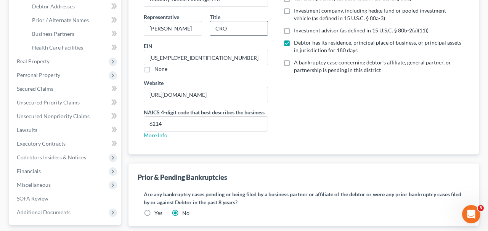
scroll to position [201, 0]
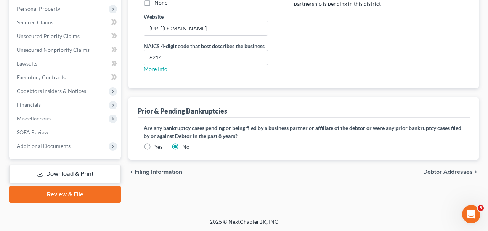
click at [153, 148] on div "Yes" at bounding box center [153, 147] width 19 height 8
click at [155, 147] on label "Yes" at bounding box center [159, 147] width 8 height 8
click at [158, 147] on input "Yes" at bounding box center [160, 145] width 5 height 5
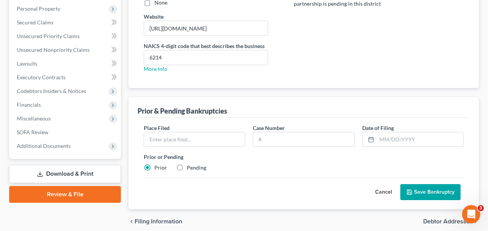
click at [196, 171] on label "Pending" at bounding box center [196, 168] width 19 height 8
click at [195, 169] on input "Pending" at bounding box center [192, 166] width 5 height 5
radio input "true"
radio input "false"
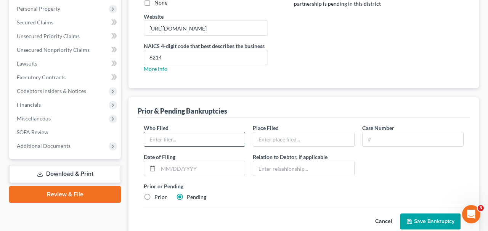
click at [201, 142] on input "text" at bounding box center [194, 139] width 101 height 14
type input "Glutality Provider Group, P.A."
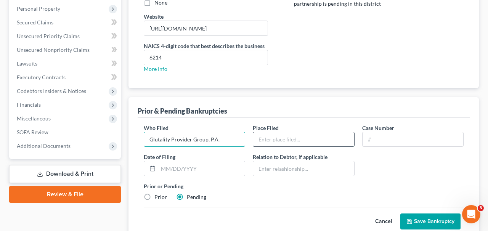
click at [278, 142] on input "text" at bounding box center [303, 139] width 101 height 14
type input "Southern District"
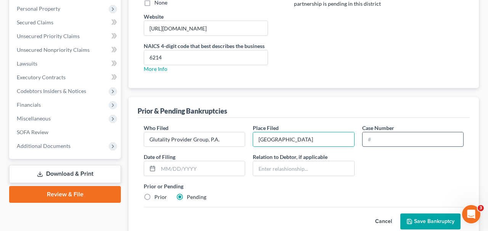
click at [375, 143] on input "text" at bounding box center [413, 139] width 101 height 14
type input "Pending"
click at [415, 225] on button "Save Bankruptcy" at bounding box center [431, 222] width 60 height 16
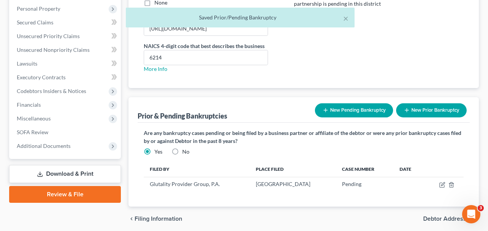
click at [327, 115] on button "New Pending Bankruptcy" at bounding box center [354, 110] width 78 height 14
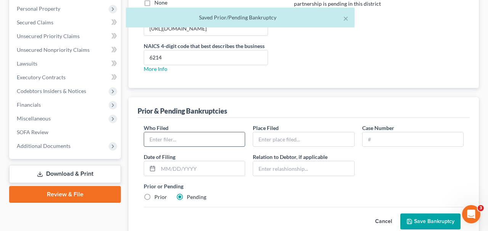
click at [207, 135] on input "text" at bounding box center [194, 139] width 101 height 14
type input "Glutality Provider Group of [US_STATE], P.A."
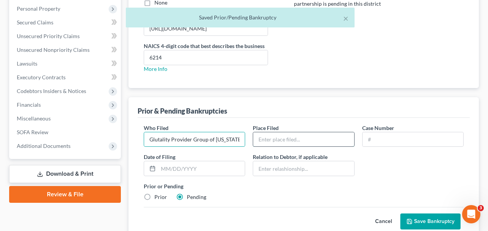
click at [289, 133] on input "text" at bounding box center [303, 139] width 101 height 14
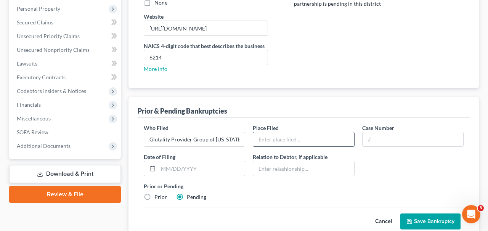
type input "Southern District"
click at [372, 145] on input "text" at bounding box center [413, 139] width 101 height 14
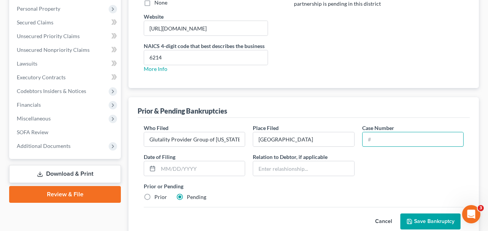
type input "Pending"
click at [416, 219] on button "Save Bankruptcy" at bounding box center [431, 222] width 60 height 16
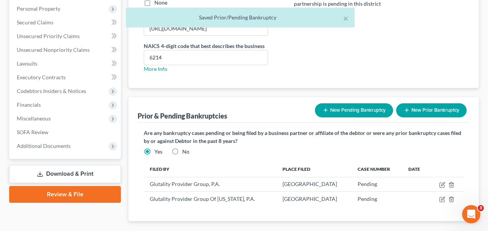
click at [338, 113] on button "New Pending Bankruptcy" at bounding box center [354, 110] width 78 height 14
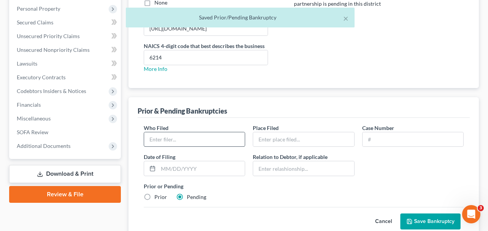
click at [215, 132] on div at bounding box center [194, 139] width 101 height 15
click at [217, 135] on input "text" at bounding box center [194, 139] width 101 height 14
drag, startPoint x: 214, startPoint y: 138, endPoint x: 314, endPoint y: 147, distance: 100.4
click at [314, 147] on div "Who Filed * Glutality Provider Group of Kansas, P.A. Place Filed * Case Number …" at bounding box center [304, 166] width 328 height 84
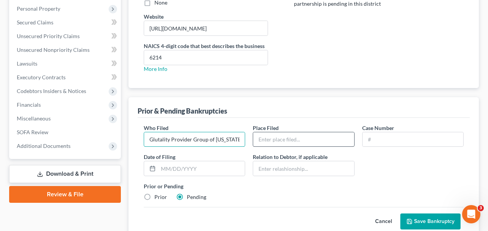
scroll to position [0, 2]
drag, startPoint x: 214, startPoint y: 135, endPoint x: 272, endPoint y: 140, distance: 58.2
click at [272, 140] on div "Who Filed * Glutality Provider Group of Kansas, P.A. Place Filed * Case Number …" at bounding box center [304, 166] width 328 height 84
type input "Glutality Provider Group of [US_STATE], P.C."
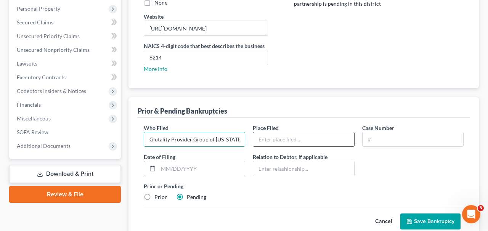
click at [295, 142] on input "text" at bounding box center [303, 139] width 101 height 14
type input "Southern District"
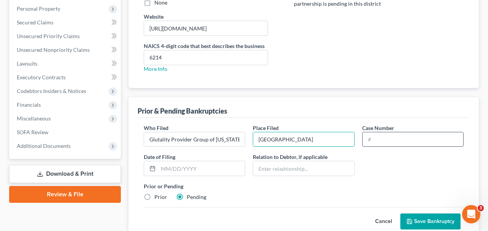
click at [392, 138] on input "text" at bounding box center [413, 139] width 101 height 14
type input "Pending"
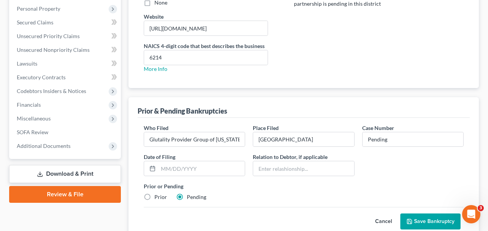
click at [425, 225] on button "Save Bankruptcy" at bounding box center [431, 222] width 60 height 16
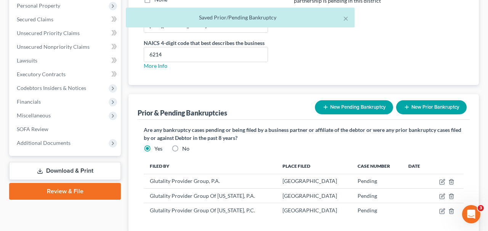
scroll to position [221, 0]
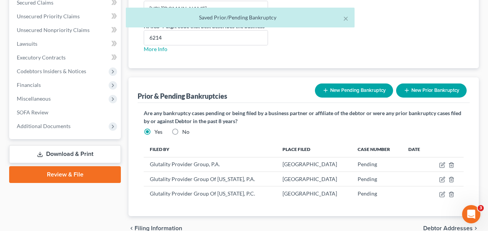
click at [360, 84] on button "New Pending Bankruptcy" at bounding box center [354, 91] width 78 height 14
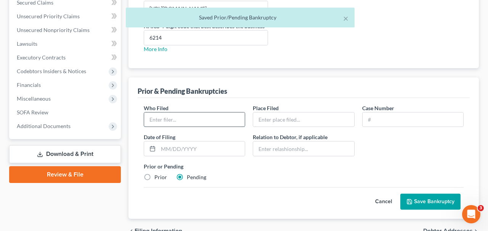
click at [205, 116] on input "text" at bounding box center [194, 120] width 101 height 14
drag, startPoint x: 193, startPoint y: 117, endPoint x: 238, endPoint y: 117, distance: 45.0
click at [238, 117] on input "Glutality Provider Group, P.A." at bounding box center [194, 120] width 101 height 14
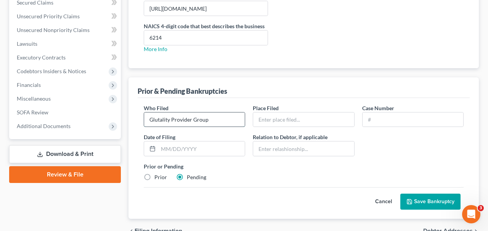
type input "Glutality Provider Group of [US_STATE], P.A."
click at [282, 125] on input "text" at bounding box center [303, 120] width 101 height 14
type input "Southern District"
click at [390, 118] on input "text" at bounding box center [413, 120] width 101 height 14
type input "Pending"
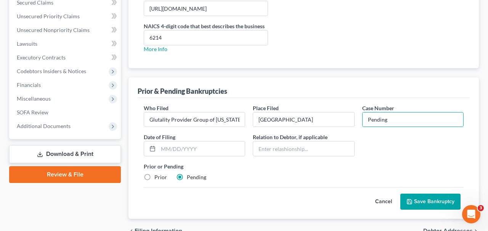
click at [421, 203] on button "Save Bankruptcy" at bounding box center [431, 202] width 60 height 16
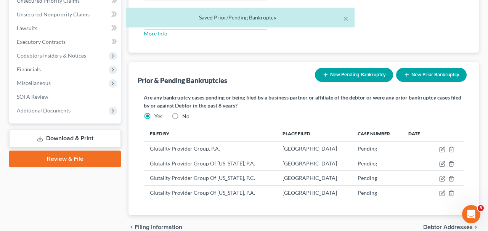
scroll to position [251, 0]
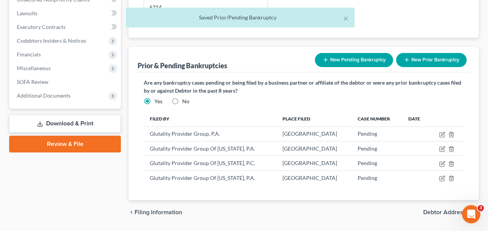
click at [348, 64] on button "New Pending Bankruptcy" at bounding box center [354, 60] width 78 height 14
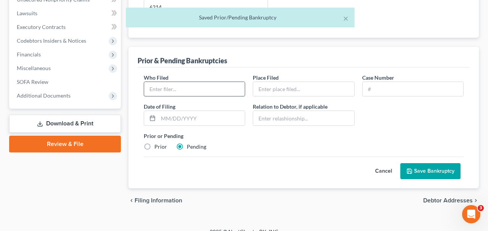
click at [214, 85] on input "text" at bounding box center [194, 89] width 101 height 14
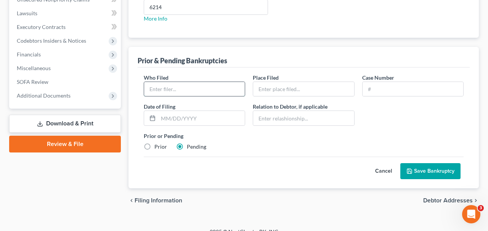
type input "StrideSlim, LLC"
click at [280, 85] on input "text" at bounding box center [303, 89] width 101 height 14
type input "Southern District"
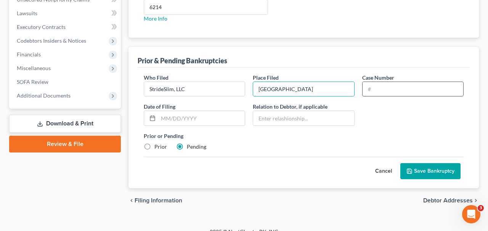
click at [364, 93] on input "text" at bounding box center [413, 89] width 101 height 14
type input "Pending"
click at [414, 181] on div "Who Filed * StrideSlim, LLC Place Filed * Southern District Case Number Pending…" at bounding box center [304, 128] width 332 height 121
click at [414, 170] on button "Save Bankruptcy" at bounding box center [431, 171] width 60 height 16
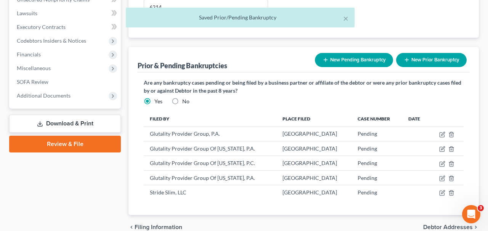
click at [335, 54] on button "New Pending Bankruptcy" at bounding box center [354, 60] width 78 height 14
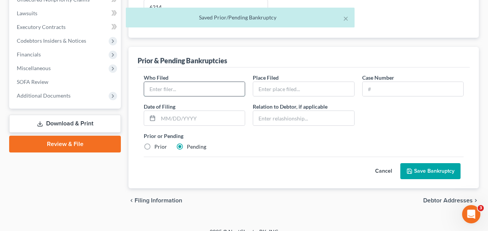
click at [209, 83] on input "text" at bounding box center [194, 89] width 101 height 14
type input "SamHealth, LLC"
click at [281, 98] on div "Who Filed * SamHealth, LLC Place Filed * Case Number Date of Filing * Relation …" at bounding box center [304, 116] width 328 height 84
click at [281, 93] on input "text" at bounding box center [303, 89] width 101 height 14
type input "Southern District"
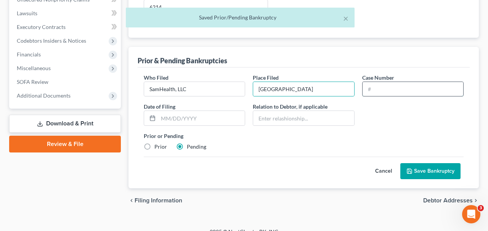
click at [382, 91] on input "text" at bounding box center [413, 89] width 101 height 14
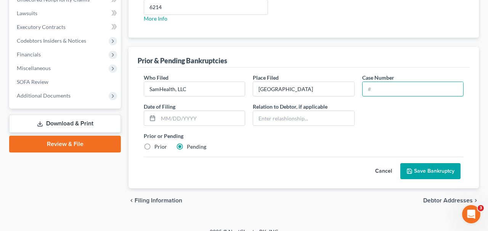
type input "Pending"
click at [426, 177] on button "Save Bankruptcy" at bounding box center [431, 171] width 60 height 16
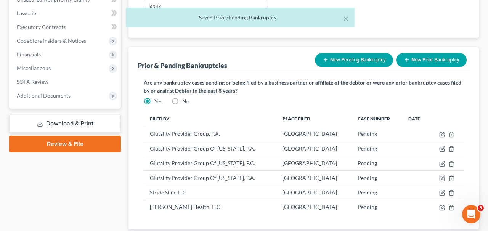
click at [346, 63] on button "New Pending Bankruptcy" at bounding box center [354, 60] width 78 height 14
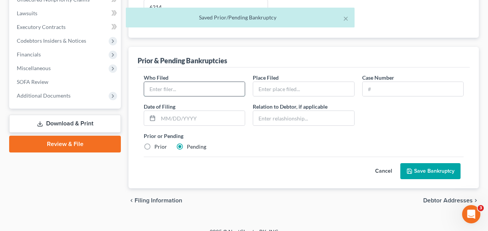
click at [237, 82] on input "text" at bounding box center [194, 89] width 101 height 14
type input "Welco Track Services, LLC"
click at [269, 89] on input "text" at bounding box center [303, 89] width 101 height 14
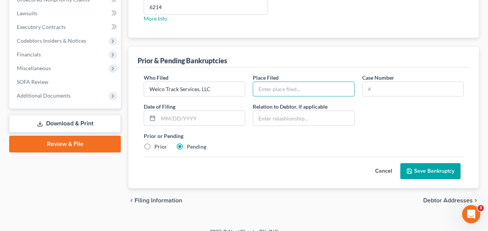
type input "Southern District"
click at [375, 93] on input "text" at bounding box center [413, 89] width 101 height 14
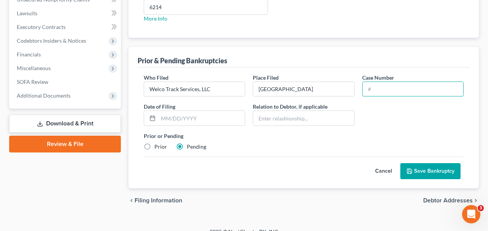
type input "Pending"
click at [416, 170] on button "Save Bankruptcy" at bounding box center [431, 171] width 60 height 16
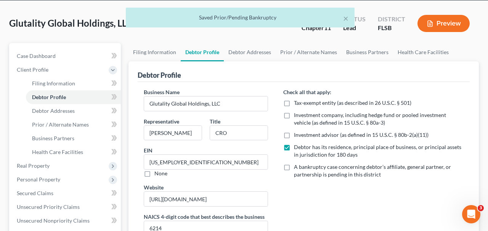
scroll to position [0, 0]
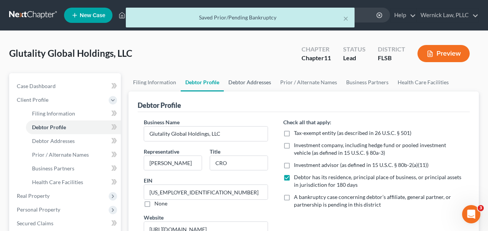
click at [238, 79] on link "Debtor Addresses" at bounding box center [250, 82] width 52 height 18
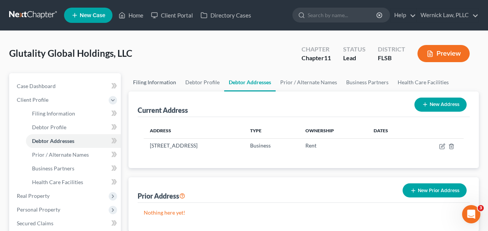
click at [137, 81] on link "Filing Information" at bounding box center [155, 82] width 52 height 18
select select "2"
select select "1"
select select "17"
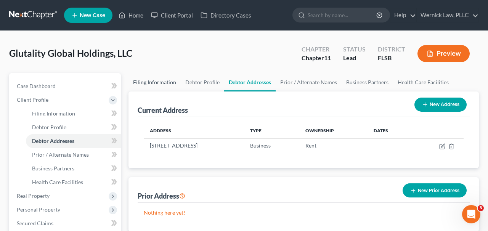
select select "0"
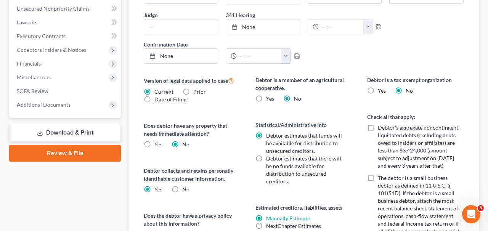
scroll to position [288, 0]
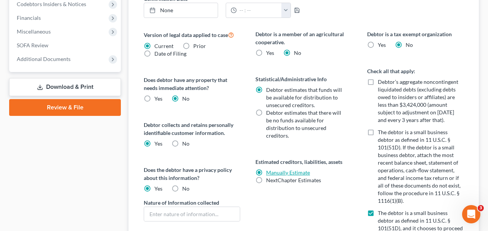
click at [277, 175] on link "Manually Estimate" at bounding box center [288, 172] width 44 height 6
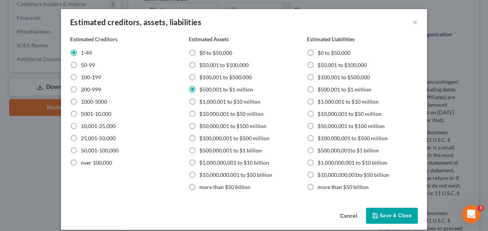
click at [356, 93] on div "Estimated Liabilities $0 to $50,000 $50,001 to $100,000 $100,001 to $500,000 $5…" at bounding box center [362, 113] width 111 height 156
click at [356, 91] on span "$500,001 to $1 million" at bounding box center [345, 89] width 54 height 6
click at [326, 91] on input "$500,001 to $1 million" at bounding box center [323, 88] width 5 height 5
radio input "true"
click at [380, 210] on button "Save & Close" at bounding box center [392, 216] width 52 height 16
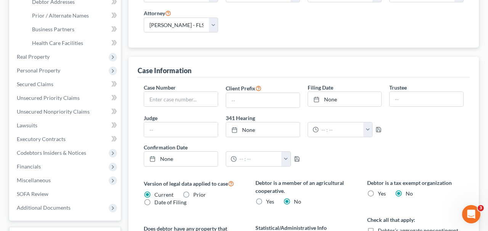
scroll to position [0, 0]
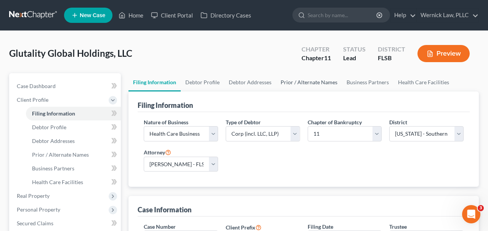
click at [329, 83] on link "Prior / Alternate Names" at bounding box center [309, 82] width 66 height 18
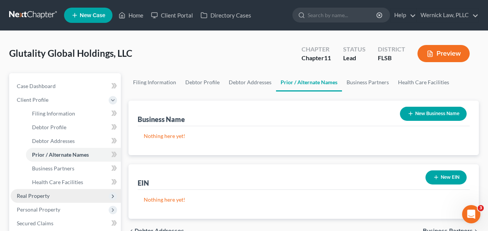
click at [56, 200] on span "Real Property" at bounding box center [66, 196] width 110 height 14
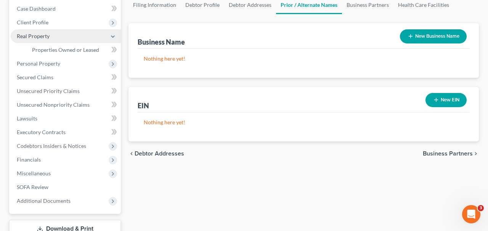
scroll to position [90, 0]
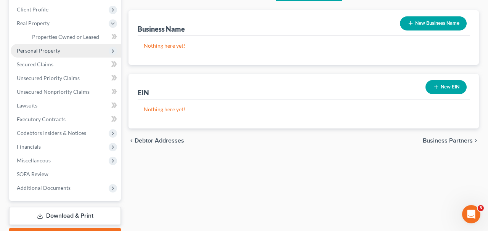
click at [57, 53] on span "Personal Property" at bounding box center [38, 50] width 43 height 6
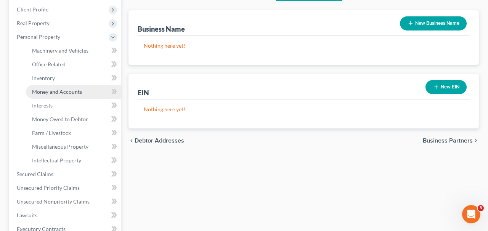
click at [61, 90] on span "Money and Accounts" at bounding box center [57, 92] width 50 height 6
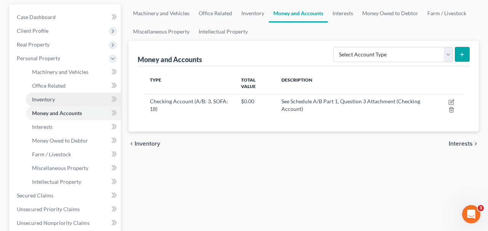
scroll to position [85, 0]
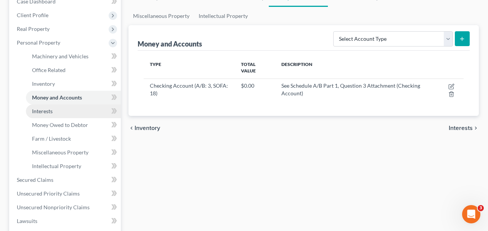
click at [61, 113] on link "Interests" at bounding box center [73, 112] width 95 height 14
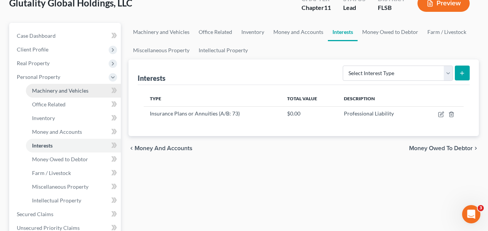
scroll to position [51, 0]
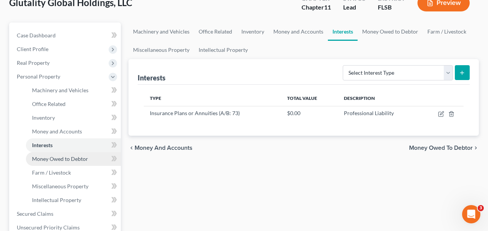
click at [69, 156] on span "Money Owed to Debtor" at bounding box center [60, 159] width 56 height 6
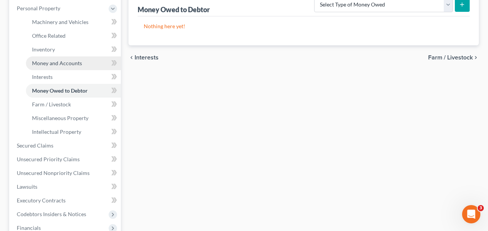
click at [78, 63] on span "Money and Accounts" at bounding box center [57, 63] width 50 height 6
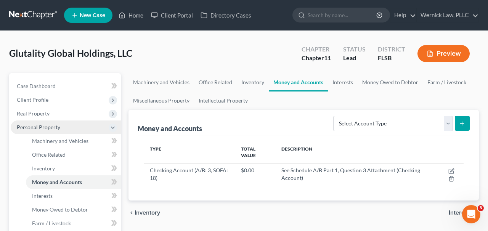
scroll to position [147, 0]
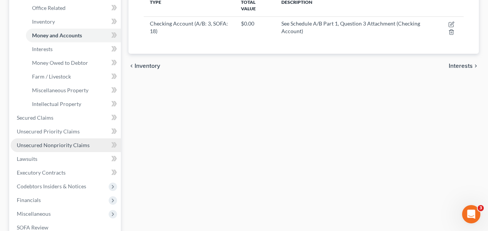
click at [73, 144] on span "Unsecured Nonpriority Claims" at bounding box center [53, 145] width 73 height 6
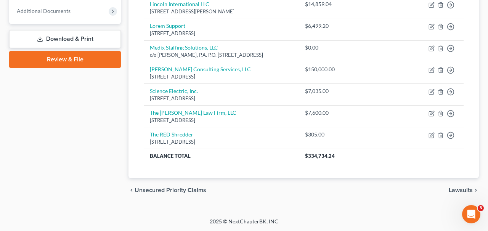
scroll to position [80, 0]
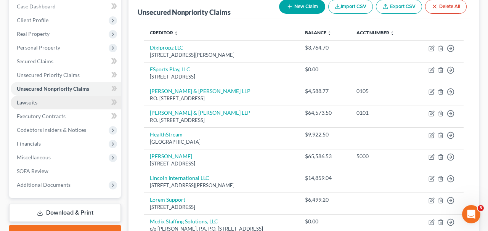
click at [74, 101] on link "Lawsuits" at bounding box center [66, 103] width 110 height 14
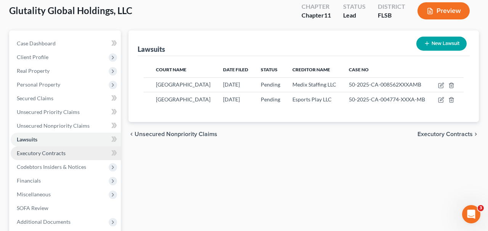
scroll to position [49, 0]
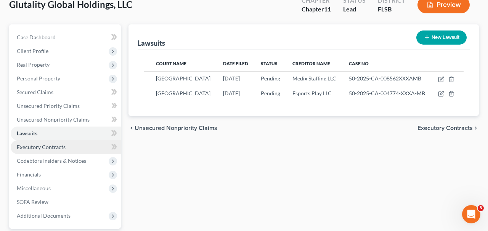
click at [65, 149] on link "Executory Contracts" at bounding box center [66, 147] width 110 height 14
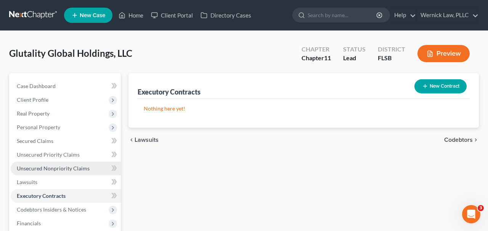
click at [59, 168] on span "Unsecured Nonpriority Claims" at bounding box center [53, 168] width 73 height 6
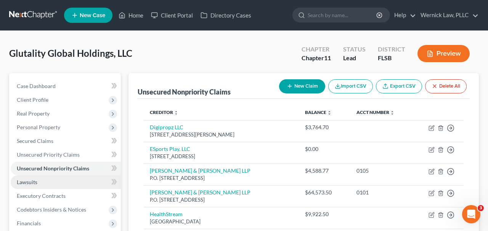
click at [60, 180] on link "Lawsuits" at bounding box center [66, 183] width 110 height 14
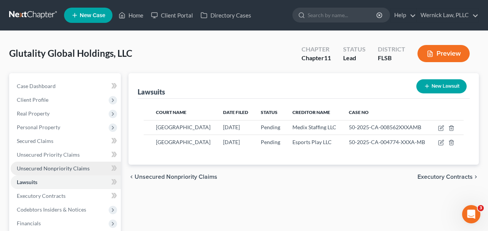
click at [60, 168] on span "Unsecured Nonpriority Claims" at bounding box center [53, 168] width 73 height 6
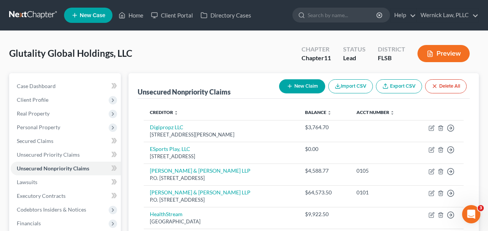
click at [41, 18] on link at bounding box center [33, 15] width 49 height 14
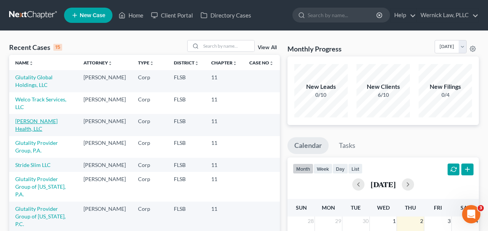
click at [42, 123] on link "[PERSON_NAME] Health, LLC" at bounding box center [36, 125] width 42 height 14
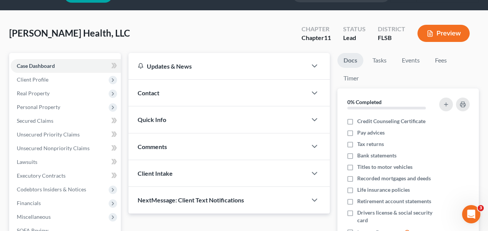
scroll to position [23, 0]
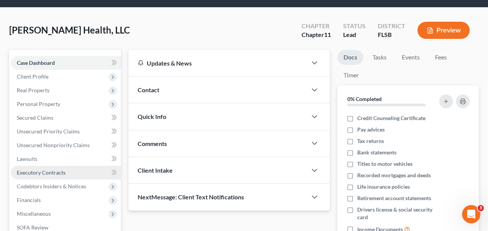
click at [55, 174] on span "Executory Contracts" at bounding box center [41, 172] width 49 height 6
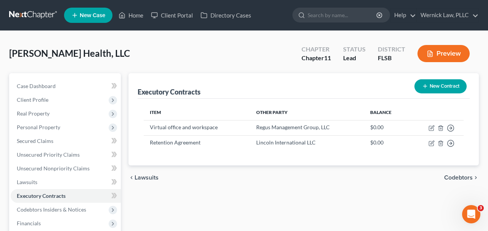
click at [36, 20] on link at bounding box center [33, 15] width 49 height 14
